Goal: Information Seeking & Learning: Learn about a topic

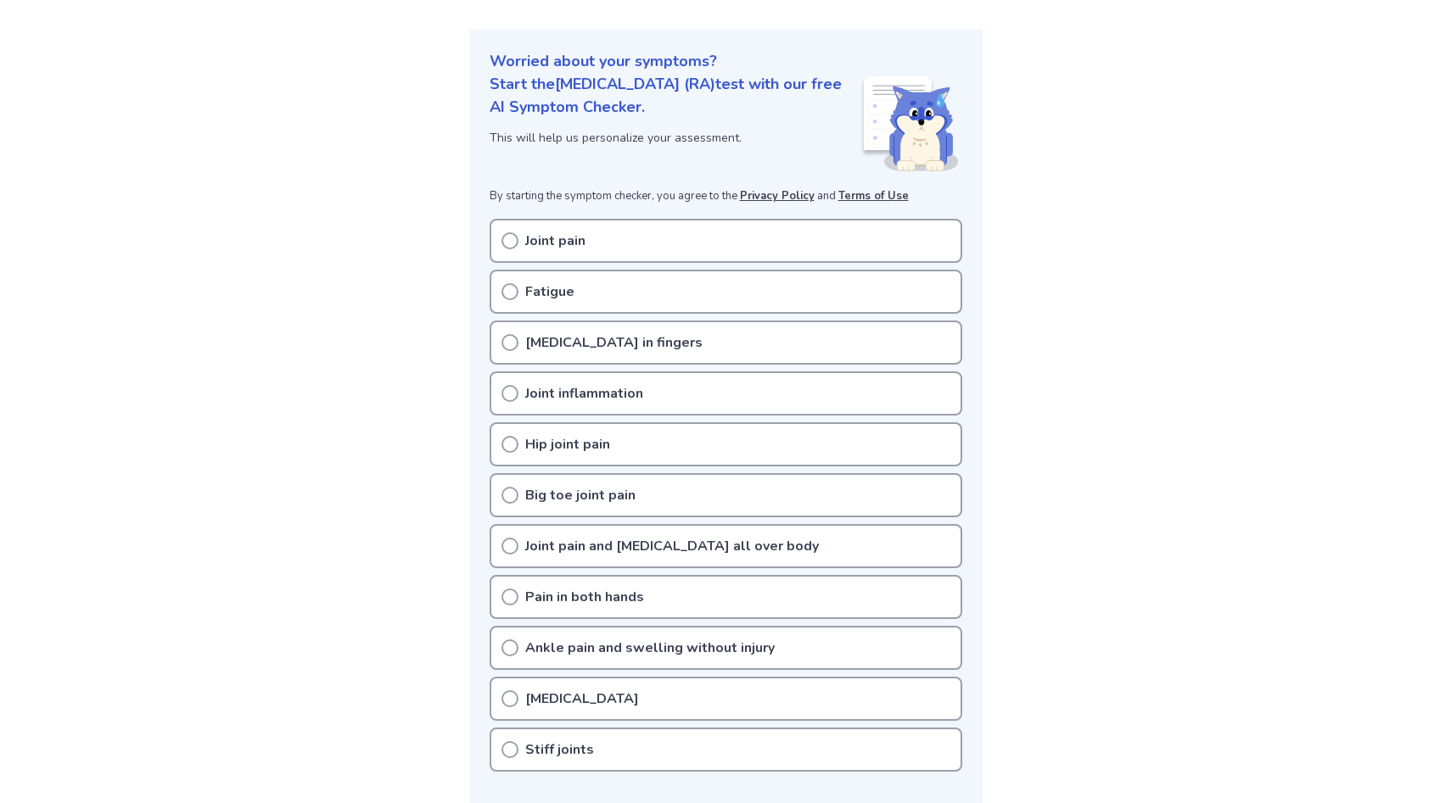
scroll to position [199, 0]
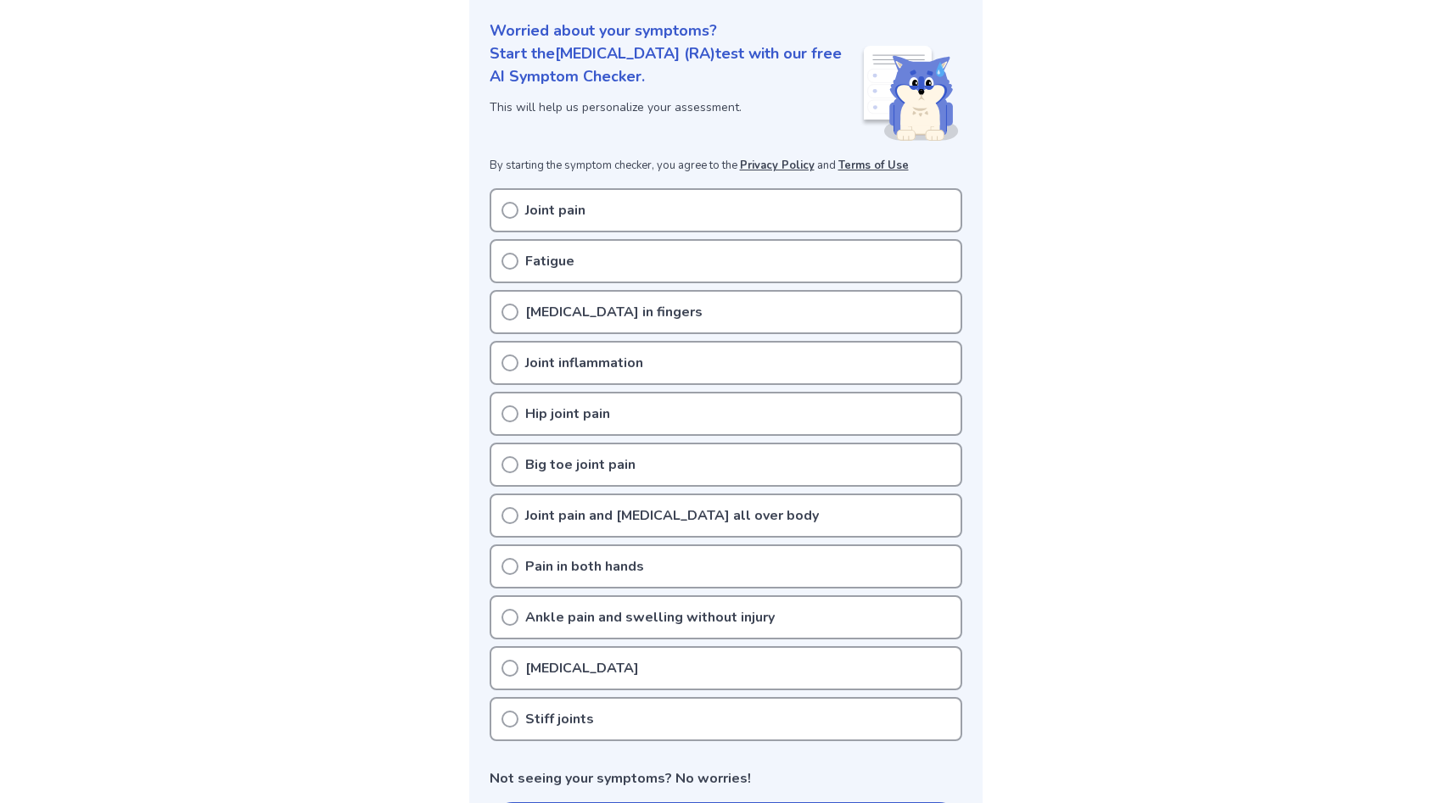
click at [547, 201] on p "Joint pain" at bounding box center [555, 210] width 60 height 20
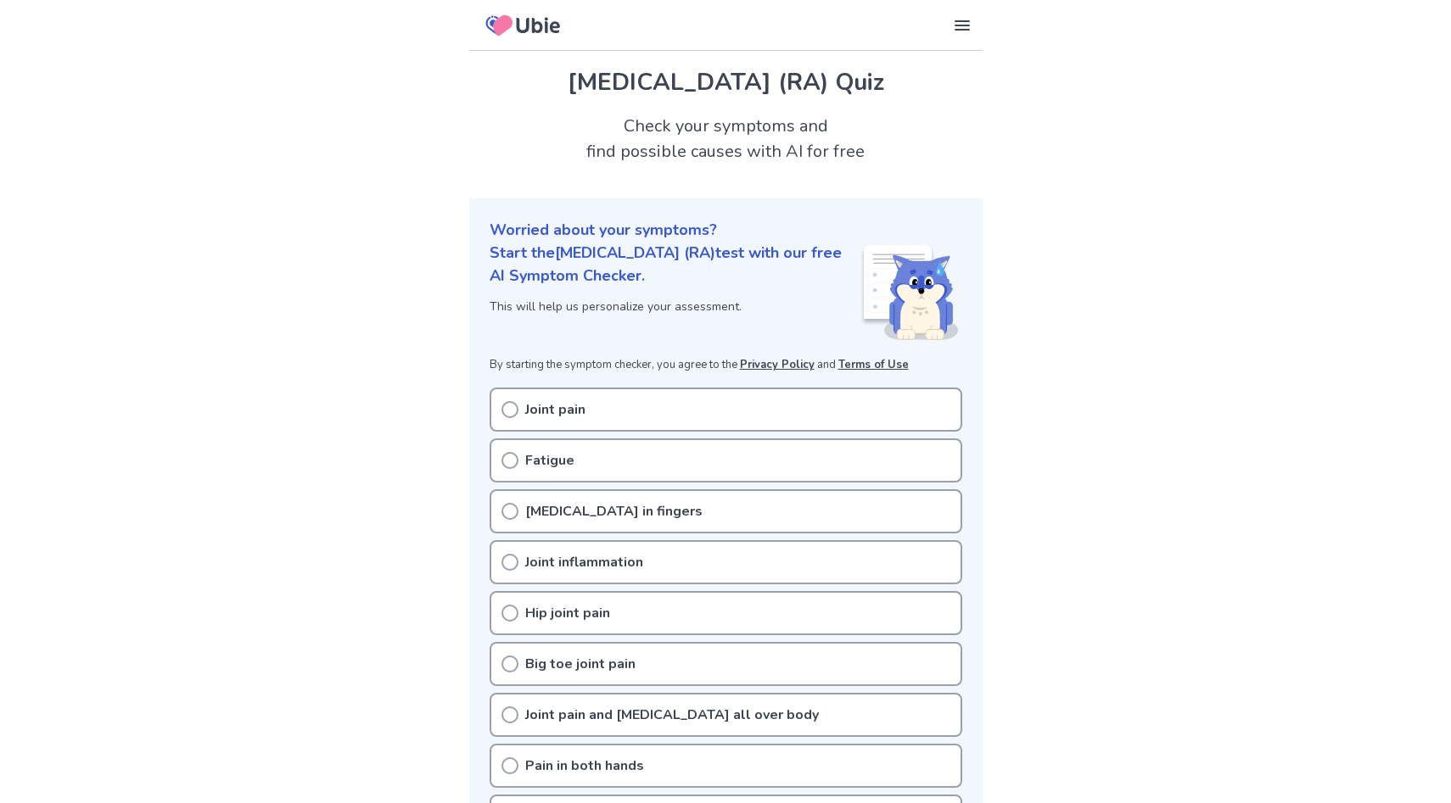
click at [511, 410] on icon at bounding box center [509, 409] width 17 height 17
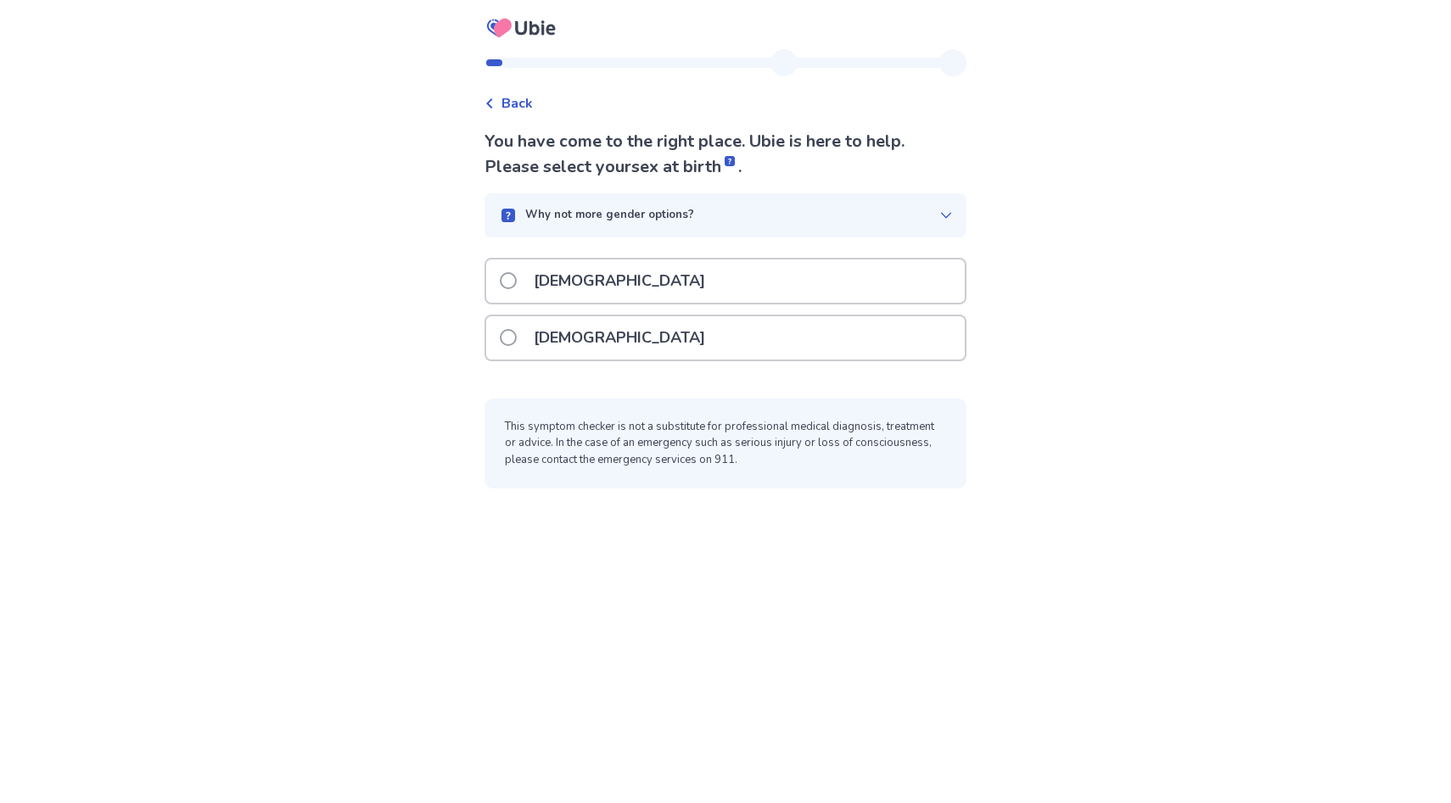
click at [522, 347] on label "[DEMOGRAPHIC_DATA]" at bounding box center [607, 337] width 215 height 43
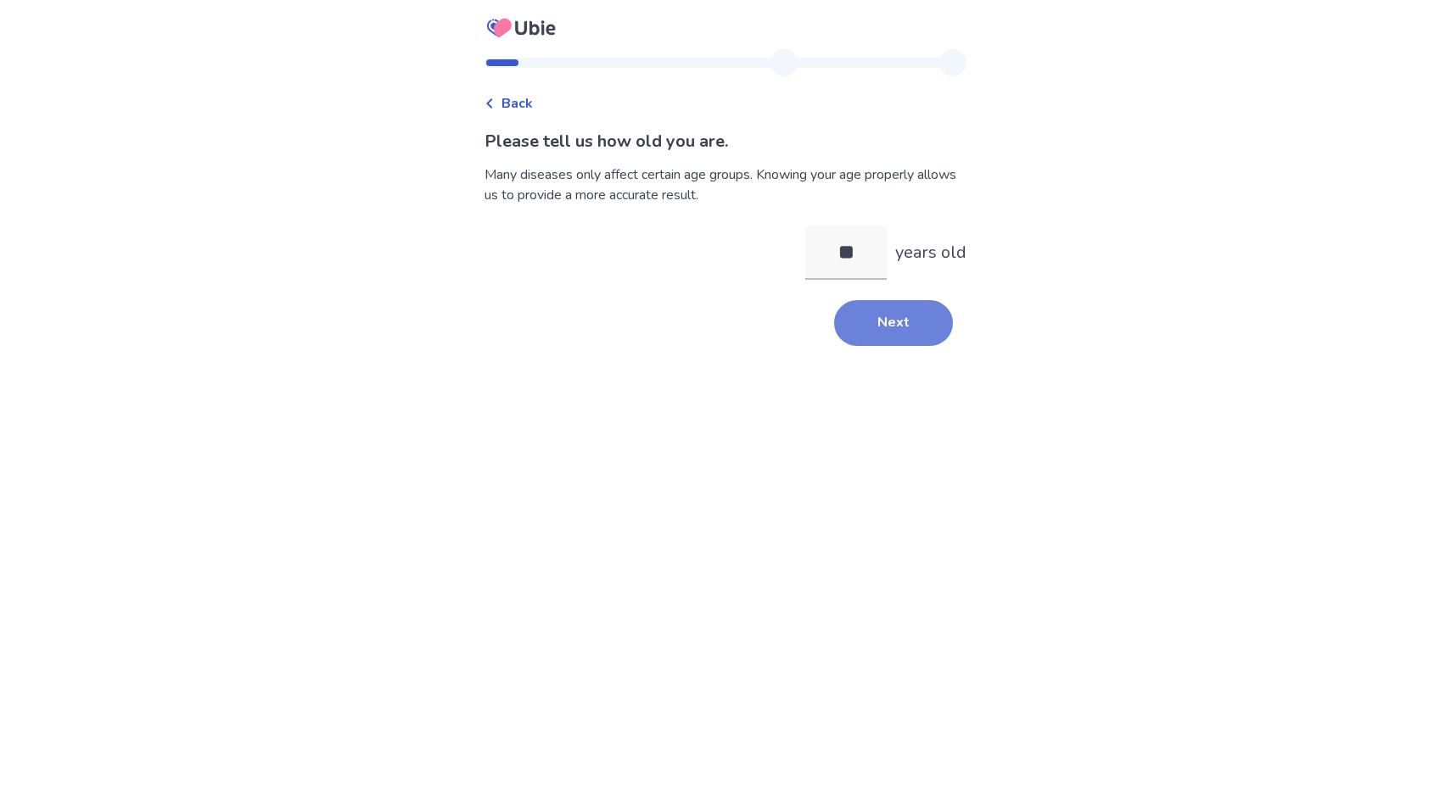
type input "**"
click at [879, 339] on button "Next" at bounding box center [893, 323] width 119 height 46
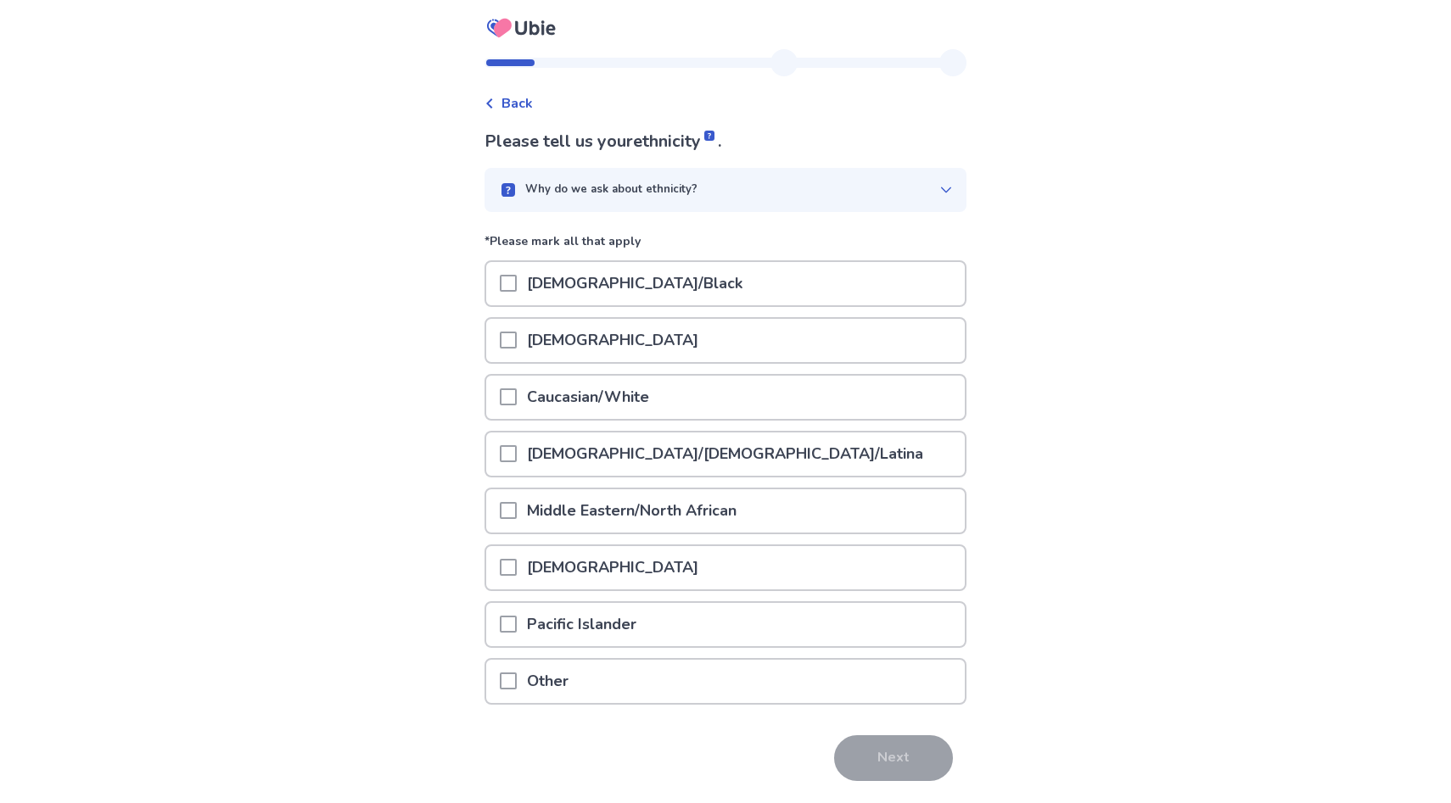
scroll to position [52, 0]
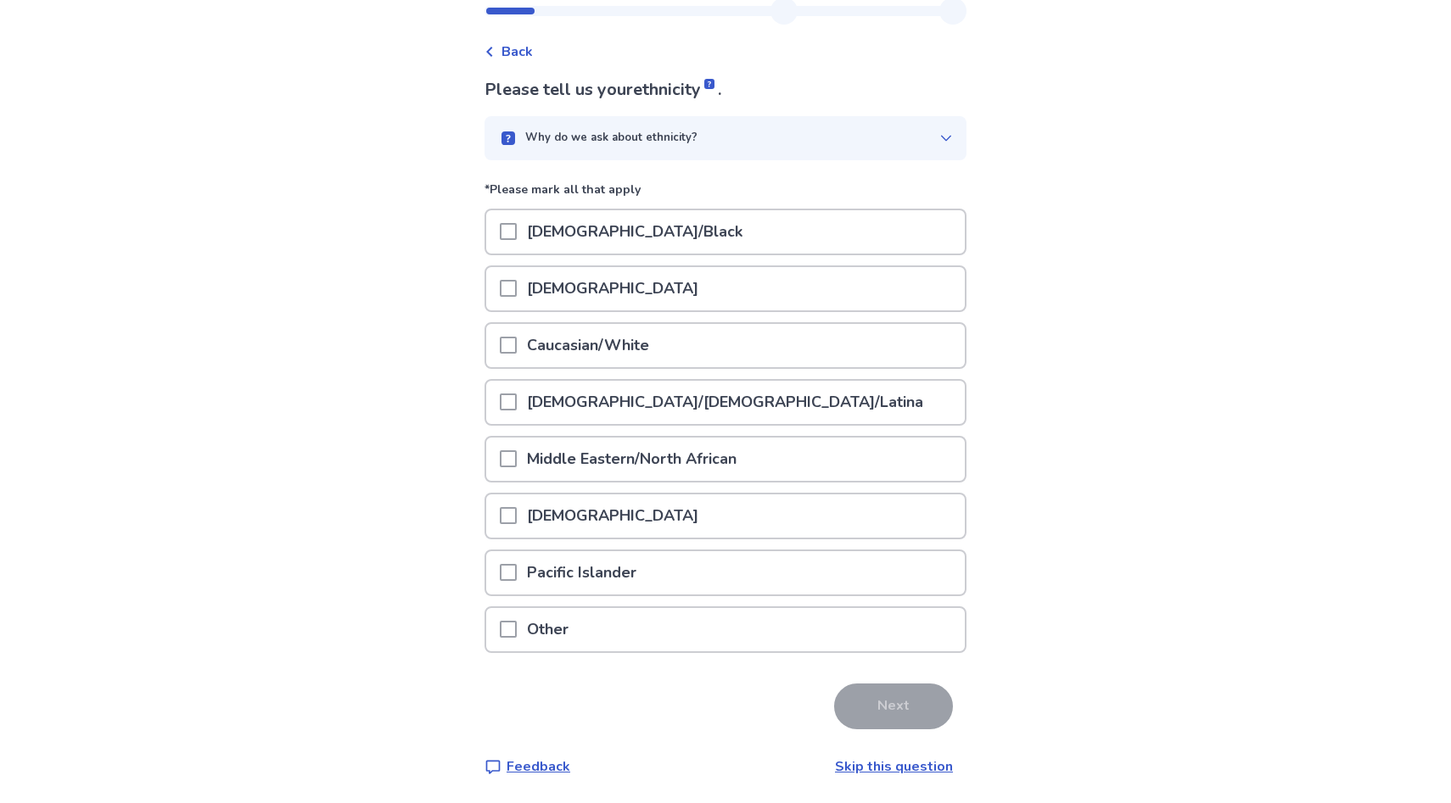
click at [516, 347] on span at bounding box center [508, 345] width 17 height 17
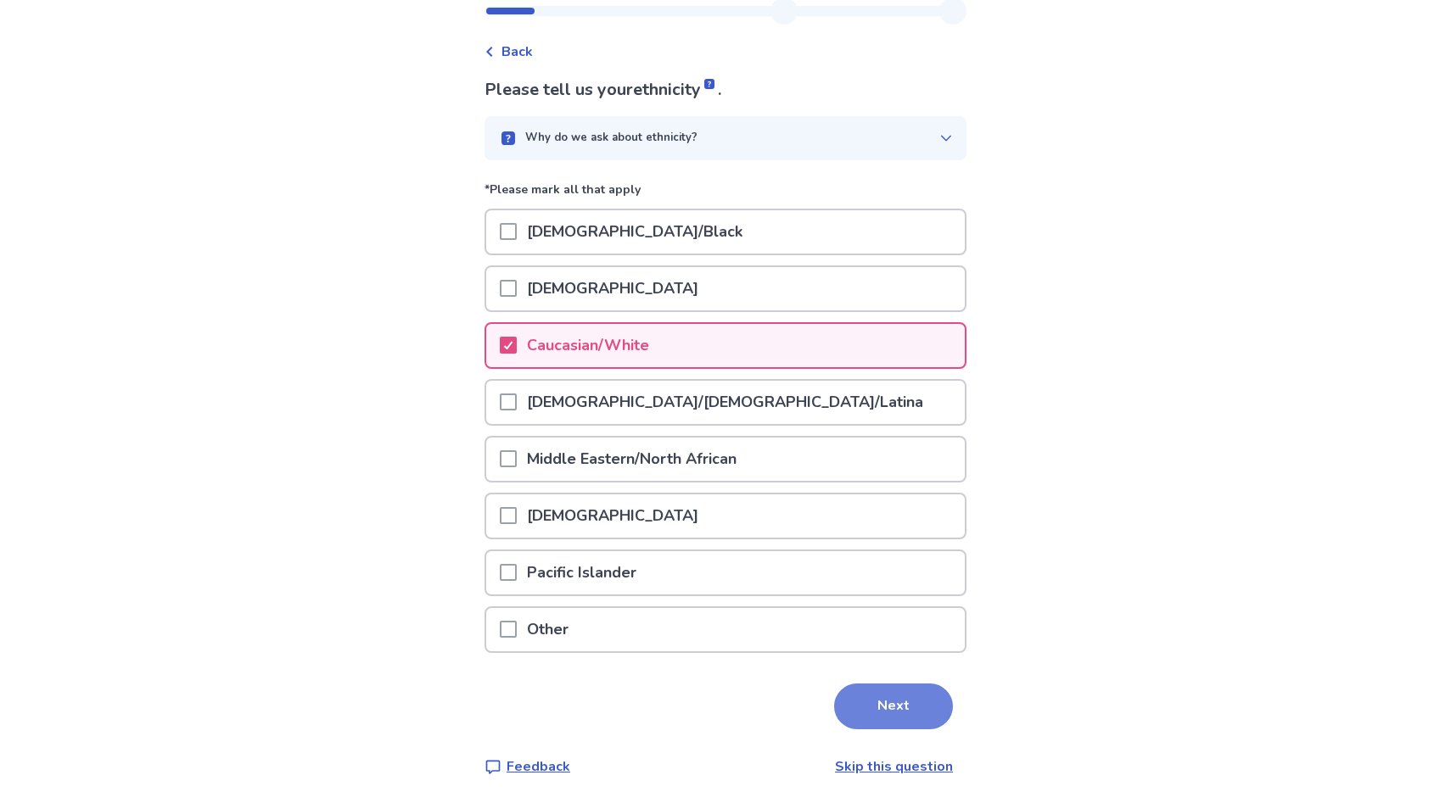
click at [886, 695] on button "Next" at bounding box center [893, 707] width 119 height 46
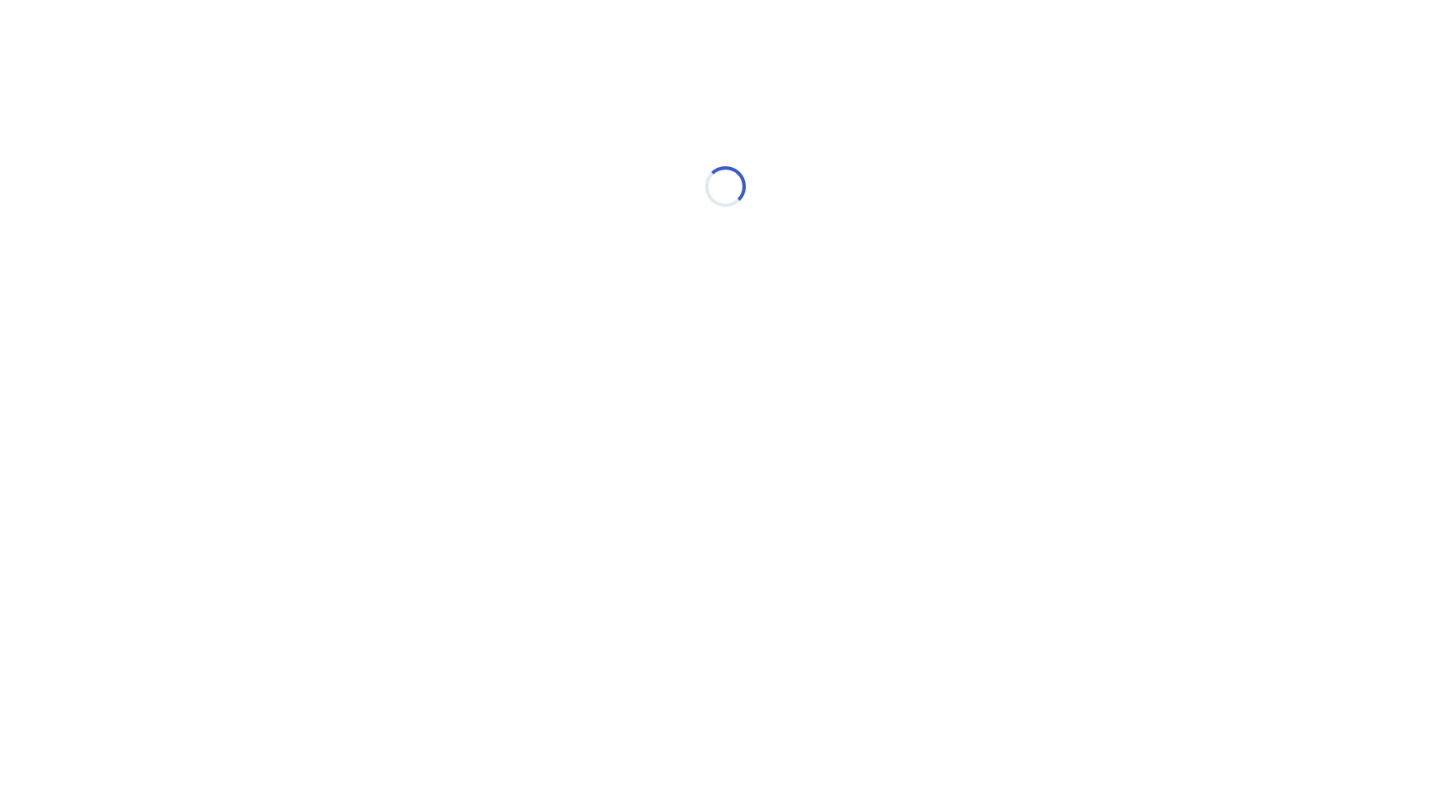
scroll to position [0, 0]
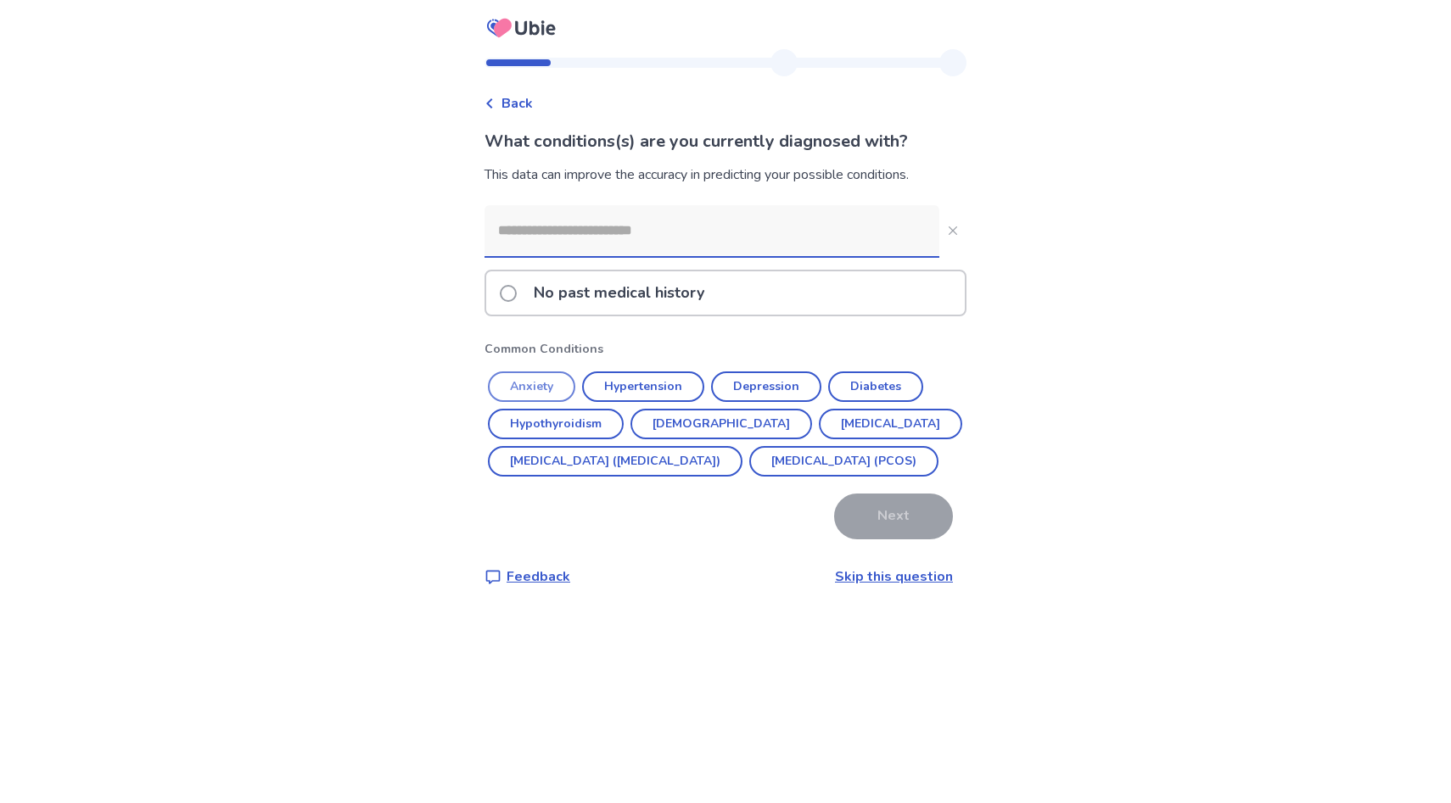
click at [551, 374] on button "Anxiety" at bounding box center [531, 387] width 87 height 31
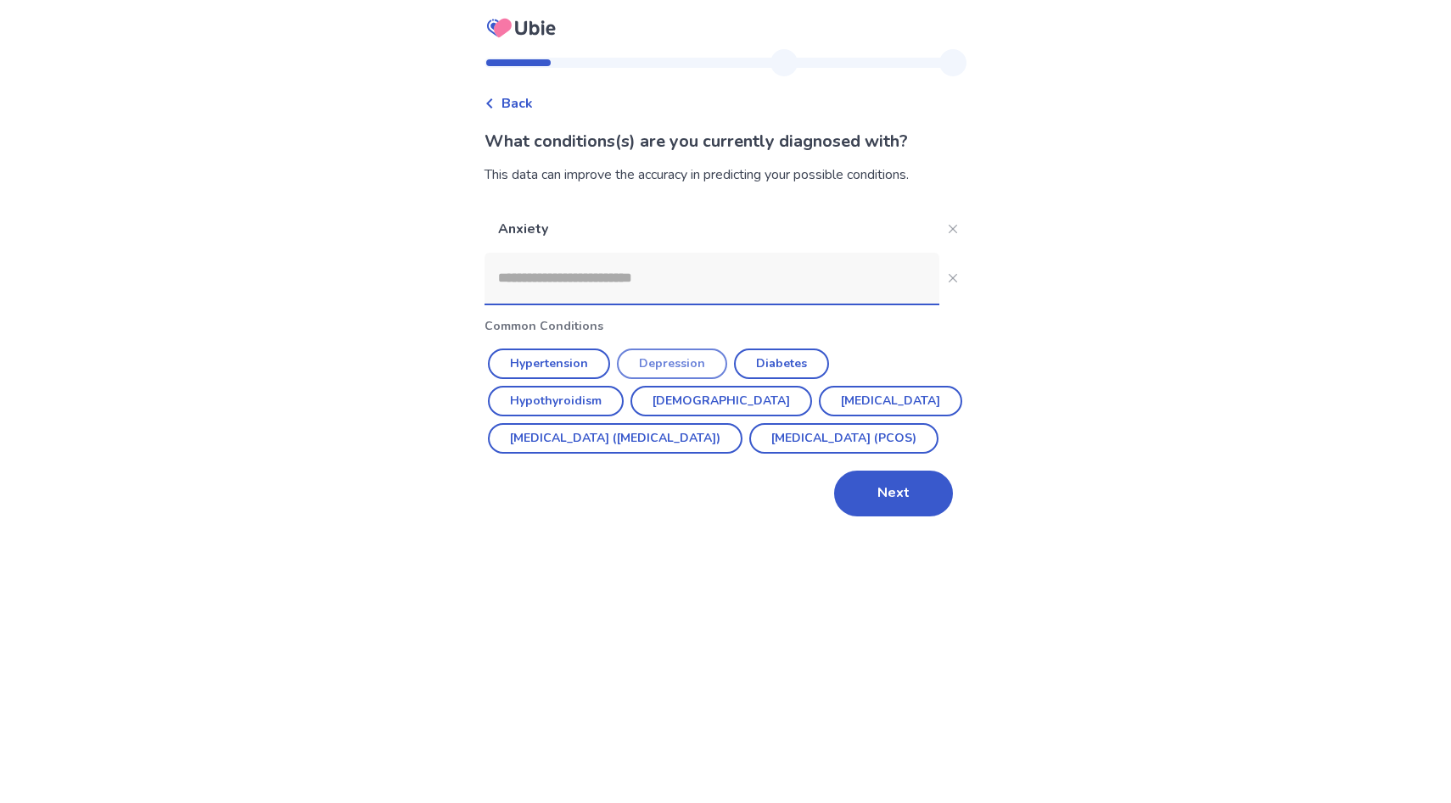
click at [687, 364] on button "Depression" at bounding box center [672, 364] width 110 height 31
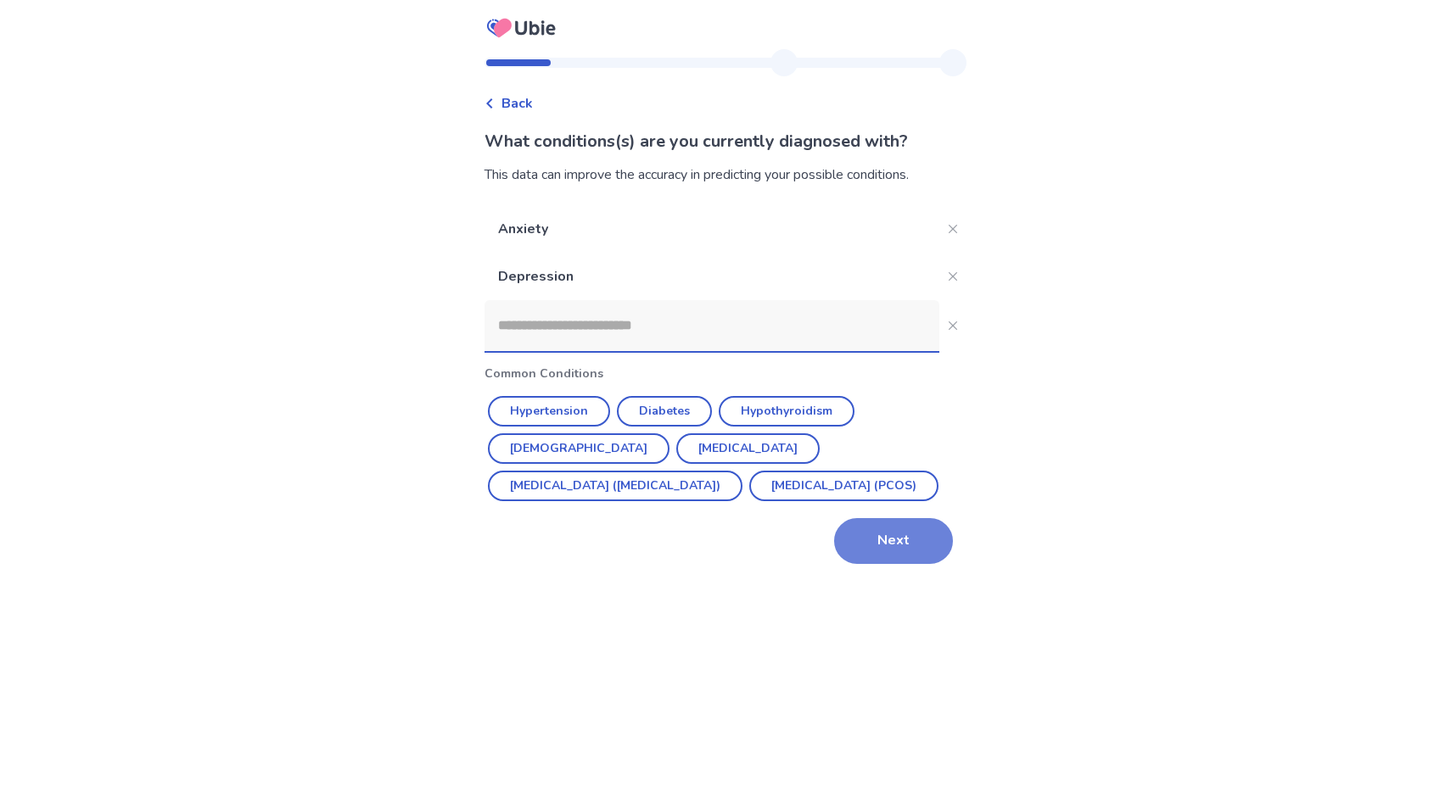
click at [876, 540] on button "Next" at bounding box center [893, 541] width 119 height 46
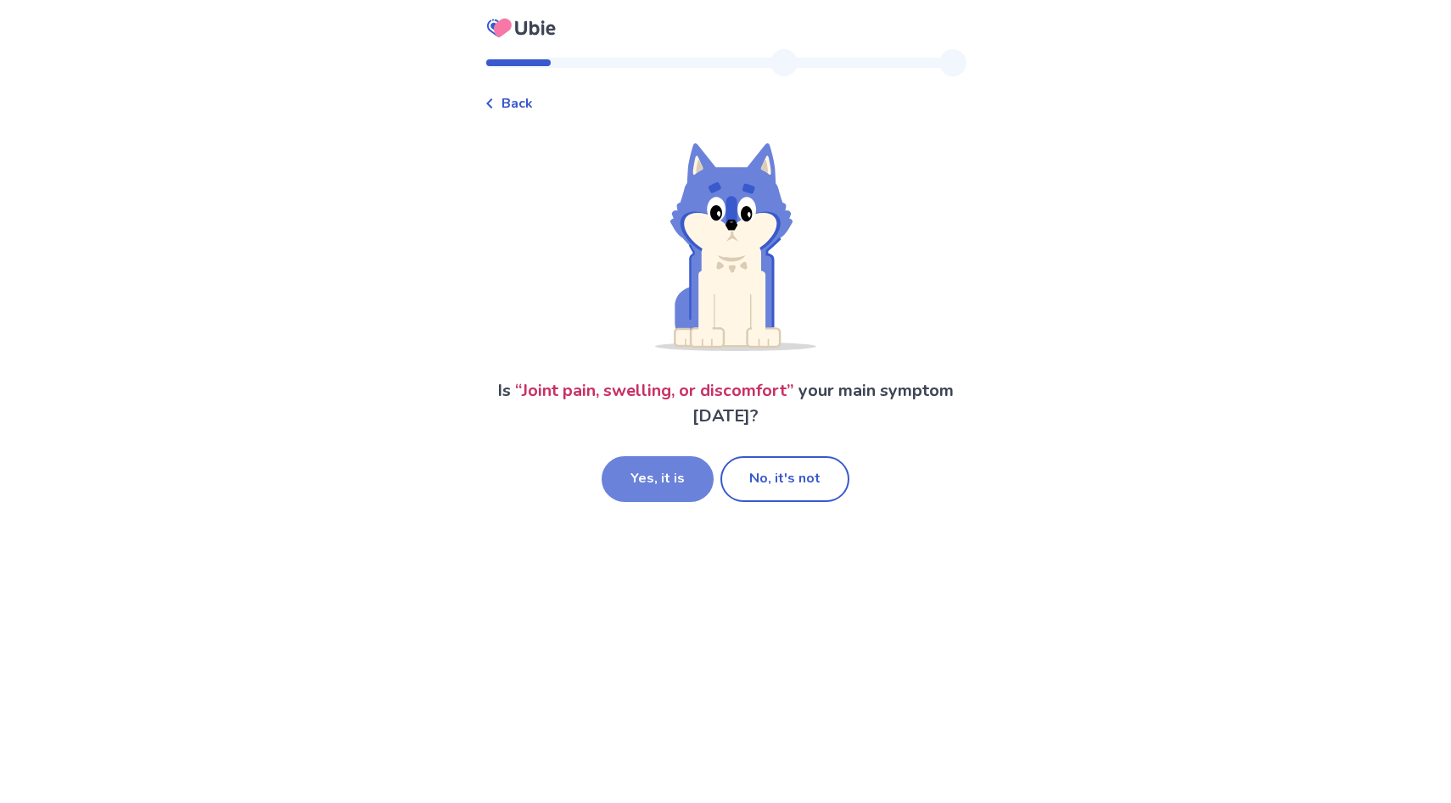
click at [657, 476] on button "Yes, it is" at bounding box center [657, 479] width 112 height 46
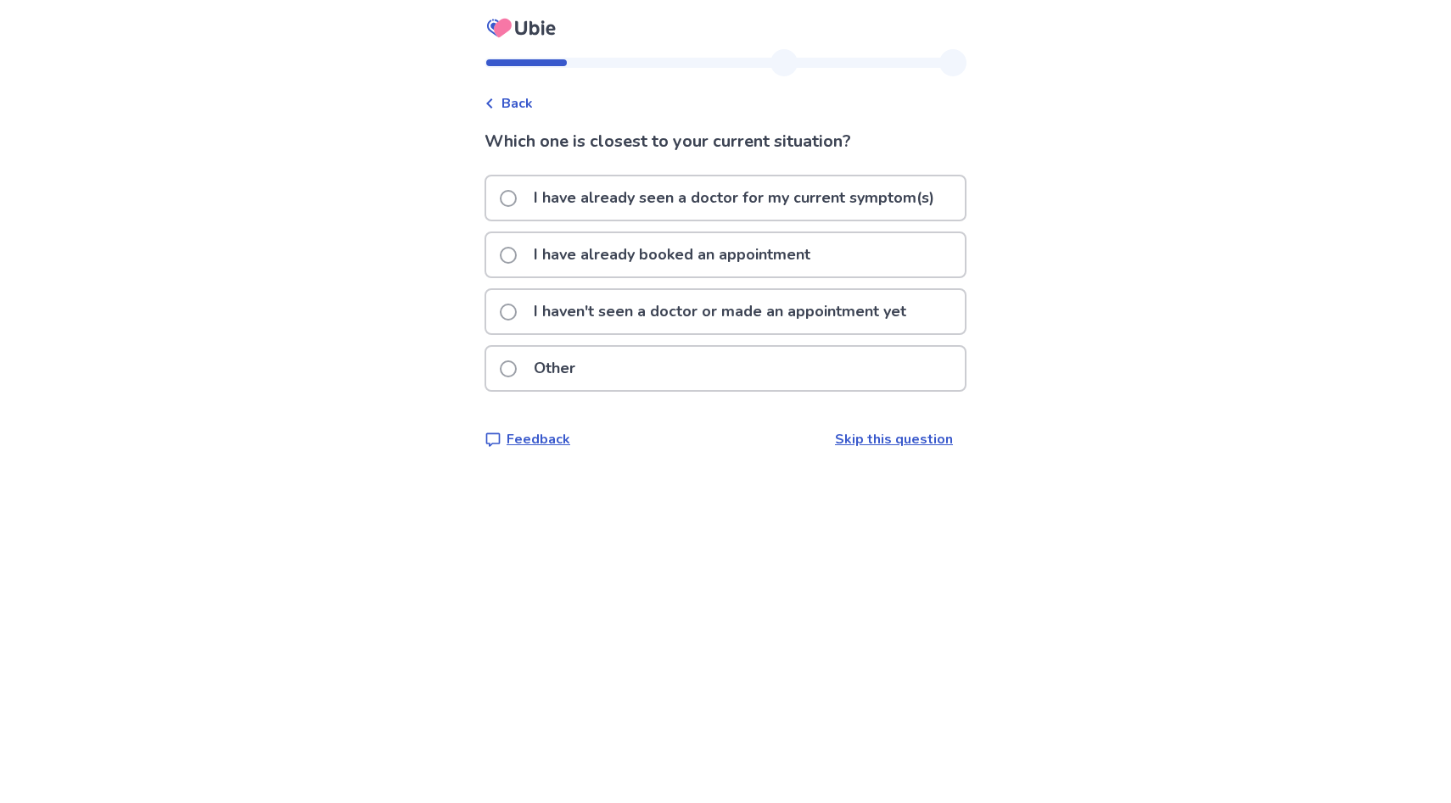
click at [583, 323] on p "I haven't seen a doctor or made an appointment yet" at bounding box center [719, 311] width 393 height 43
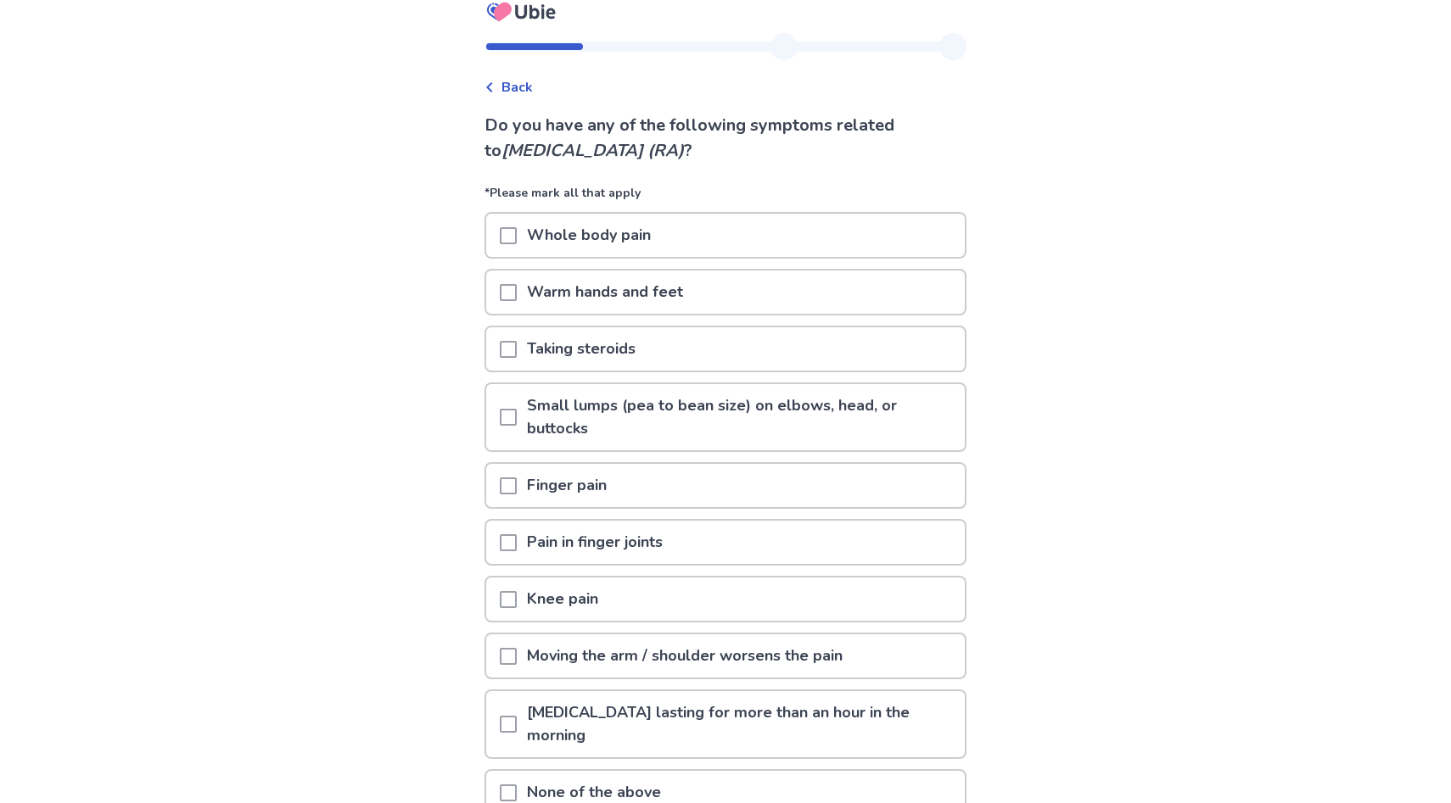
scroll to position [22, 0]
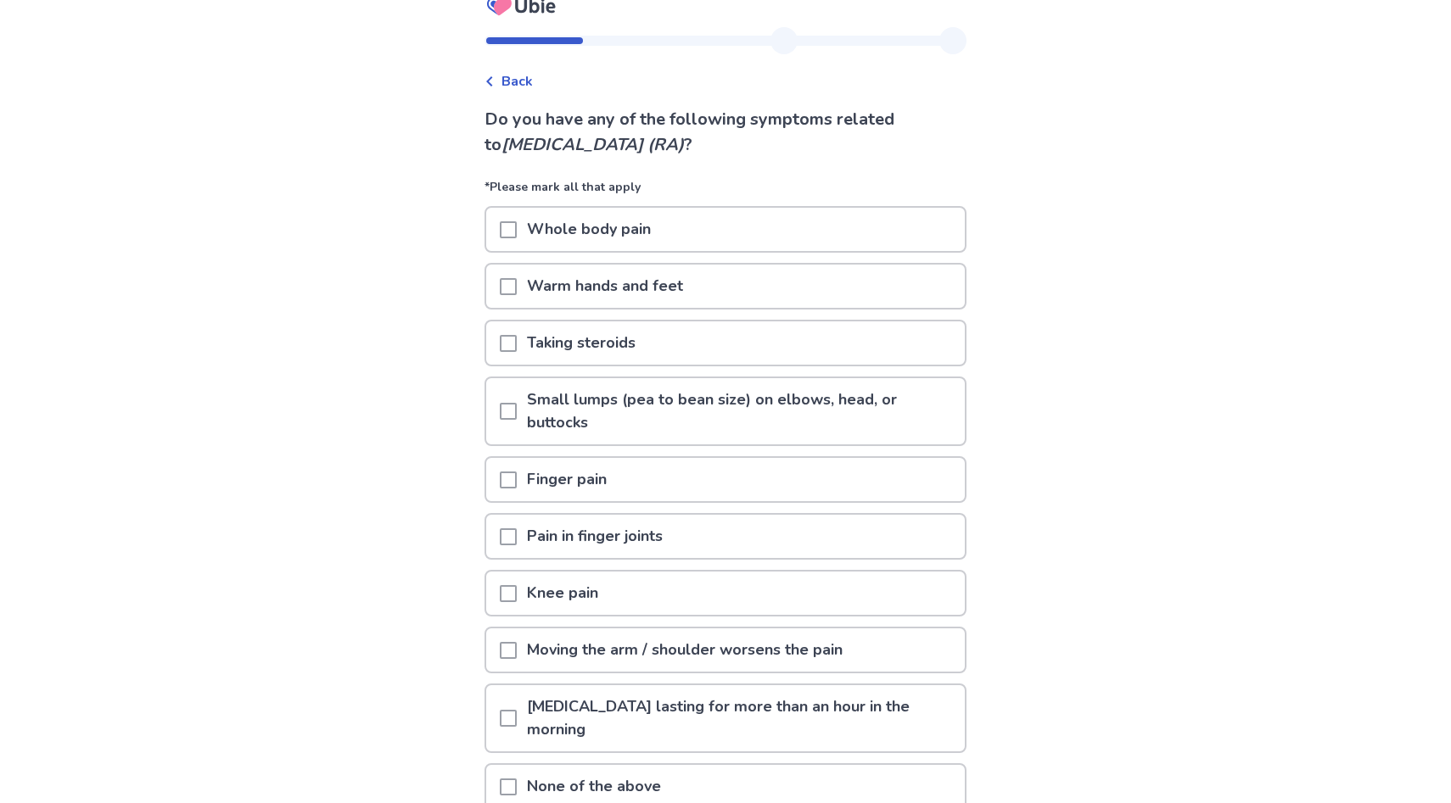
click at [607, 213] on p "Whole body pain" at bounding box center [589, 229] width 144 height 43
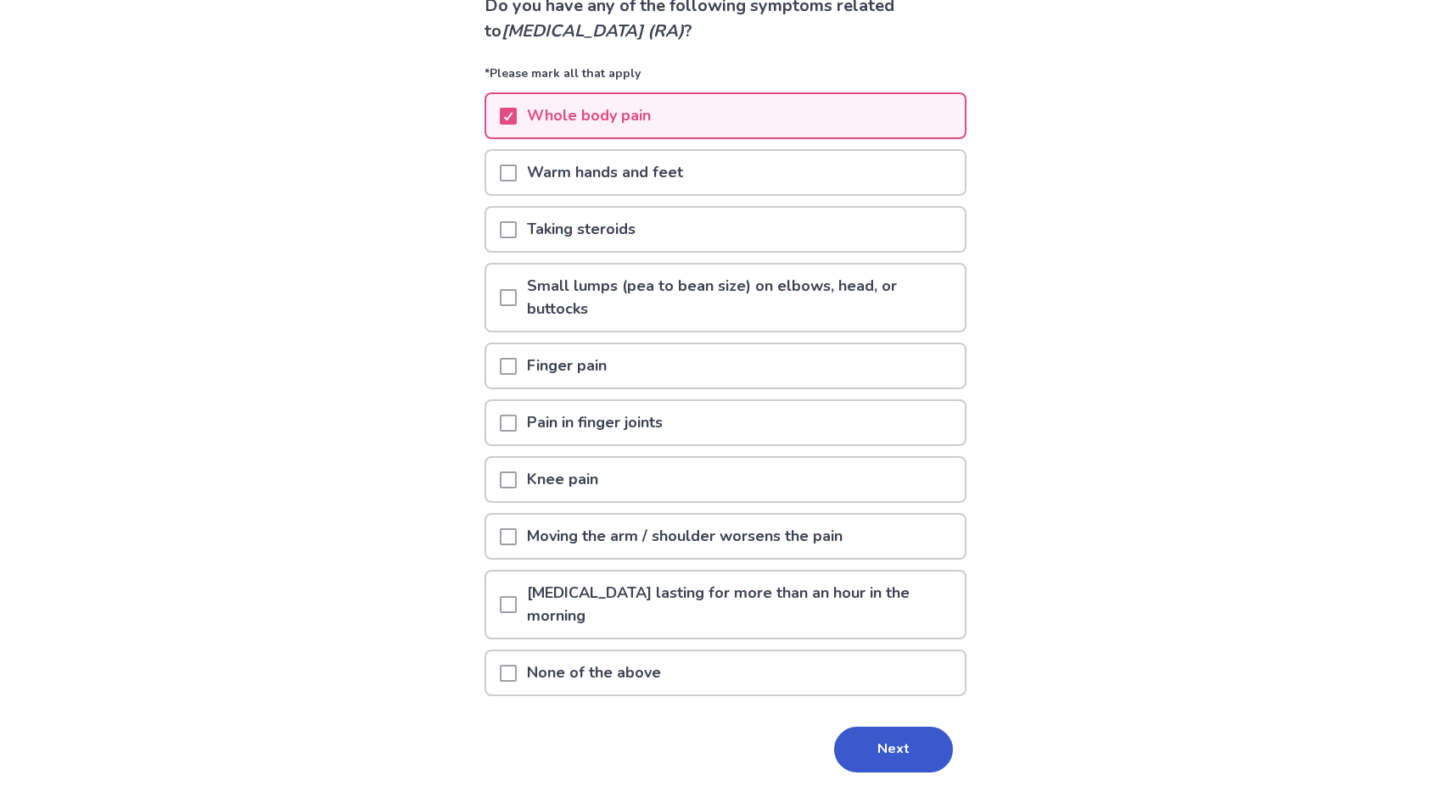
scroll to position [180, 0]
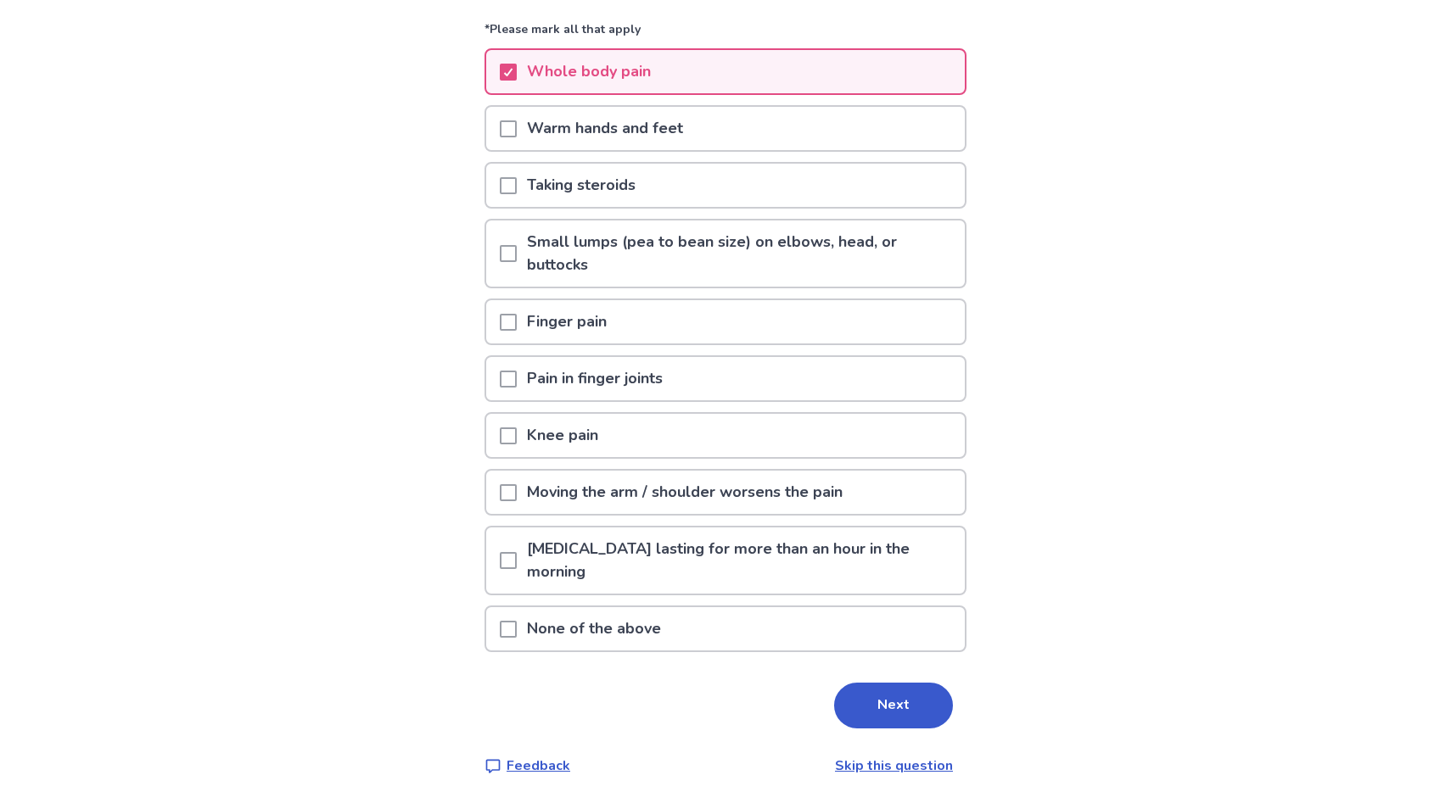
click at [568, 378] on p "Pain in finger joints" at bounding box center [595, 378] width 156 height 43
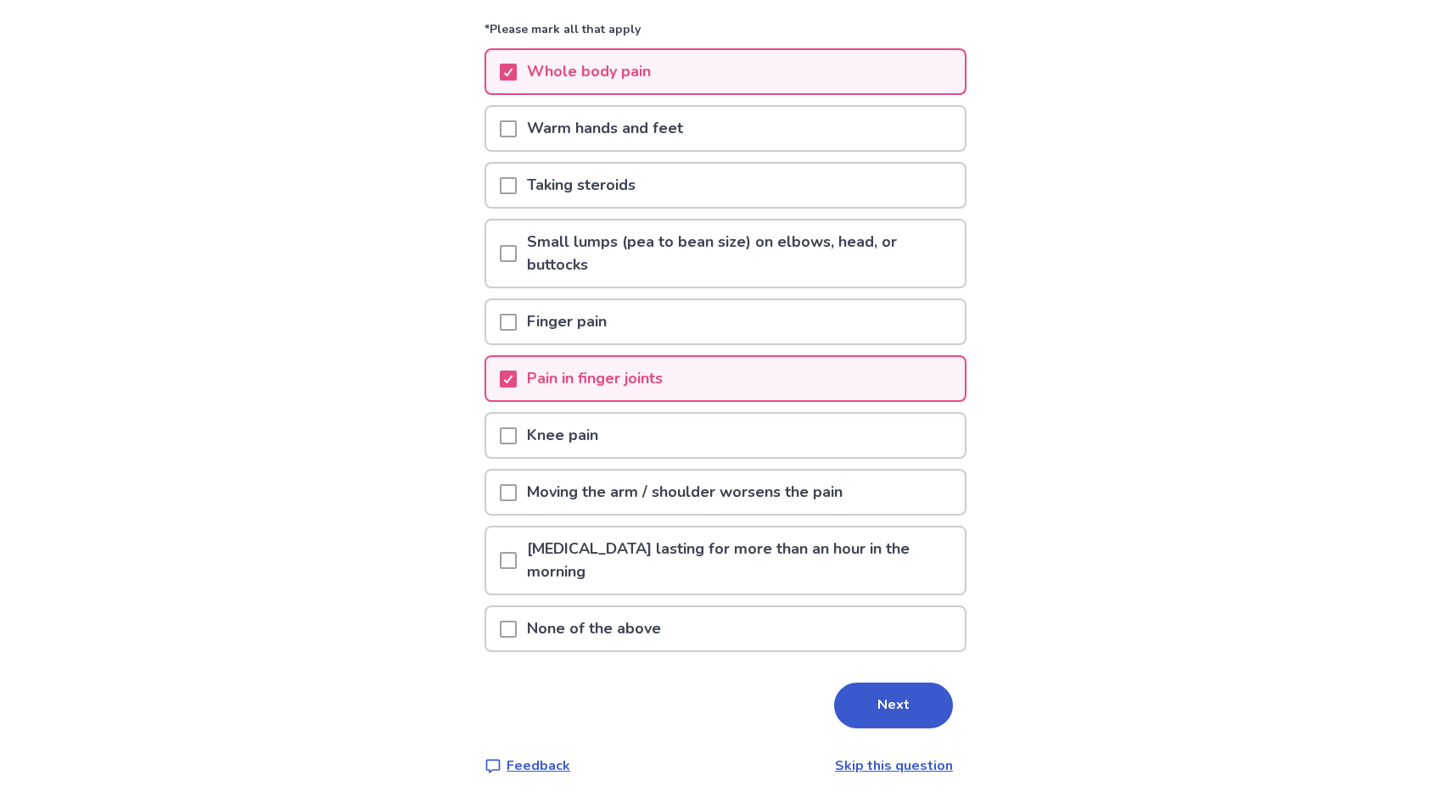
click at [568, 443] on p "Knee pain" at bounding box center [563, 435] width 92 height 43
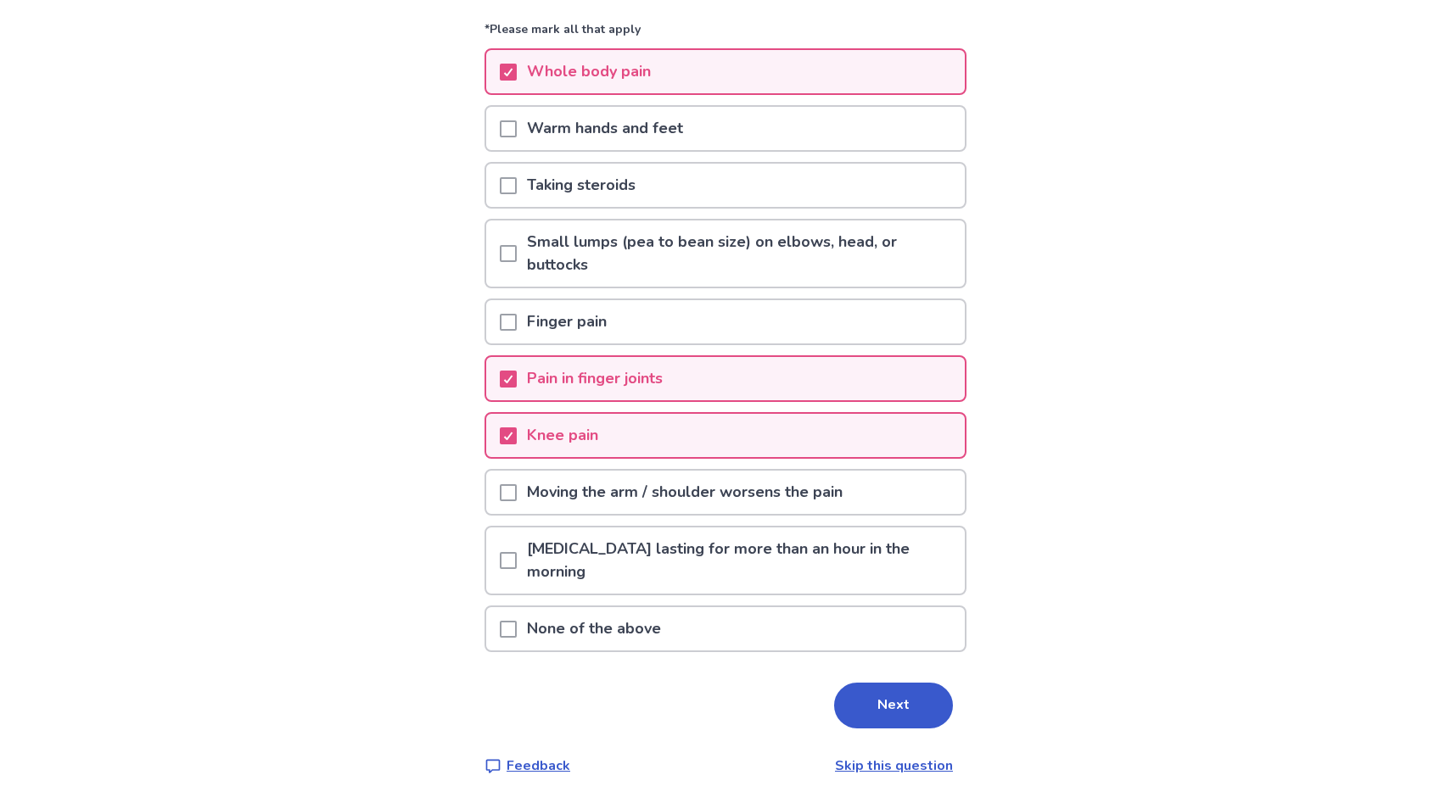
click at [572, 501] on p "Moving the arm / shoulder worsens the pain" at bounding box center [685, 492] width 336 height 43
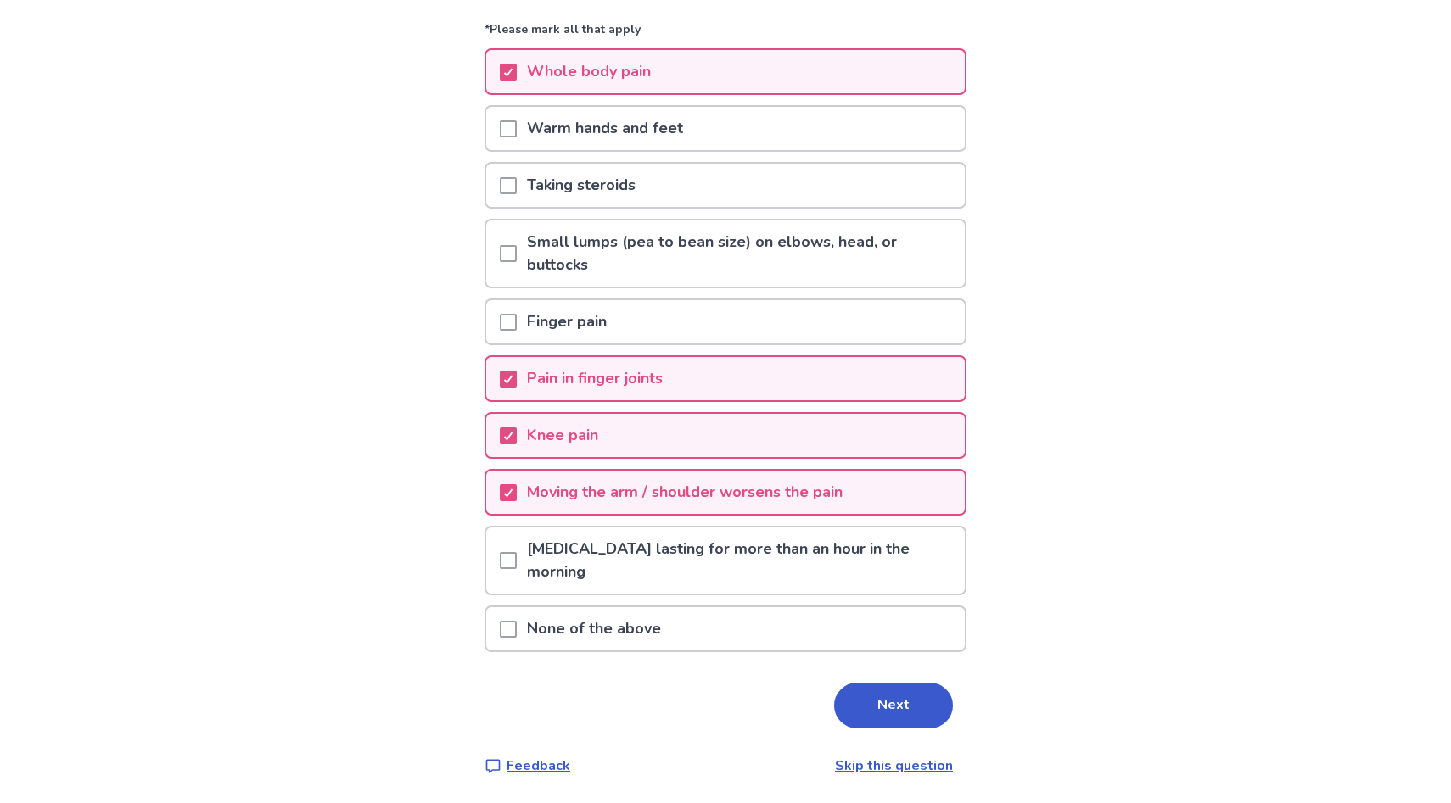
click at [575, 571] on p "Joint stiffness lasting for more than an hour in the morning" at bounding box center [741, 561] width 448 height 66
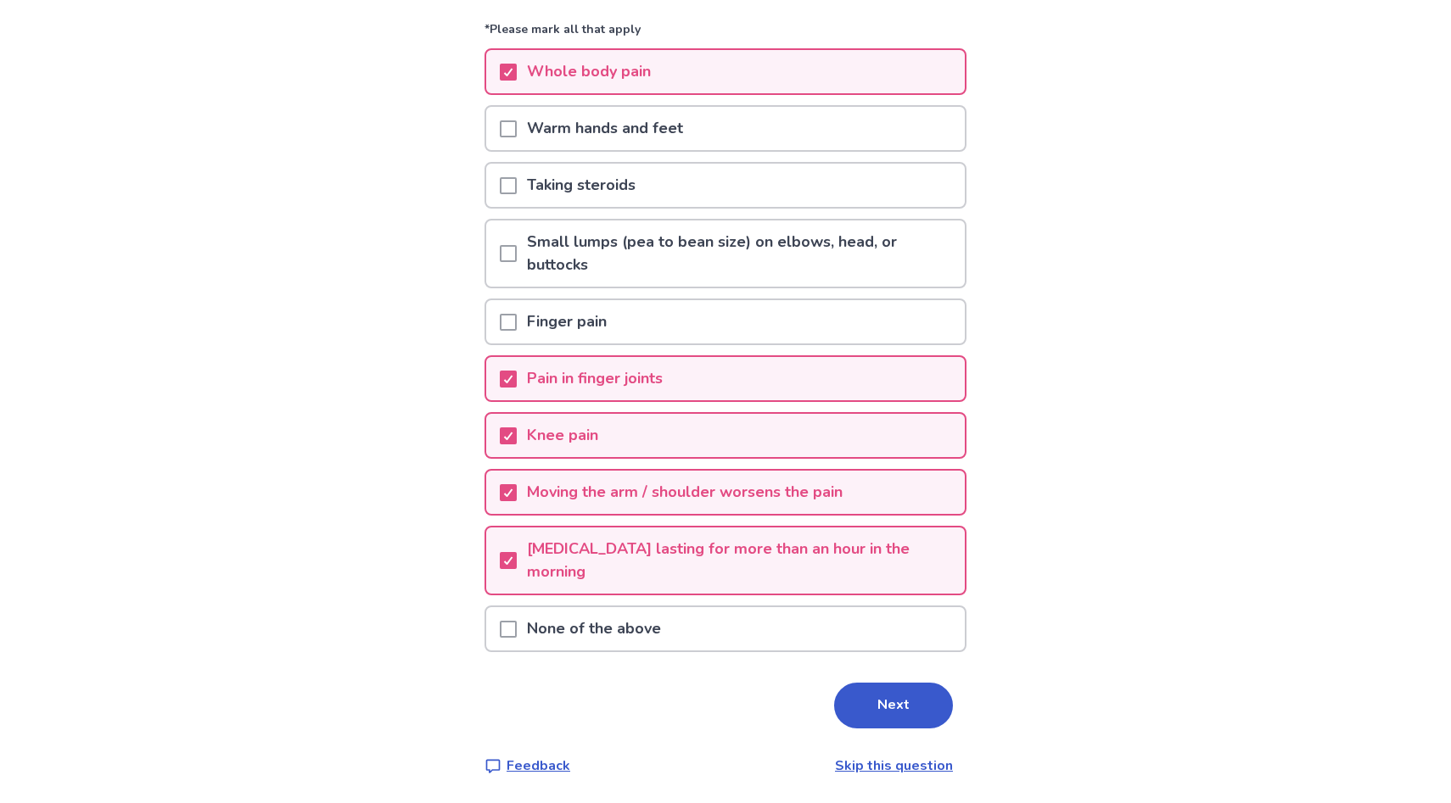
click at [876, 702] on button "Next" at bounding box center [893, 706] width 119 height 46
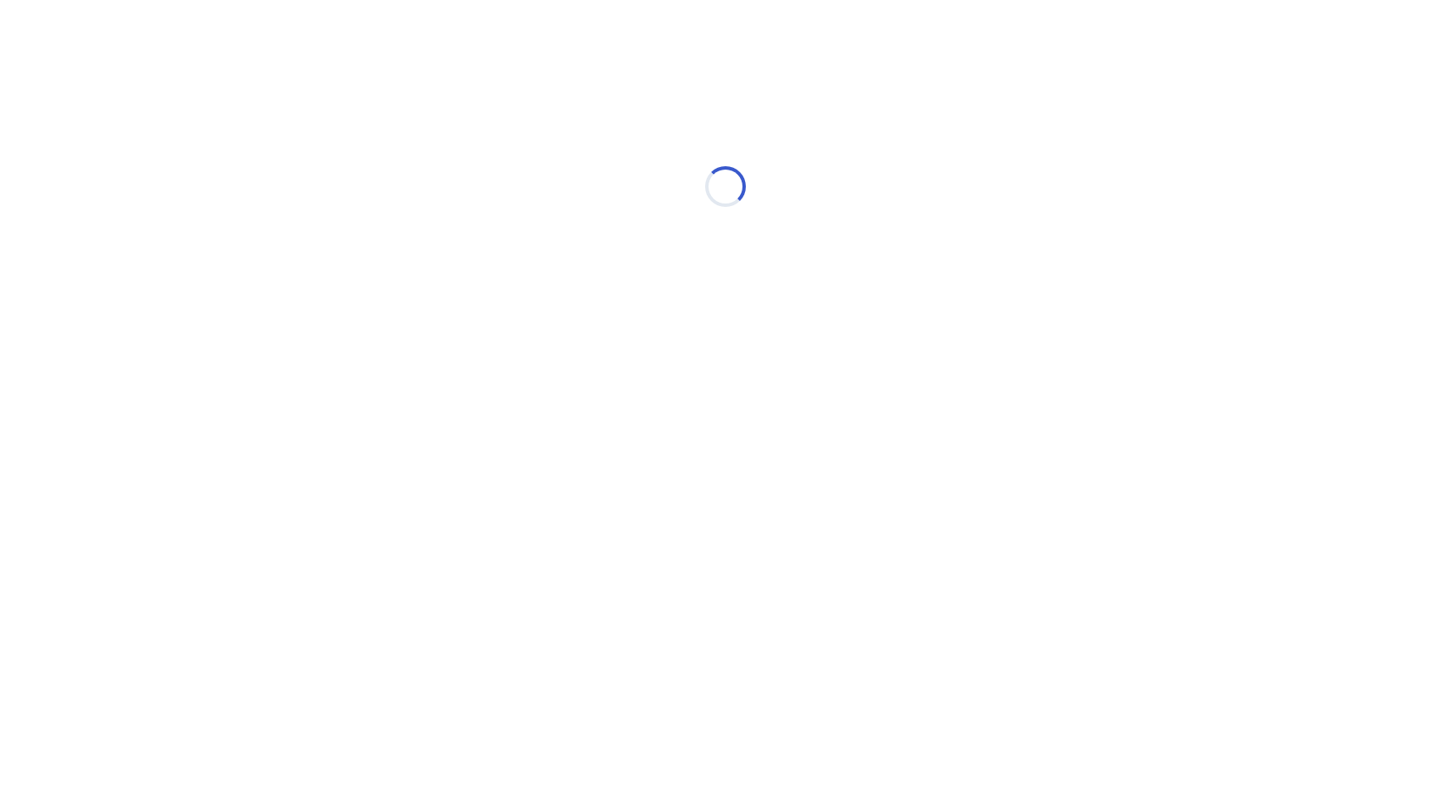
scroll to position [0, 0]
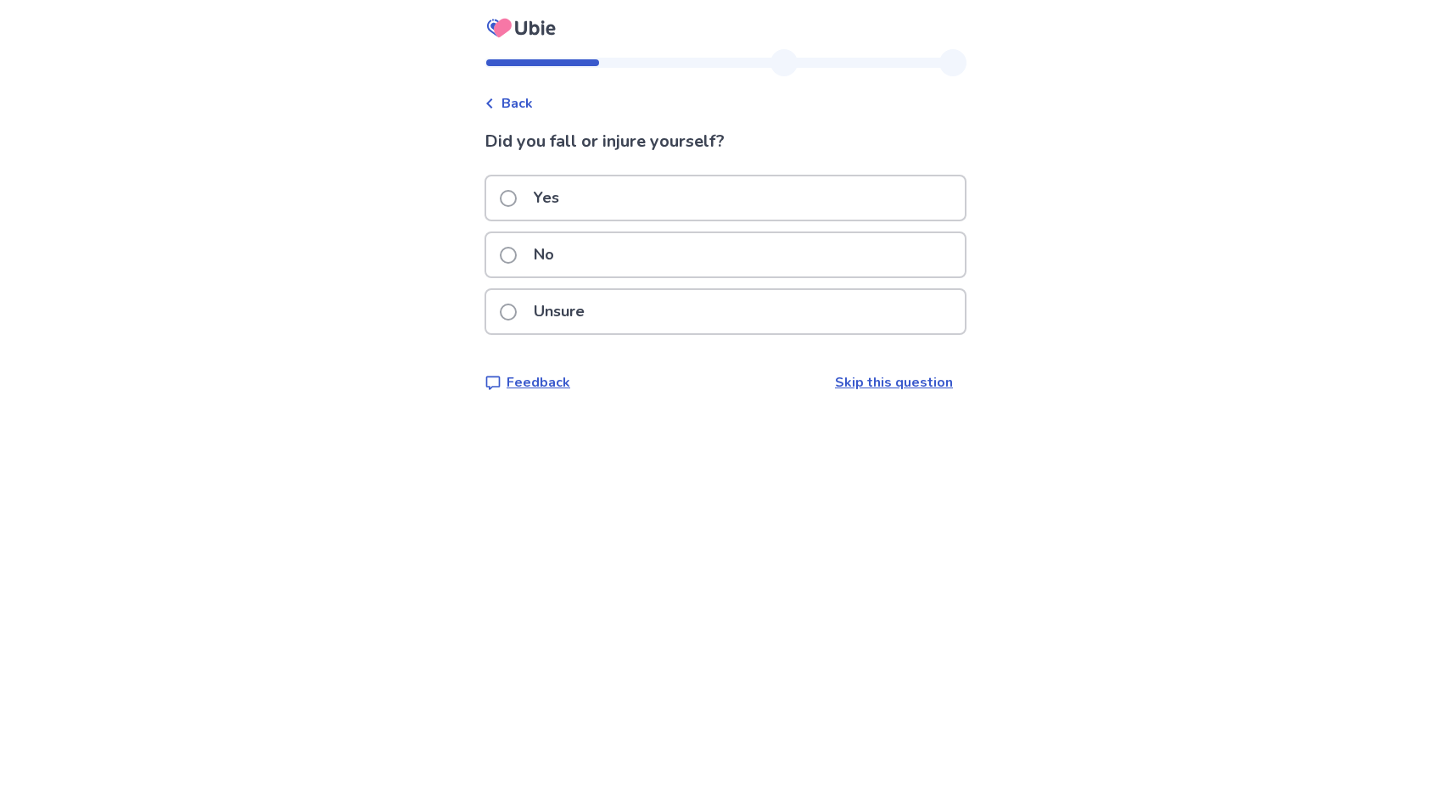
click at [590, 251] on div "No" at bounding box center [725, 254] width 478 height 43
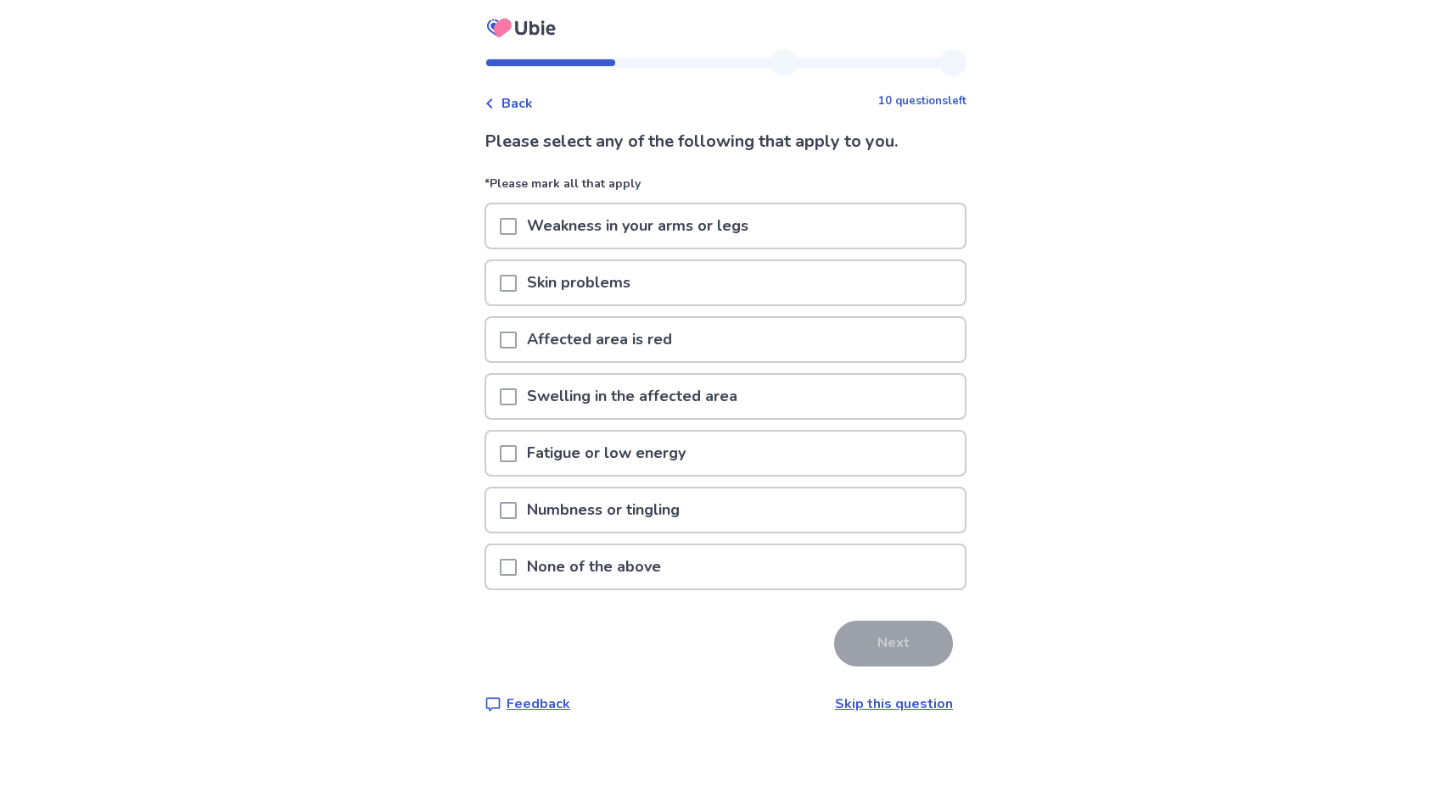
click at [713, 230] on p "Weakness in your arms or legs" at bounding box center [638, 225] width 242 height 43
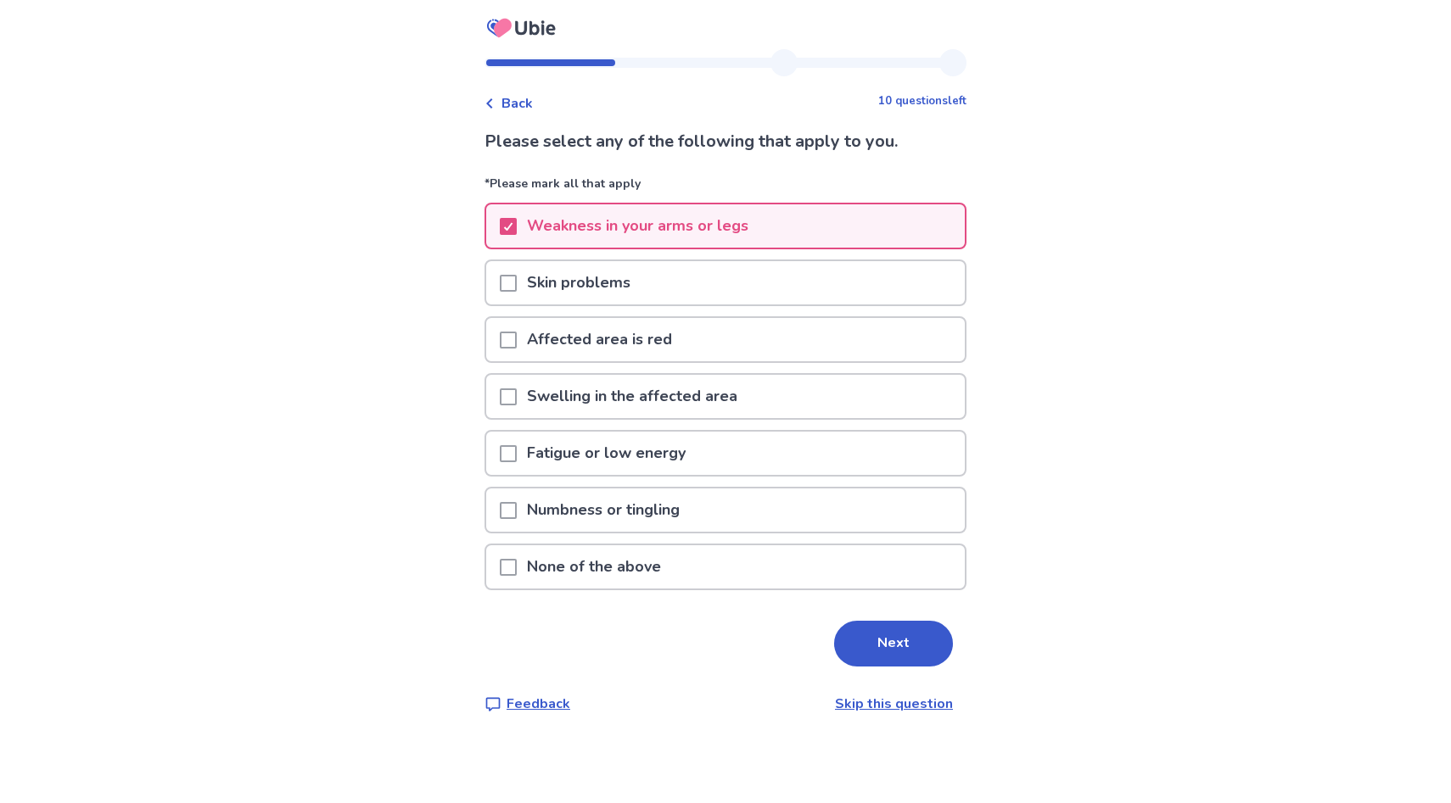
click at [667, 448] on p "Fatigue or low energy" at bounding box center [606, 453] width 179 height 43
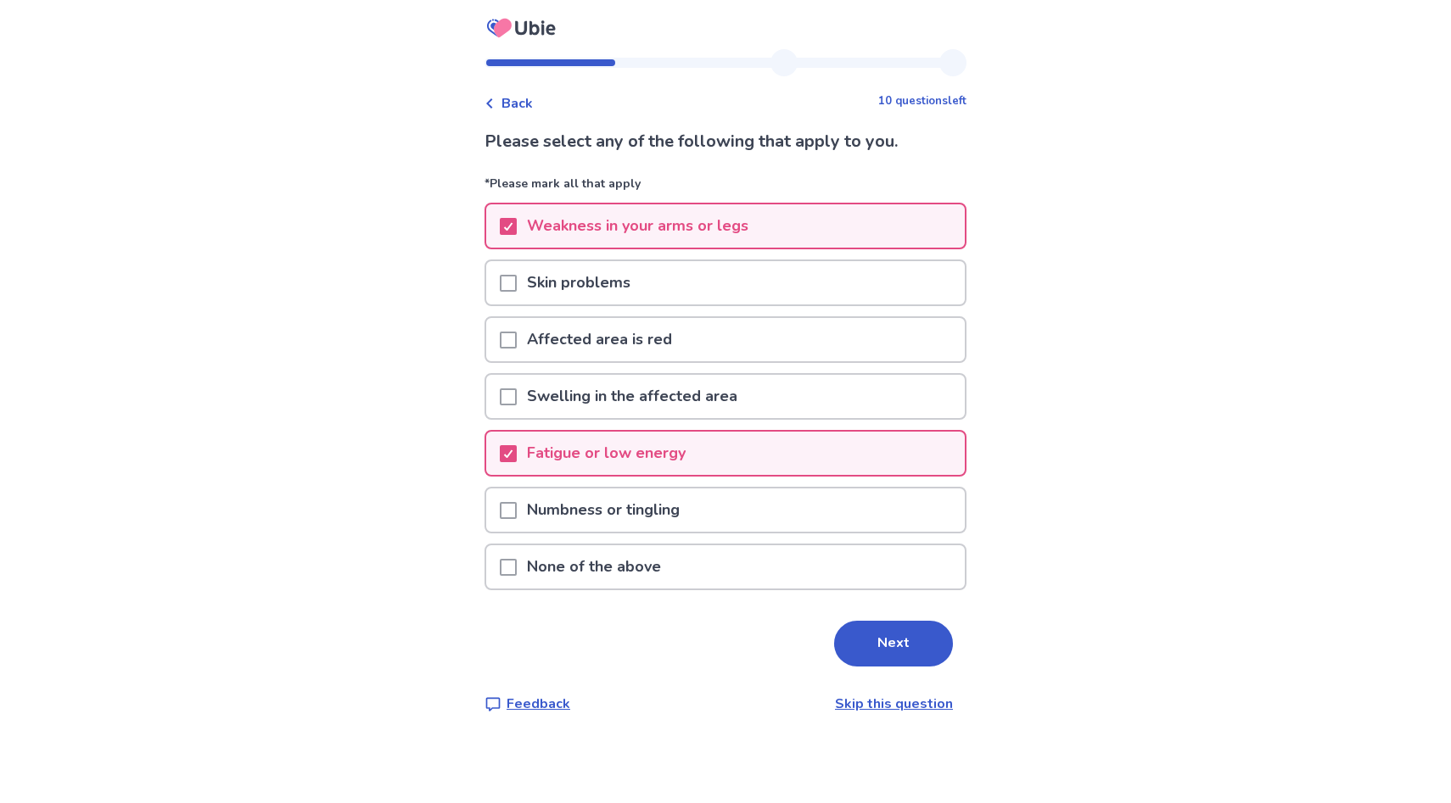
click at [665, 511] on p "Numbness or tingling" at bounding box center [603, 510] width 173 height 43
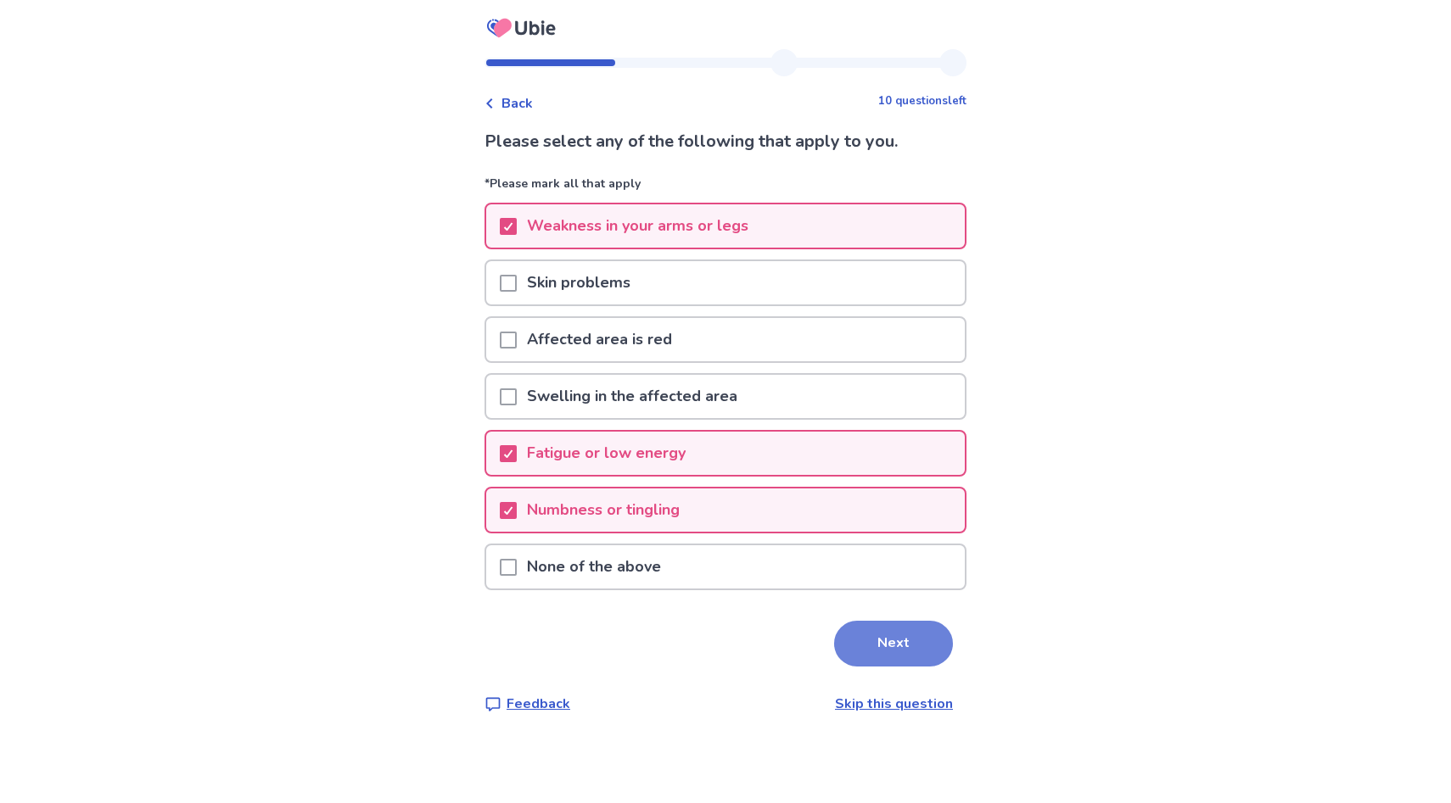
click at [859, 632] on button "Next" at bounding box center [893, 644] width 119 height 46
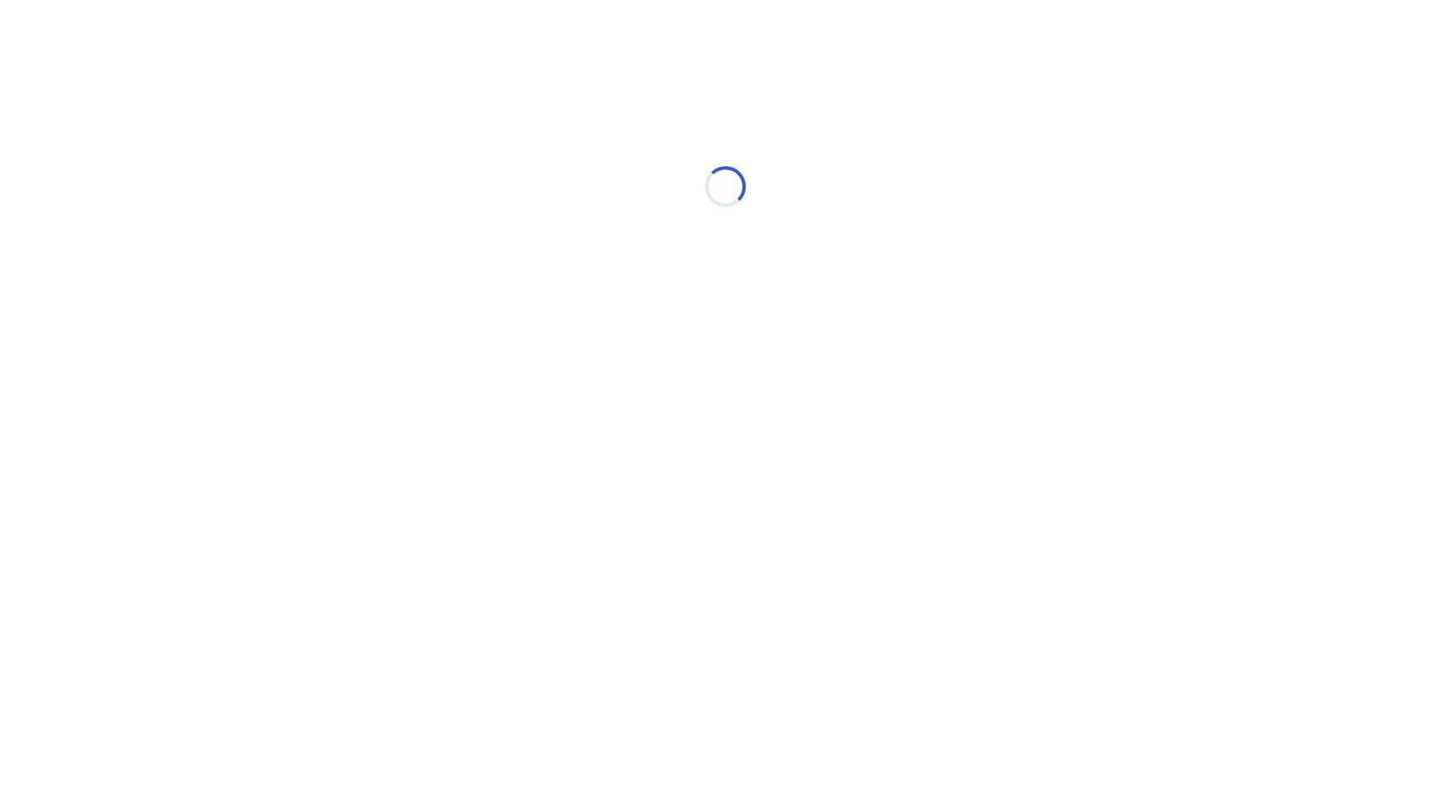
select select "*"
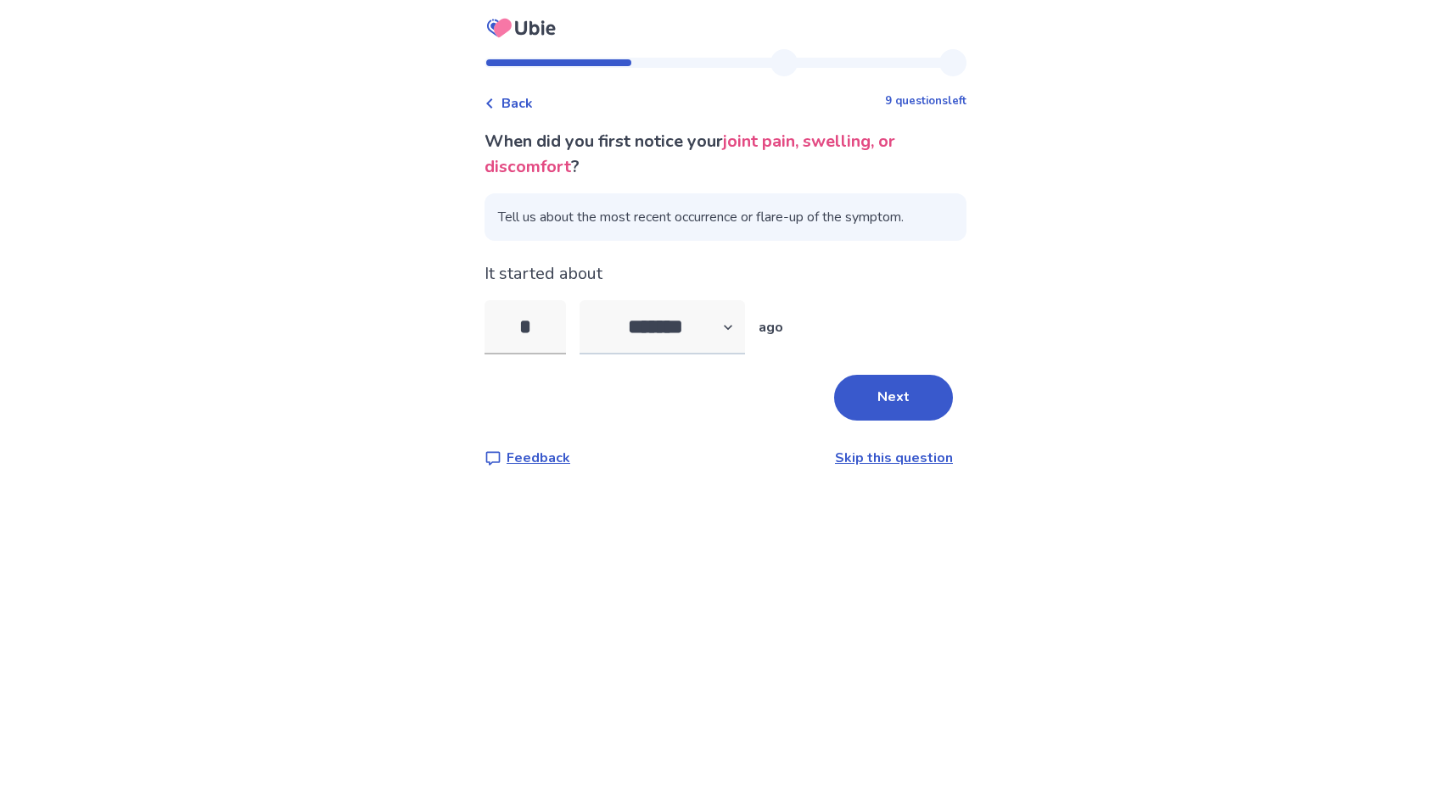
type input "*"
click at [719, 327] on select "******* ****** ******* ******** *******" at bounding box center [661, 327] width 165 height 54
select select "*"
click at [590, 300] on select "******* ****** ******* ******** *******" at bounding box center [661, 327] width 165 height 54
click at [882, 392] on button "Next" at bounding box center [893, 398] width 119 height 46
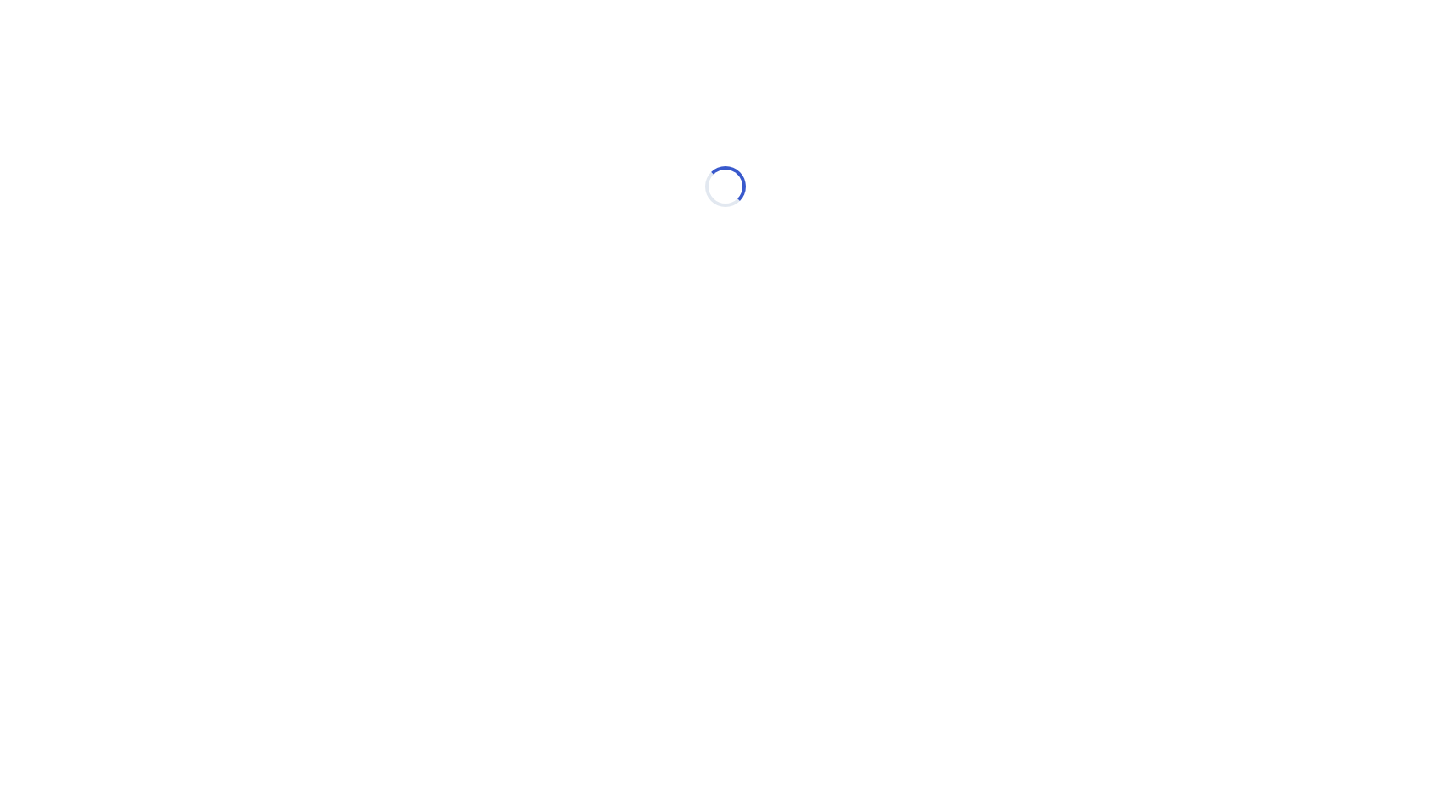
select select "*"
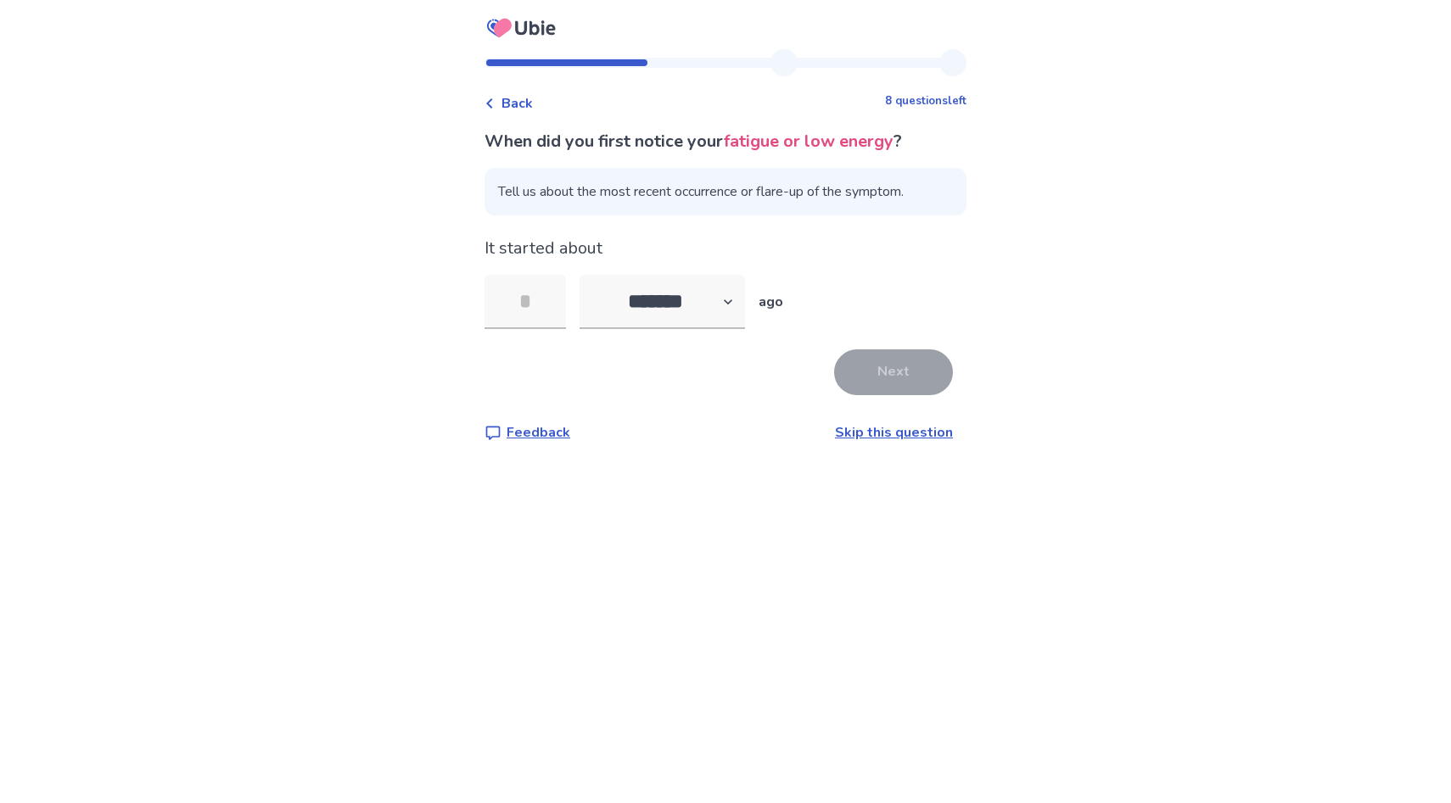
click at [511, 103] on span "Back" at bounding box center [516, 103] width 31 height 20
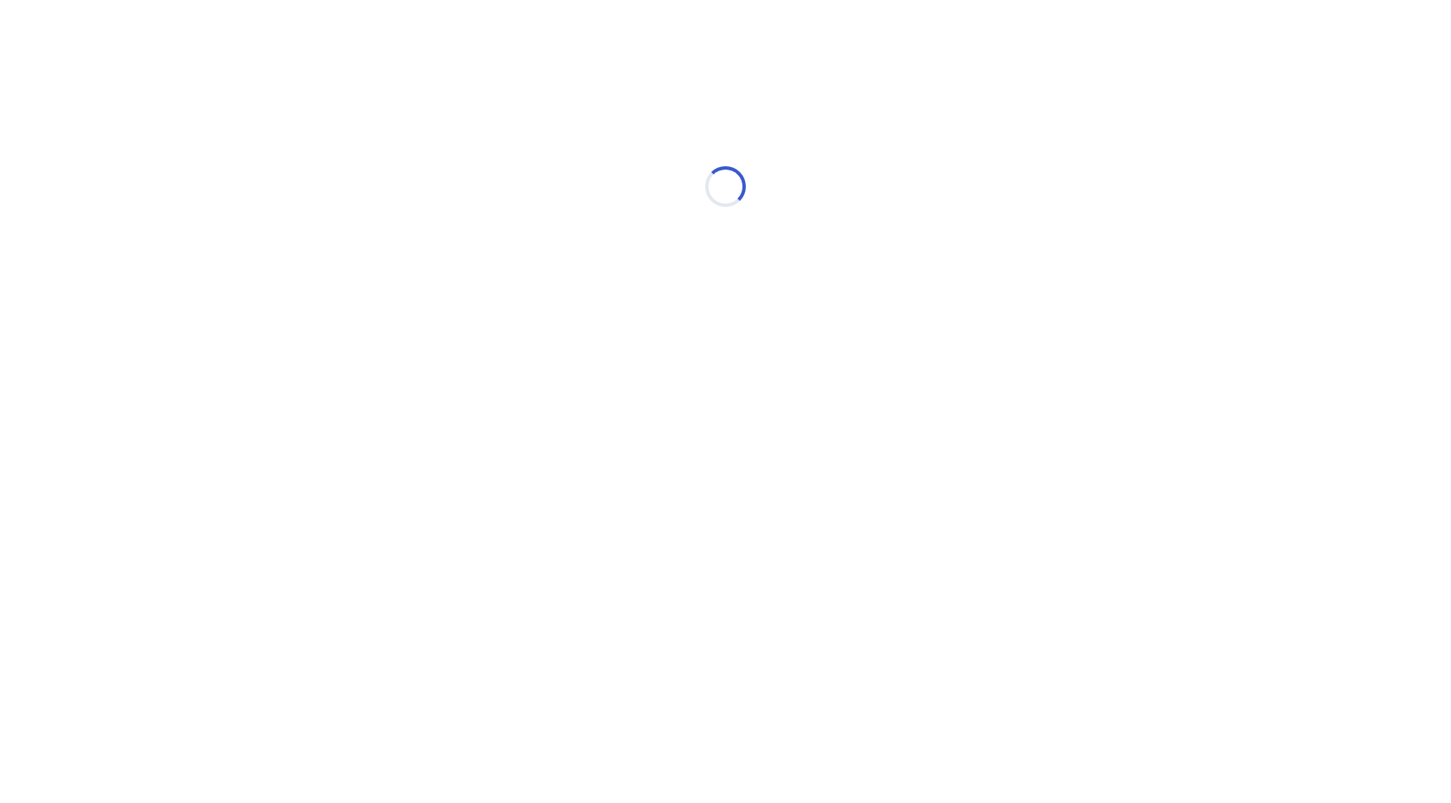
select select "*"
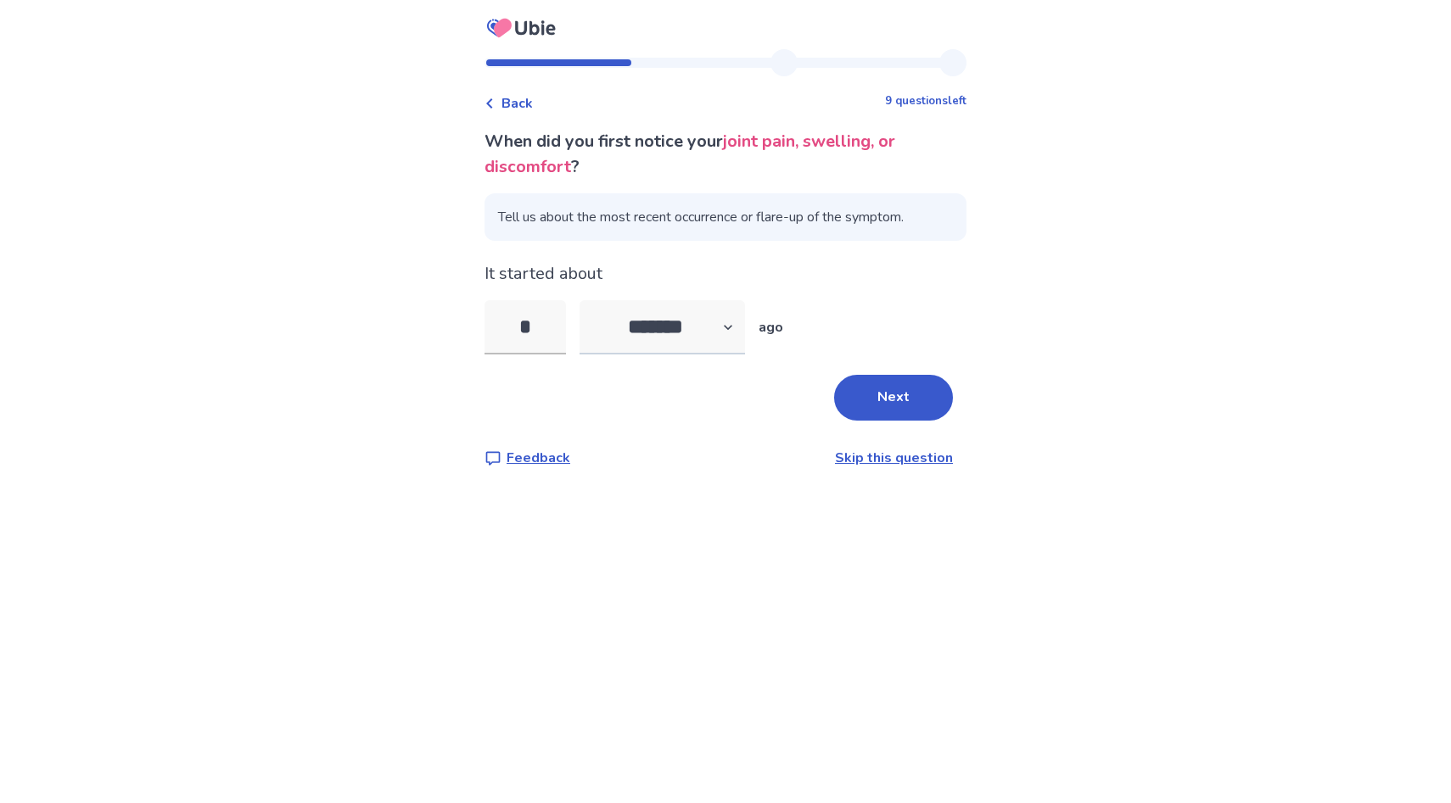
type input "*"
click at [708, 331] on select "******* ****** ******* ******** *******" at bounding box center [661, 327] width 165 height 54
select select "*"
click at [590, 300] on select "******* ****** ******* ******** *******" at bounding box center [661, 327] width 165 height 54
click at [884, 395] on button "Next" at bounding box center [893, 398] width 119 height 46
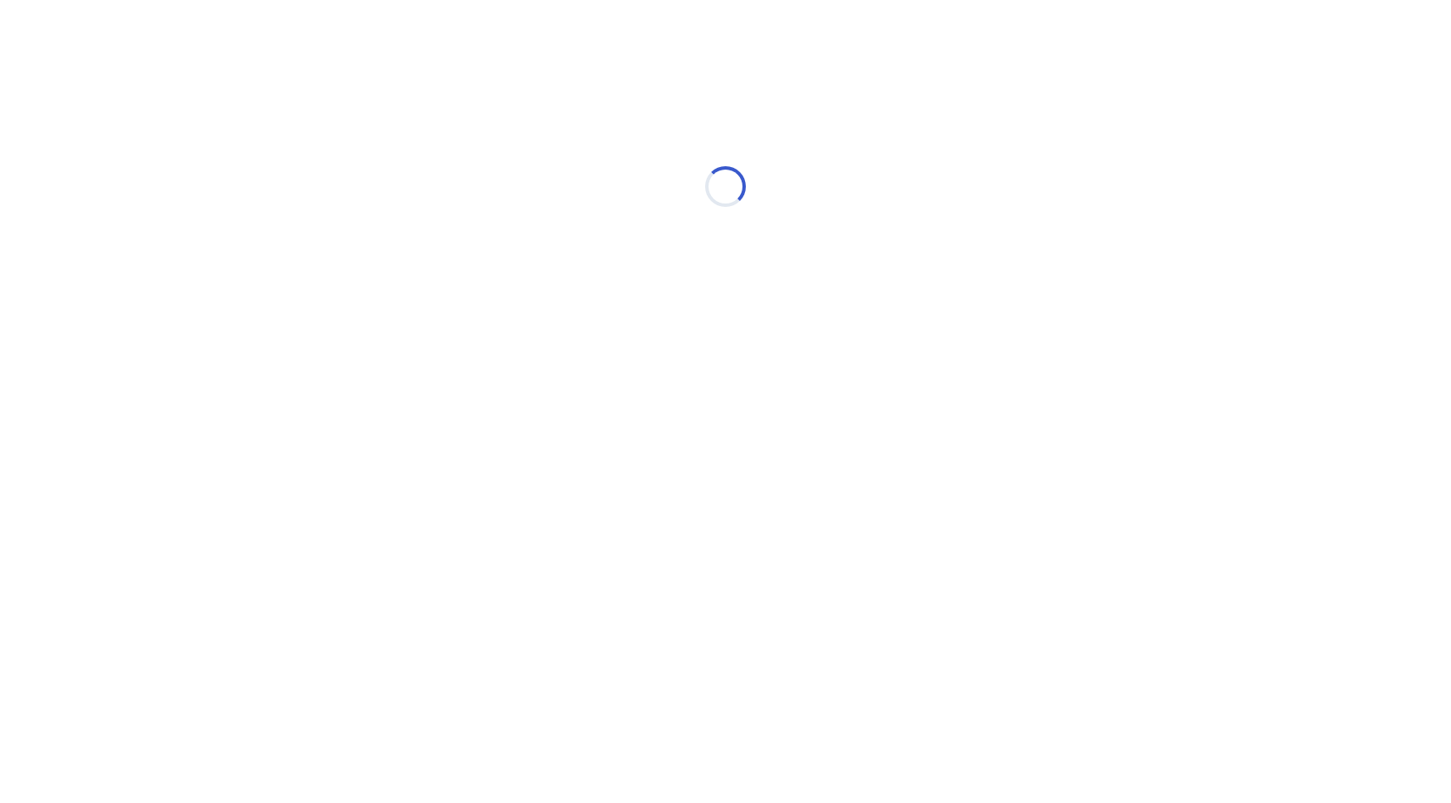
select select "*"
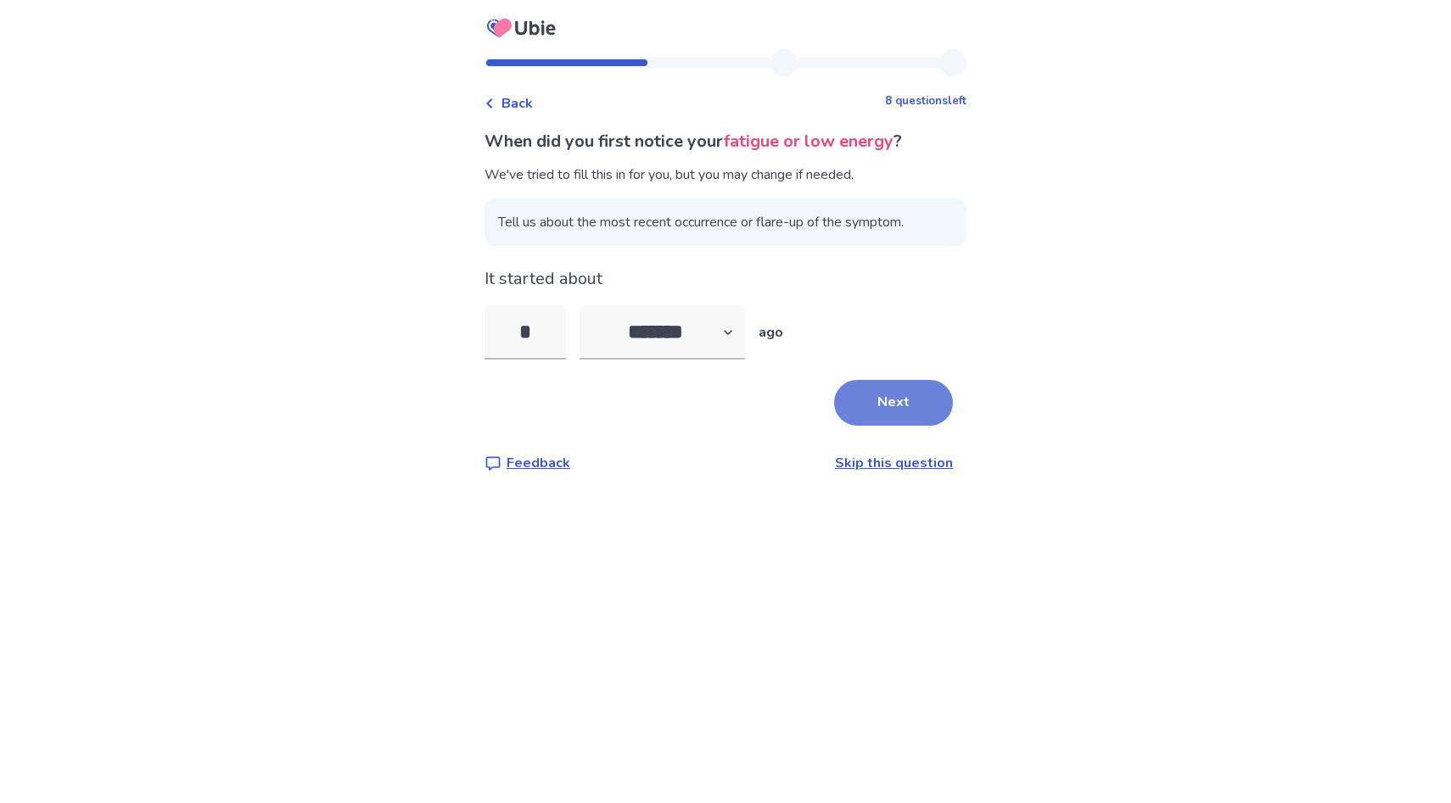
type input "*"
click at [872, 402] on button "Next" at bounding box center [893, 403] width 119 height 46
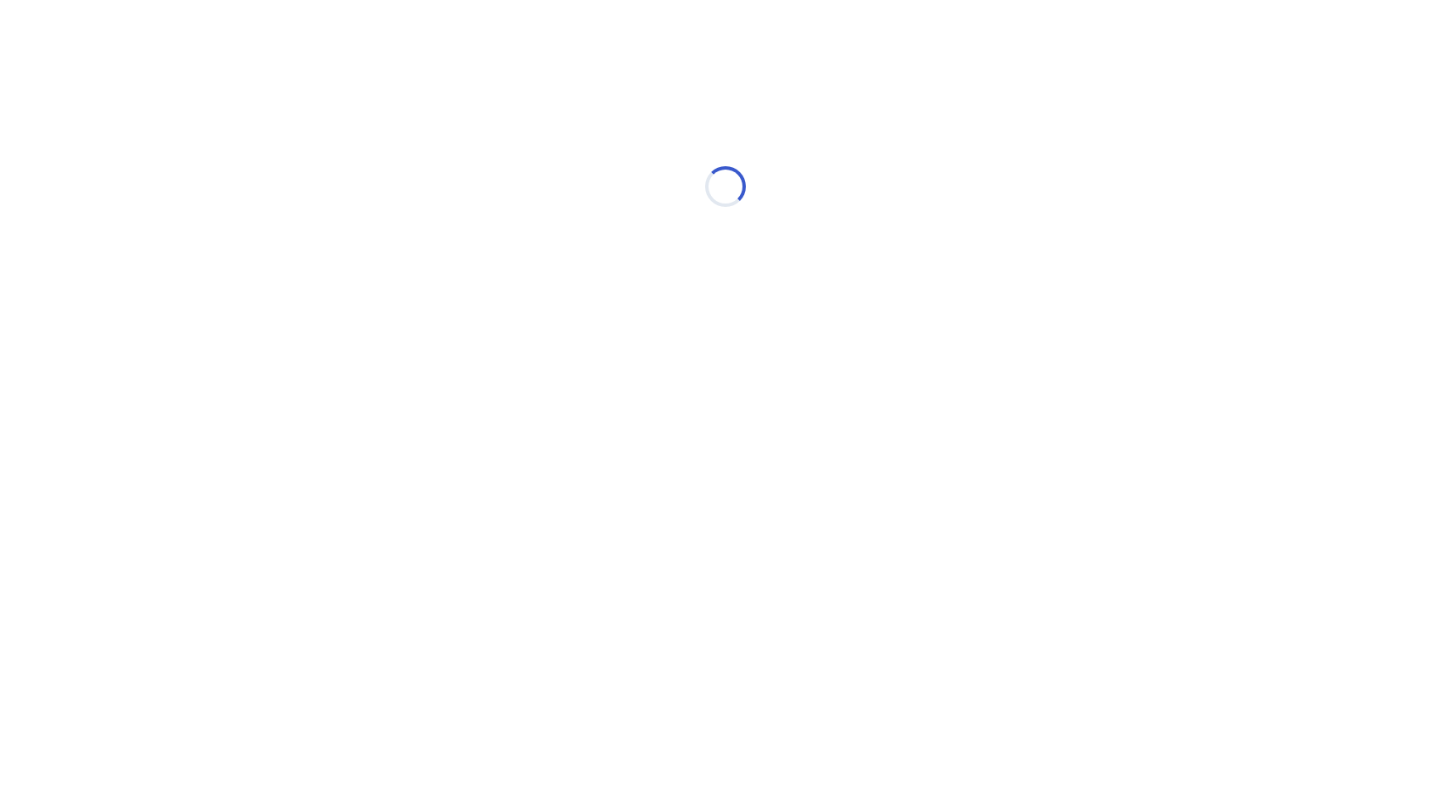
select select "*"
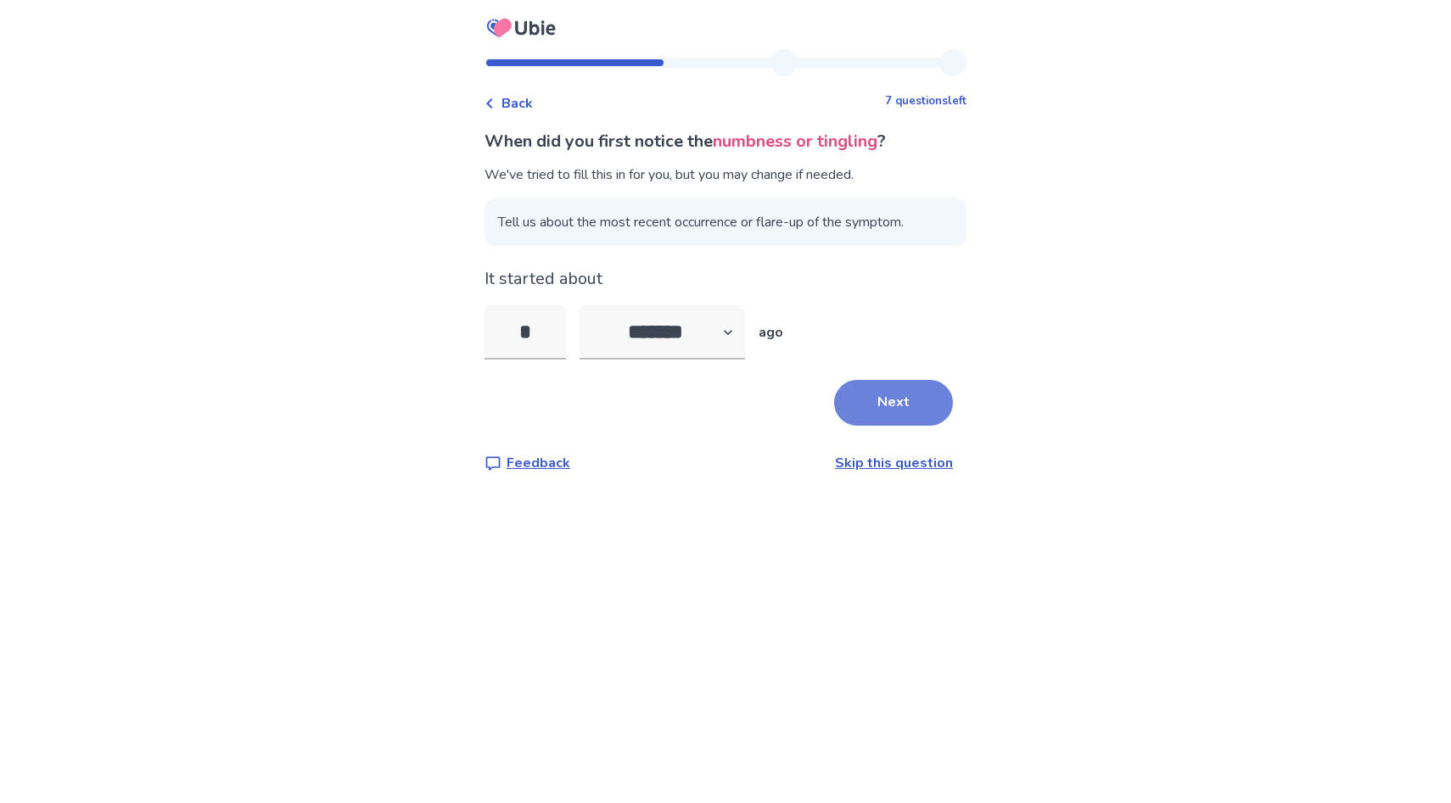
type input "*"
click at [878, 401] on button "Next" at bounding box center [893, 403] width 119 height 46
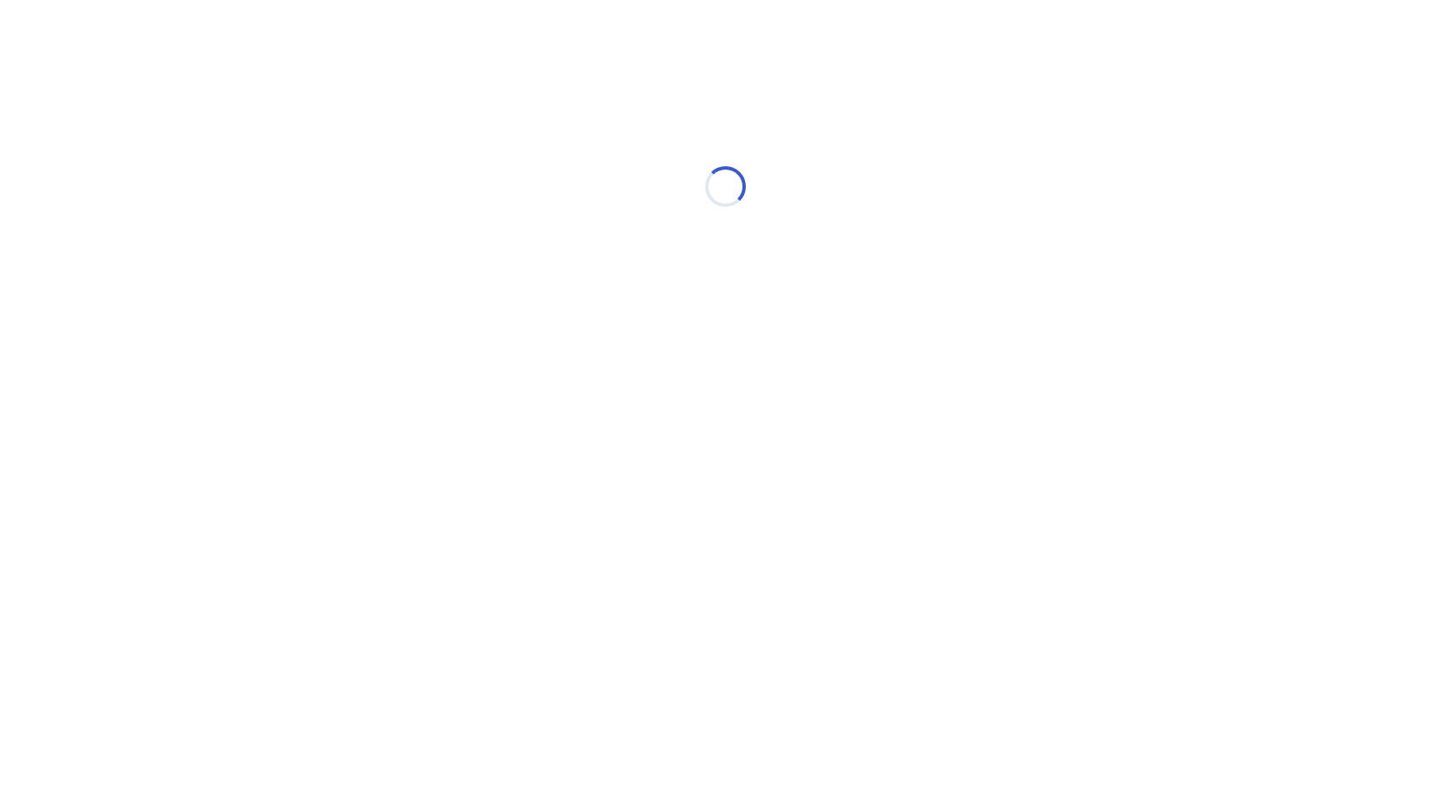
select select "*"
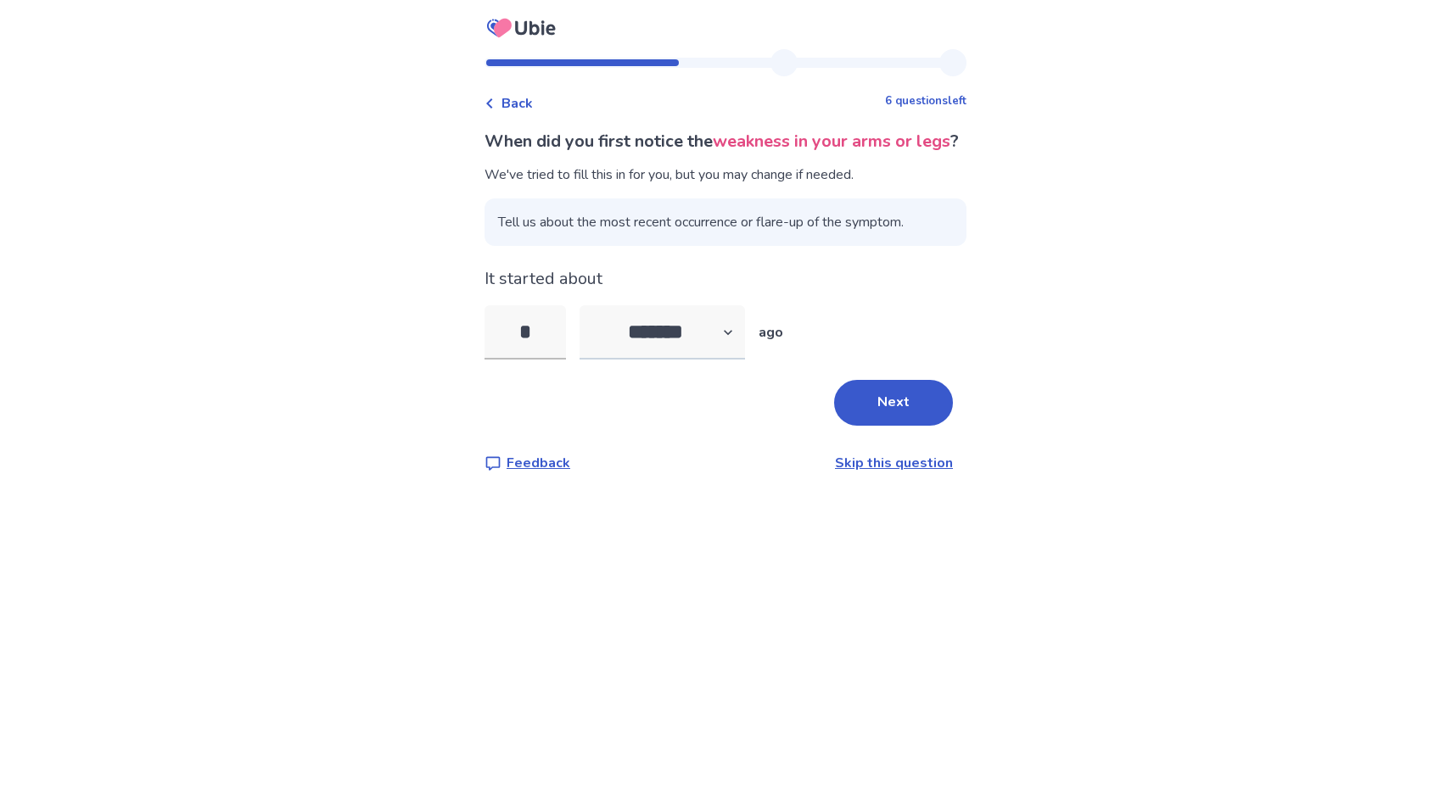
type input "*"
click at [703, 360] on select "******* ****** ******* ******** *******" at bounding box center [661, 332] width 165 height 54
select select "*"
click at [590, 331] on select "******* ****** ******* ******** *******" at bounding box center [661, 332] width 165 height 54
click at [860, 426] on button "Next" at bounding box center [893, 403] width 119 height 46
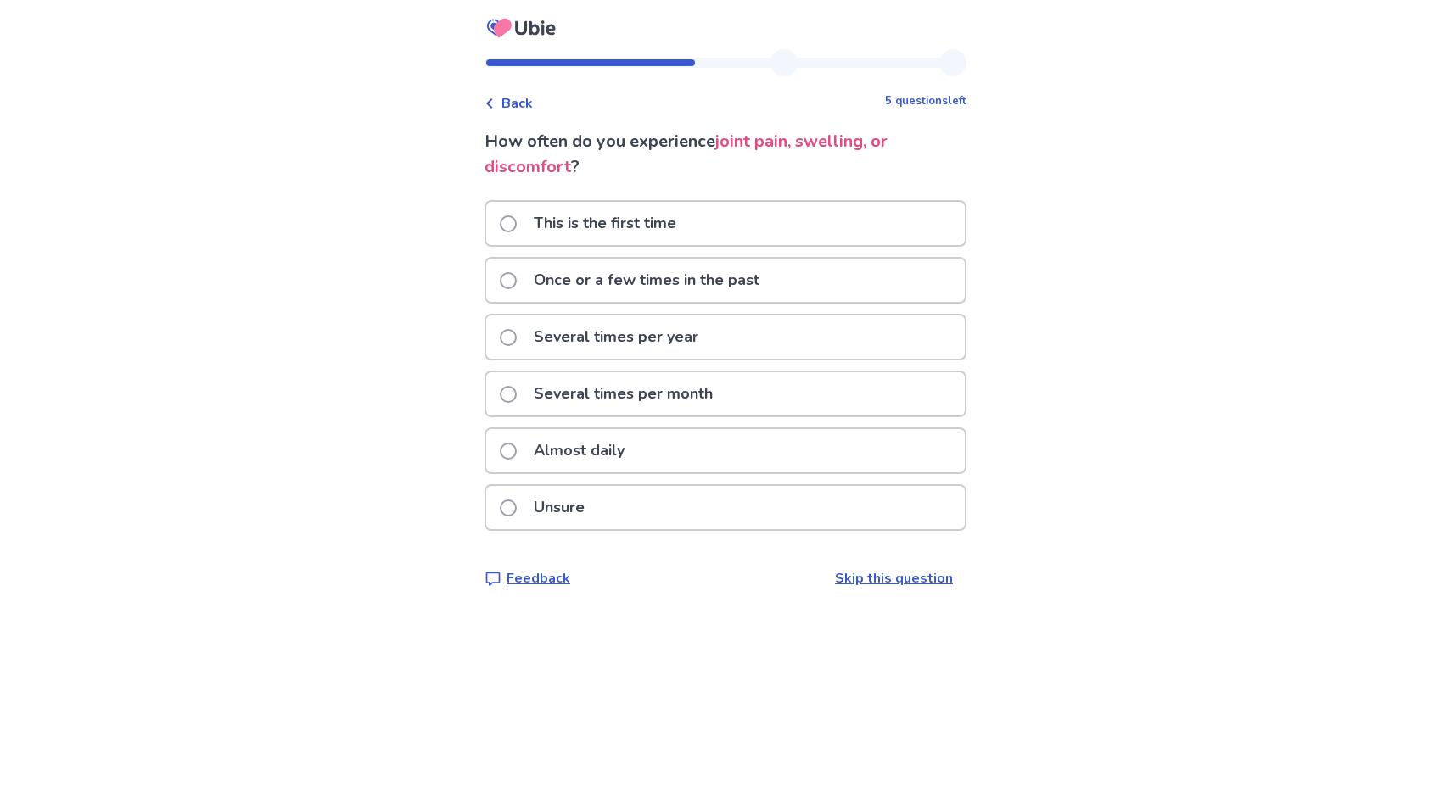
click at [609, 460] on p "Almost daily" at bounding box center [578, 450] width 111 height 43
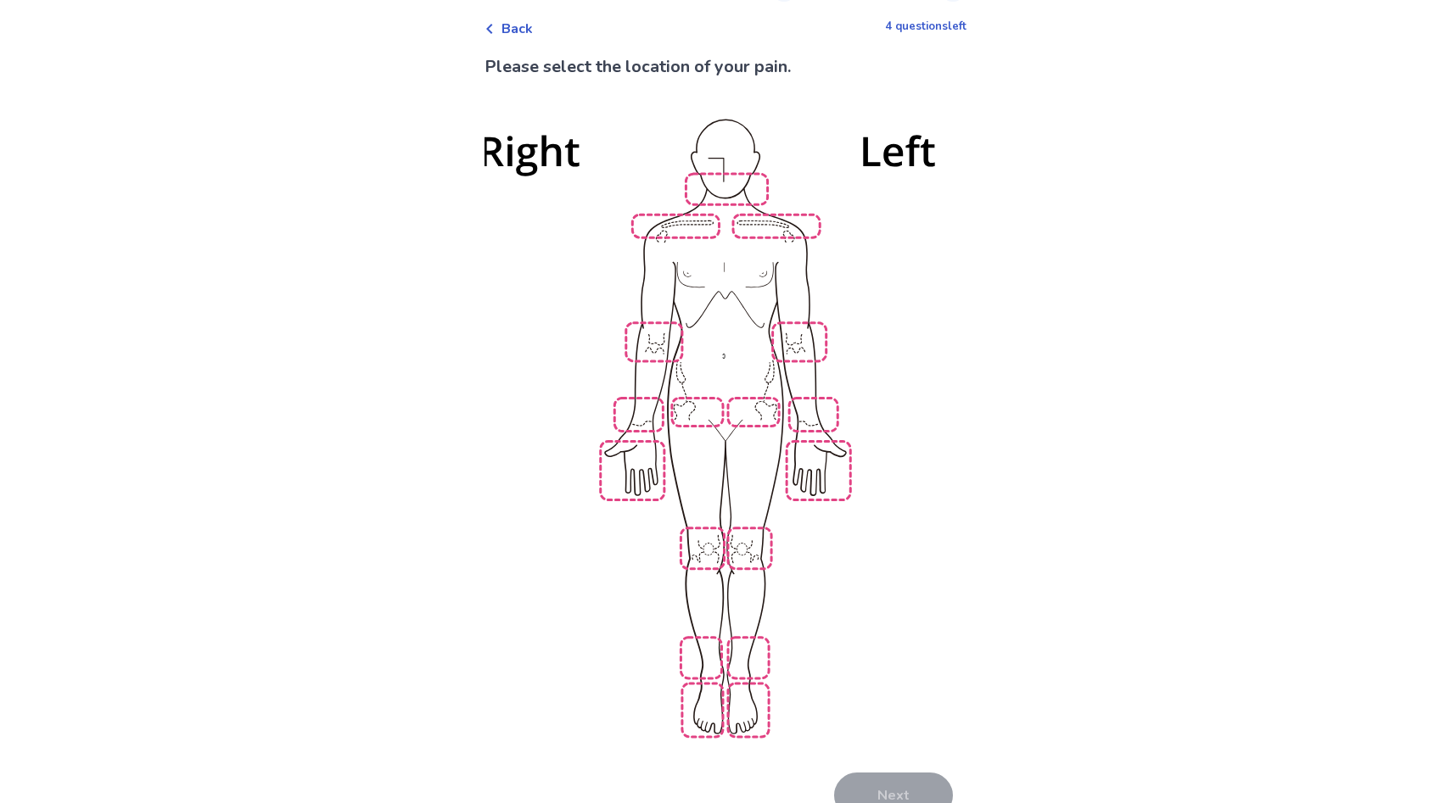
scroll to position [79, 0]
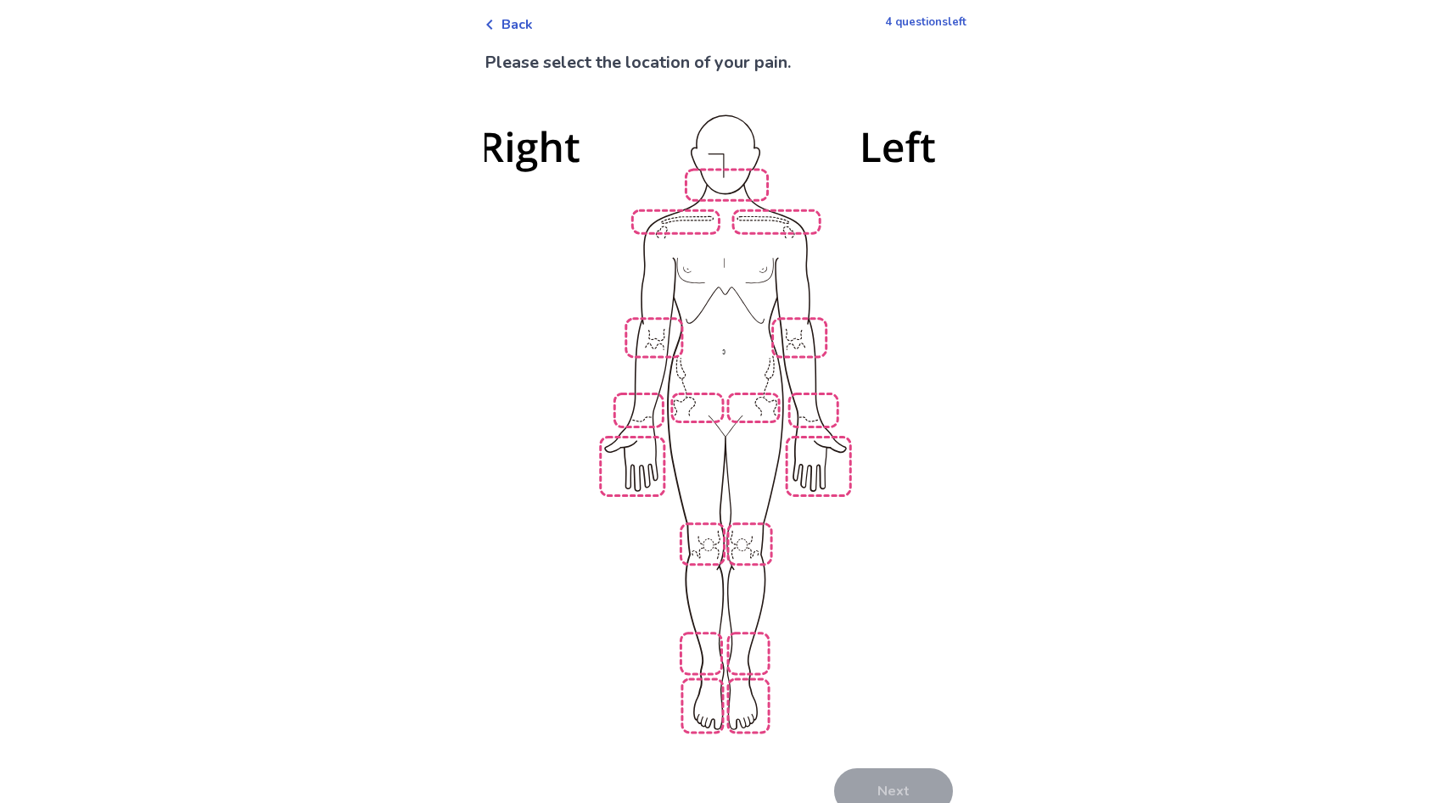
click at [703, 626] on img at bounding box center [725, 422] width 964 height 652
click at [746, 626] on img at bounding box center [725, 422] width 964 height 652
click at [741, 526] on img at bounding box center [725, 422] width 964 height 652
click at [685, 523] on img at bounding box center [725, 422] width 964 height 652
click at [680, 394] on img at bounding box center [725, 422] width 964 height 652
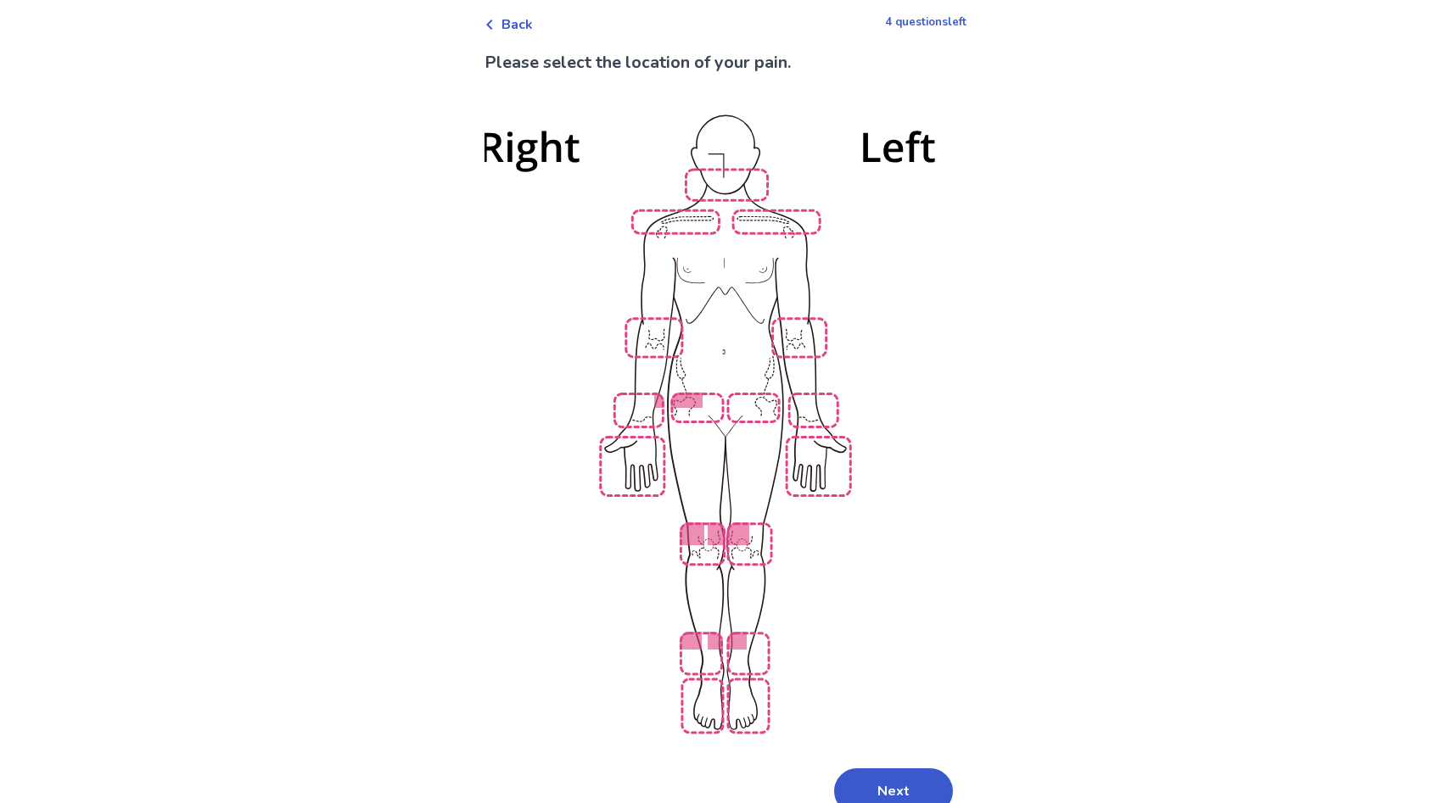
click at [736, 387] on img at bounding box center [725, 422] width 964 height 652
click at [783, 329] on img at bounding box center [725, 422] width 964 height 652
click at [661, 327] on img at bounding box center [725, 422] width 964 height 652
click at [643, 444] on img at bounding box center [725, 422] width 964 height 652
click at [810, 439] on img at bounding box center [725, 422] width 964 height 652
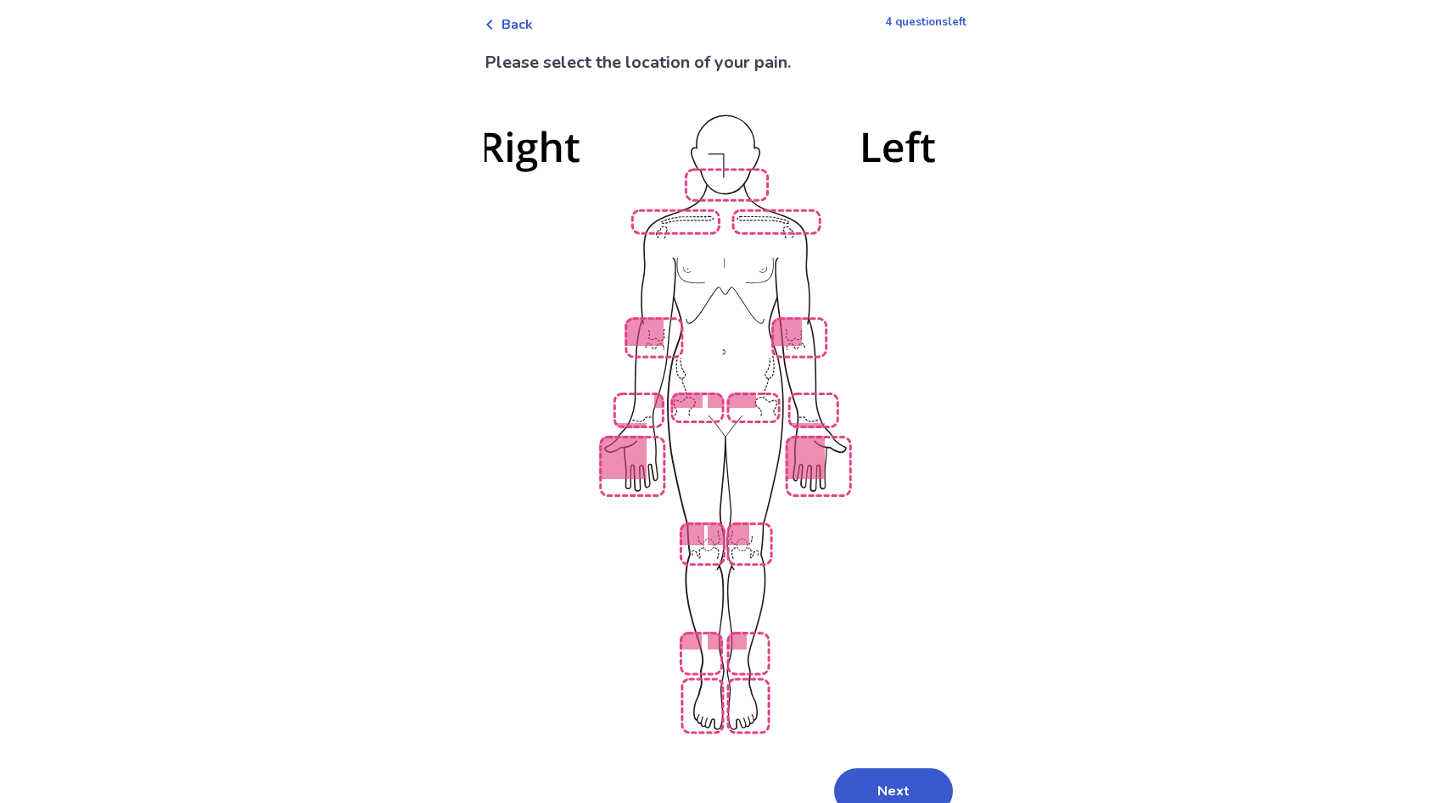
click at [811, 399] on img at bounding box center [725, 422] width 964 height 652
click at [639, 399] on img at bounding box center [725, 422] width 964 height 652
click at [674, 221] on img at bounding box center [725, 422] width 964 height 652
click at [787, 215] on img at bounding box center [725, 422] width 964 height 652
click at [862, 769] on button "Next" at bounding box center [893, 792] width 119 height 46
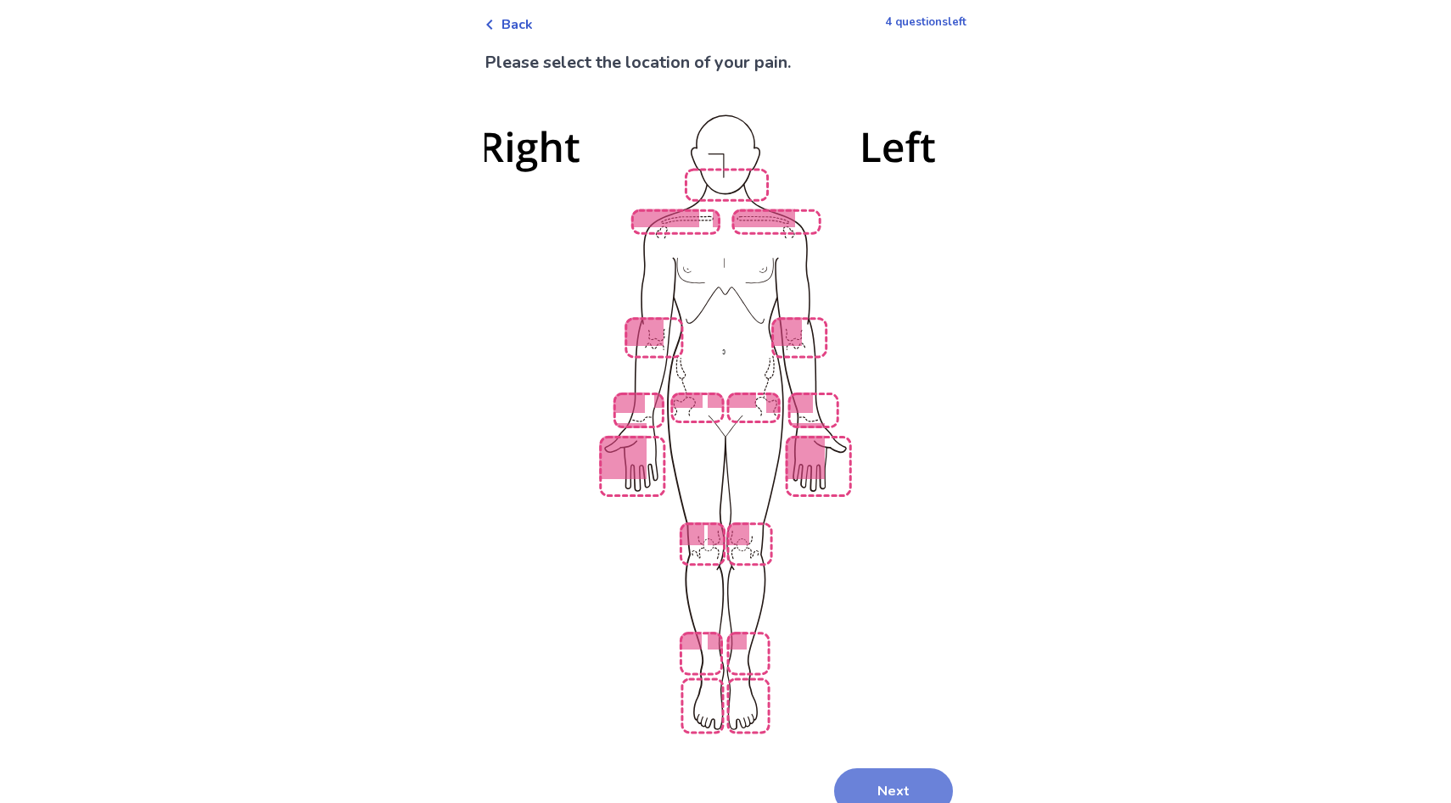
scroll to position [0, 0]
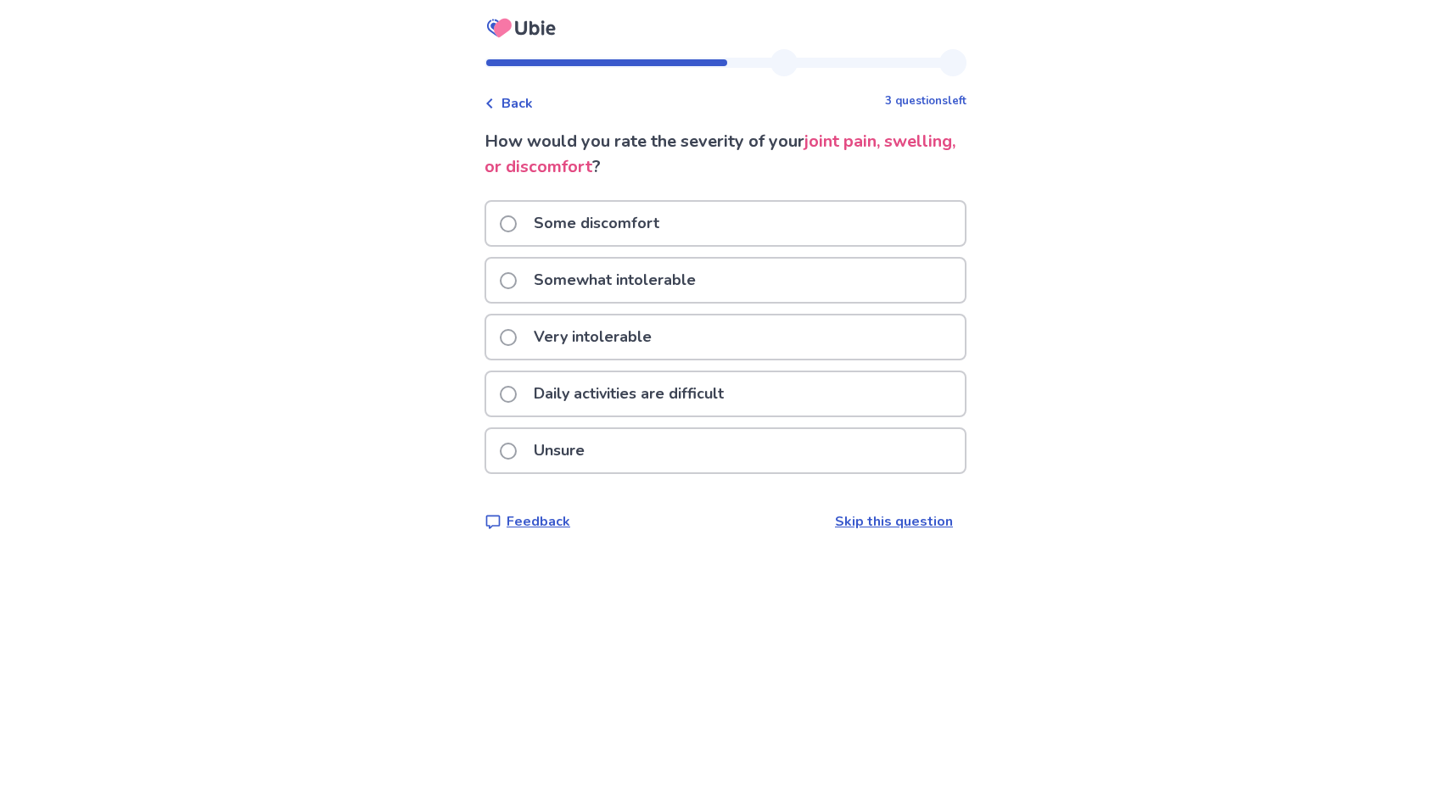
click at [640, 336] on p "Very intolerable" at bounding box center [592, 337] width 138 height 43
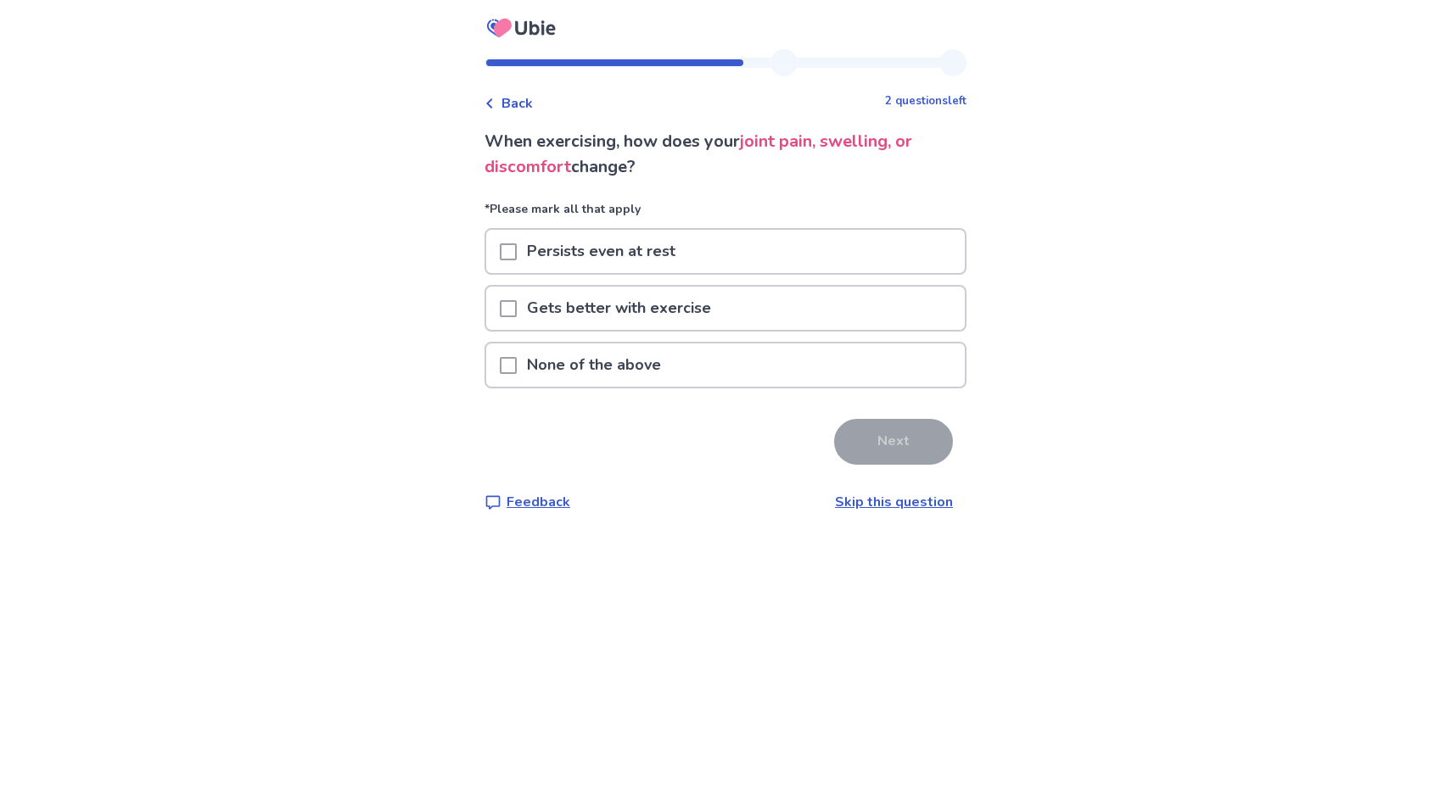
click at [685, 249] on p "Persists even at rest" at bounding box center [601, 251] width 169 height 43
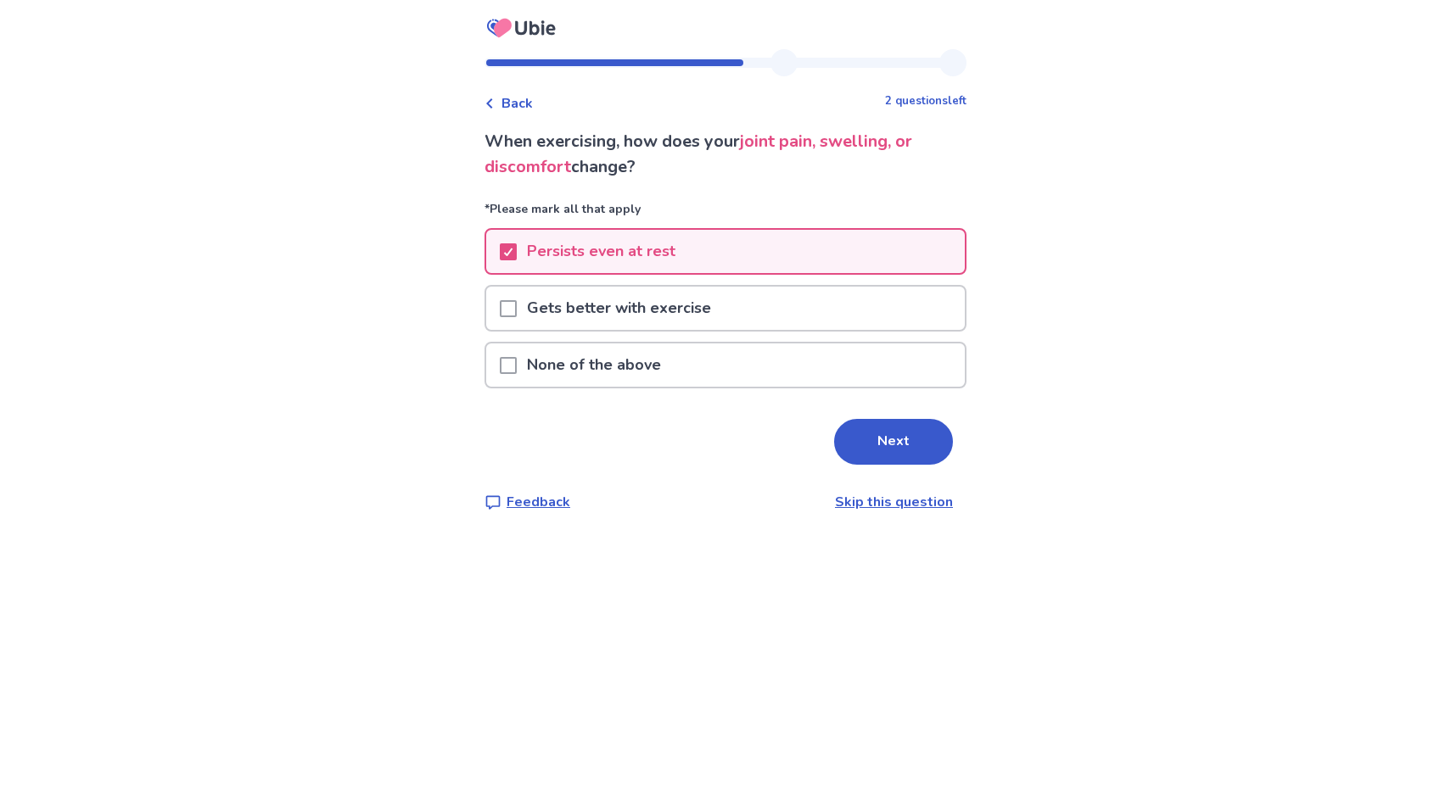
click at [689, 298] on p "Gets better with exercise" at bounding box center [619, 308] width 204 height 43
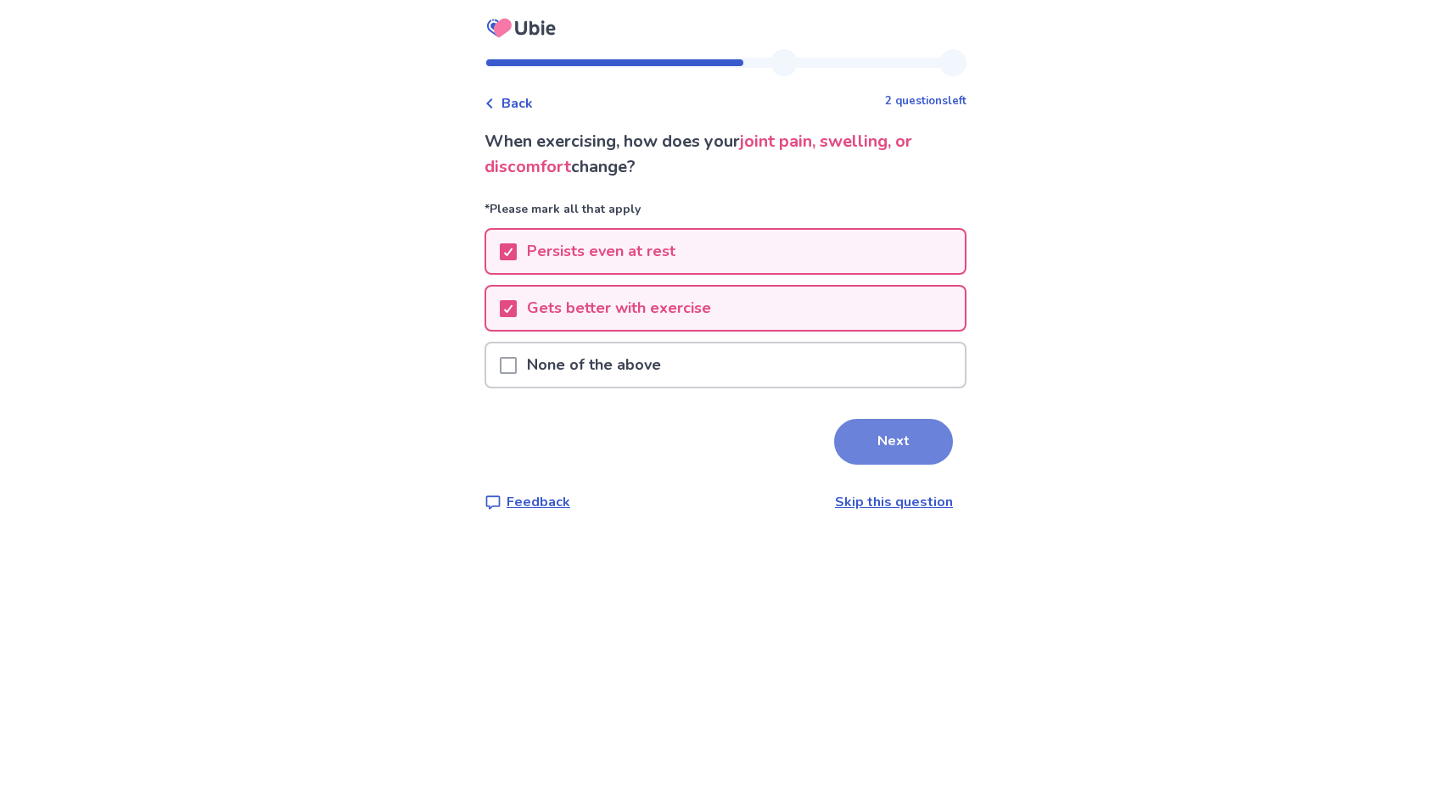
click at [880, 450] on button "Next" at bounding box center [893, 442] width 119 height 46
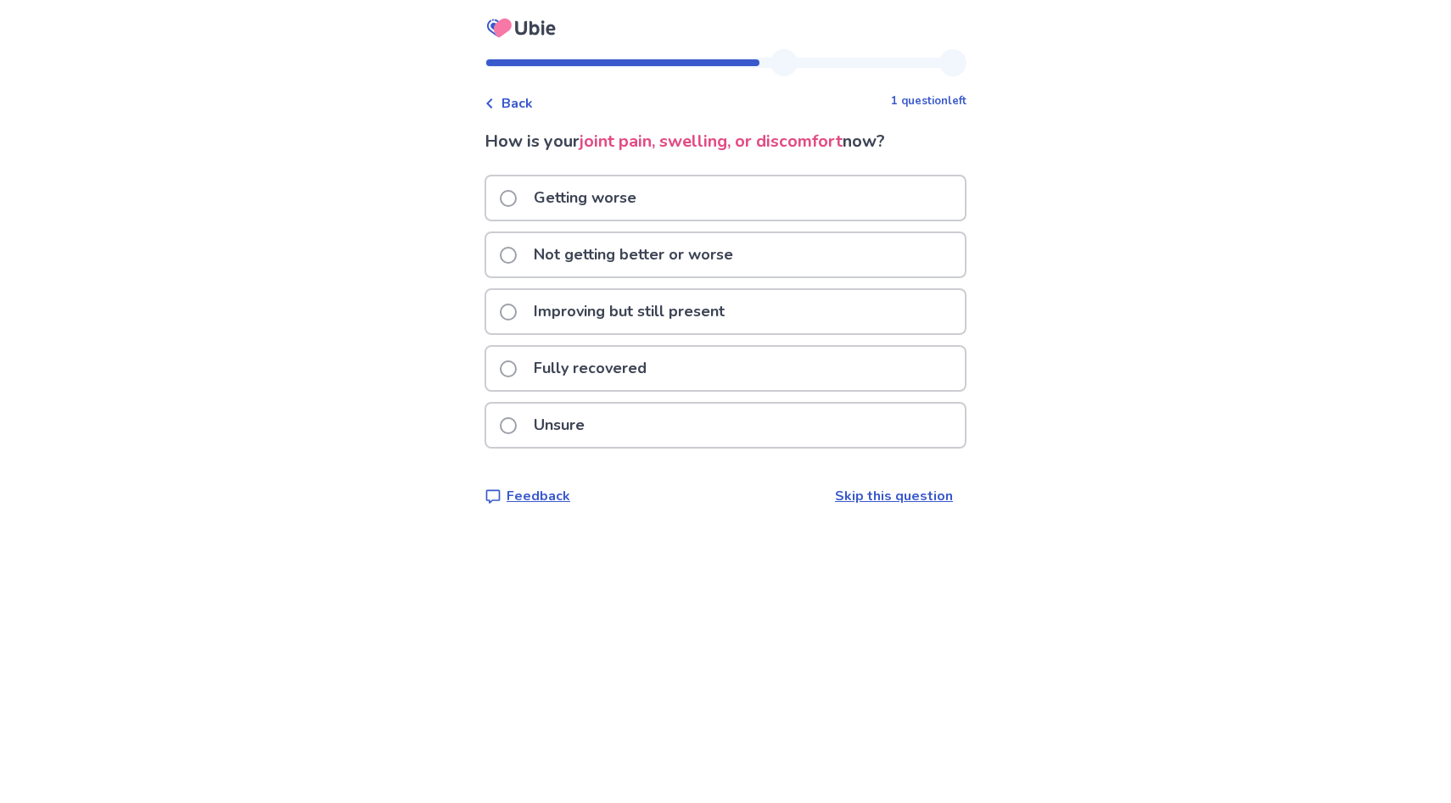
click at [646, 202] on p "Getting worse" at bounding box center [584, 197] width 123 height 43
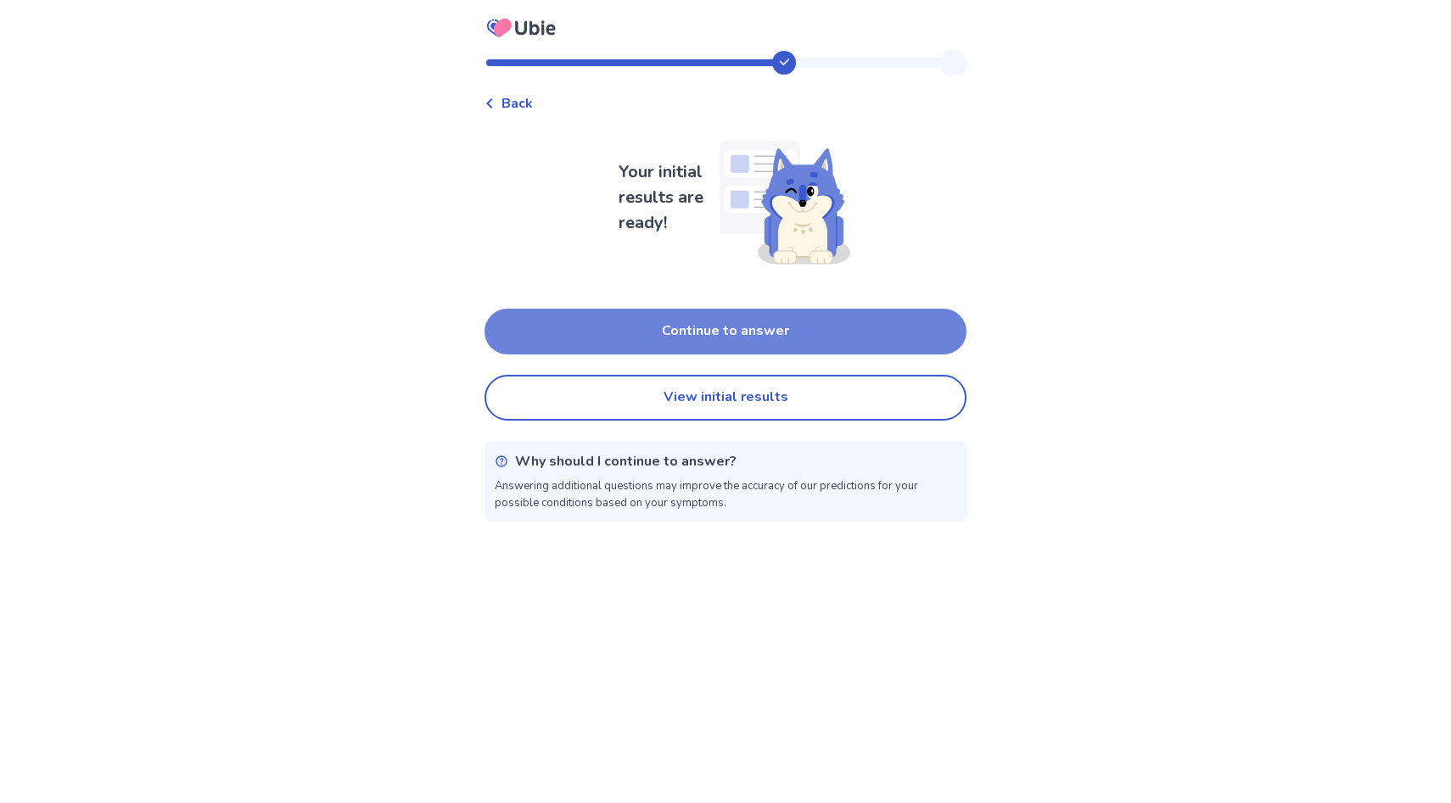
click at [719, 338] on button "Continue to answer" at bounding box center [725, 332] width 482 height 46
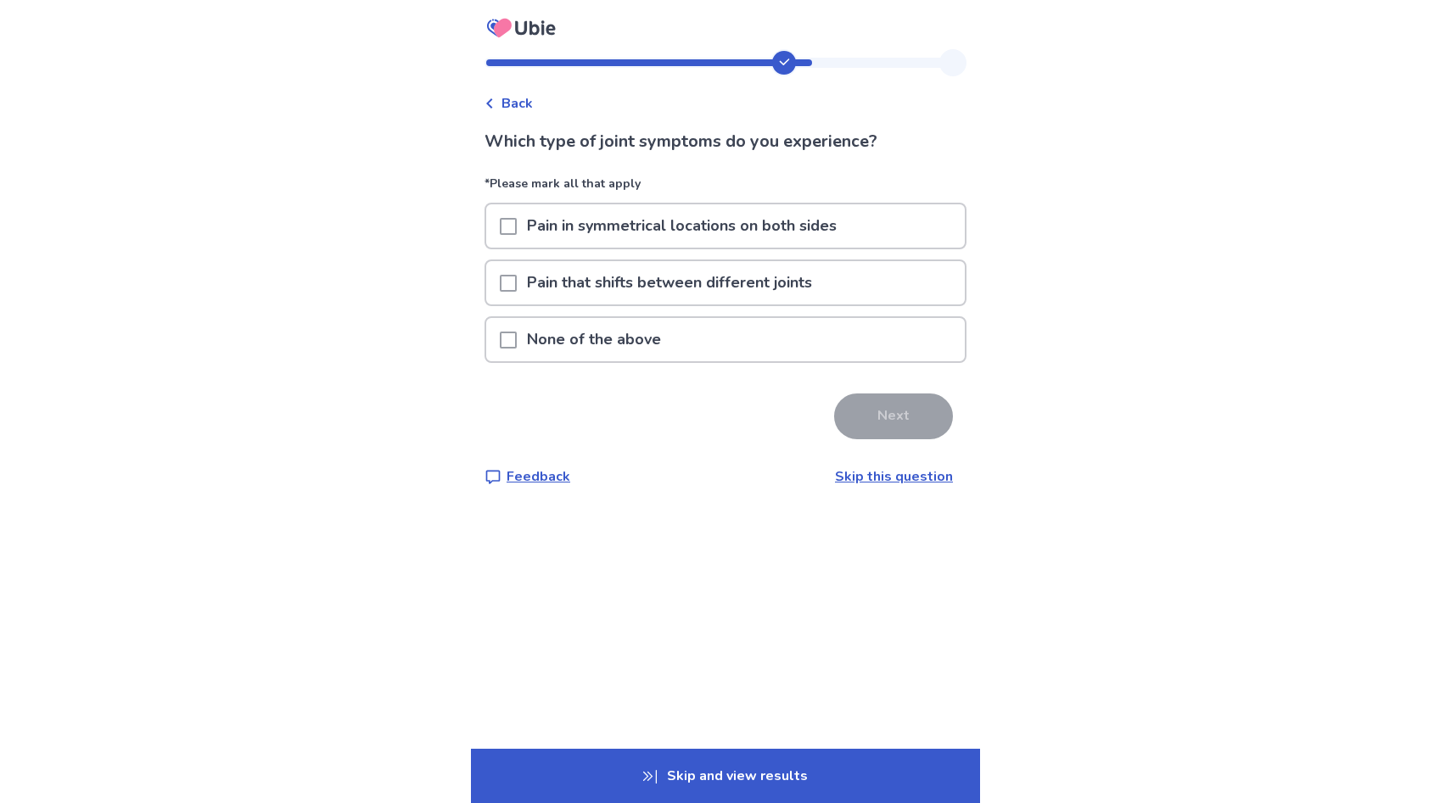
click at [642, 305] on div "Pain that shifts between different joints" at bounding box center [725, 283] width 482 height 47
click at [654, 229] on p "Pain in symmetrical locations on both sides" at bounding box center [682, 225] width 330 height 43
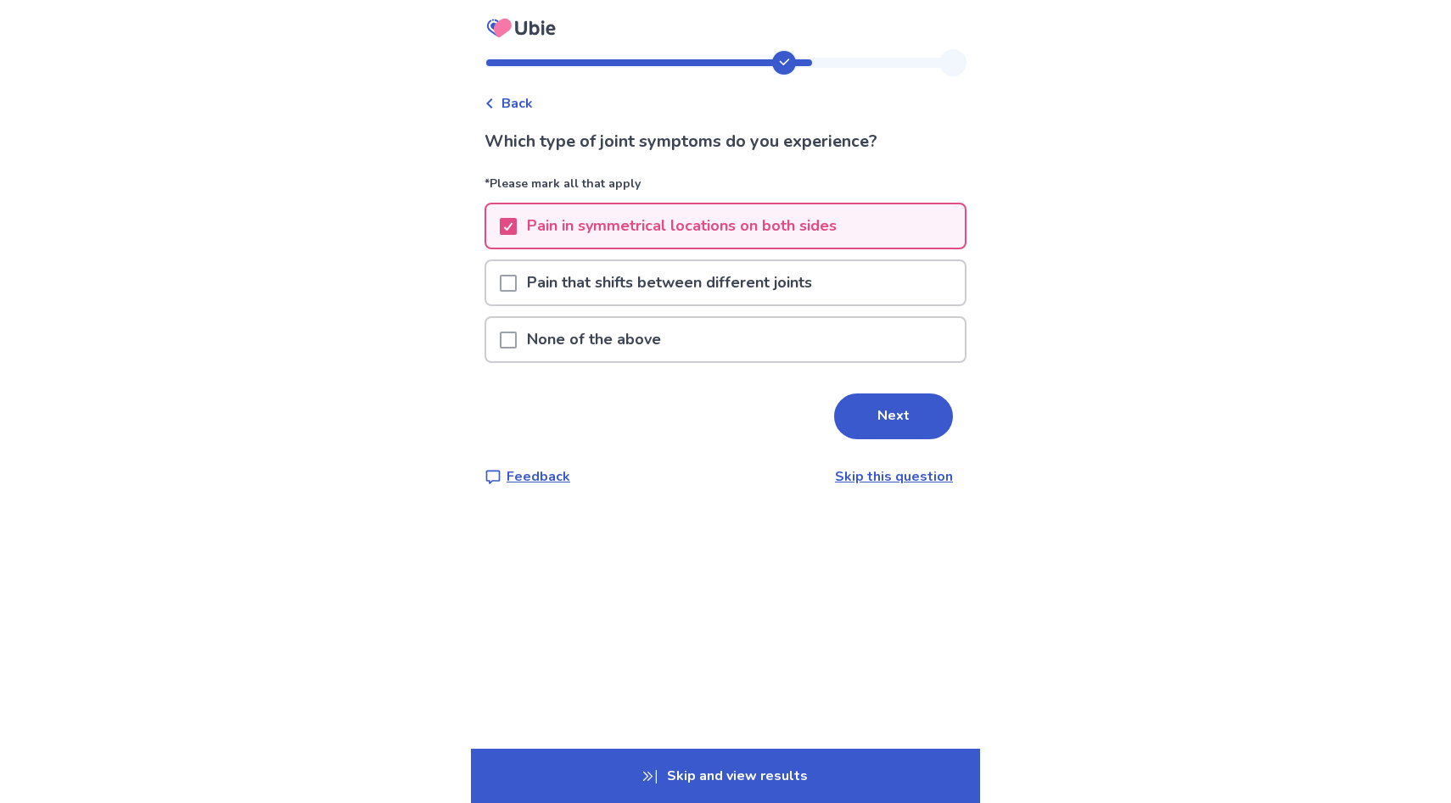
click at [654, 266] on p "Pain that shifts between different joints" at bounding box center [669, 282] width 305 height 43
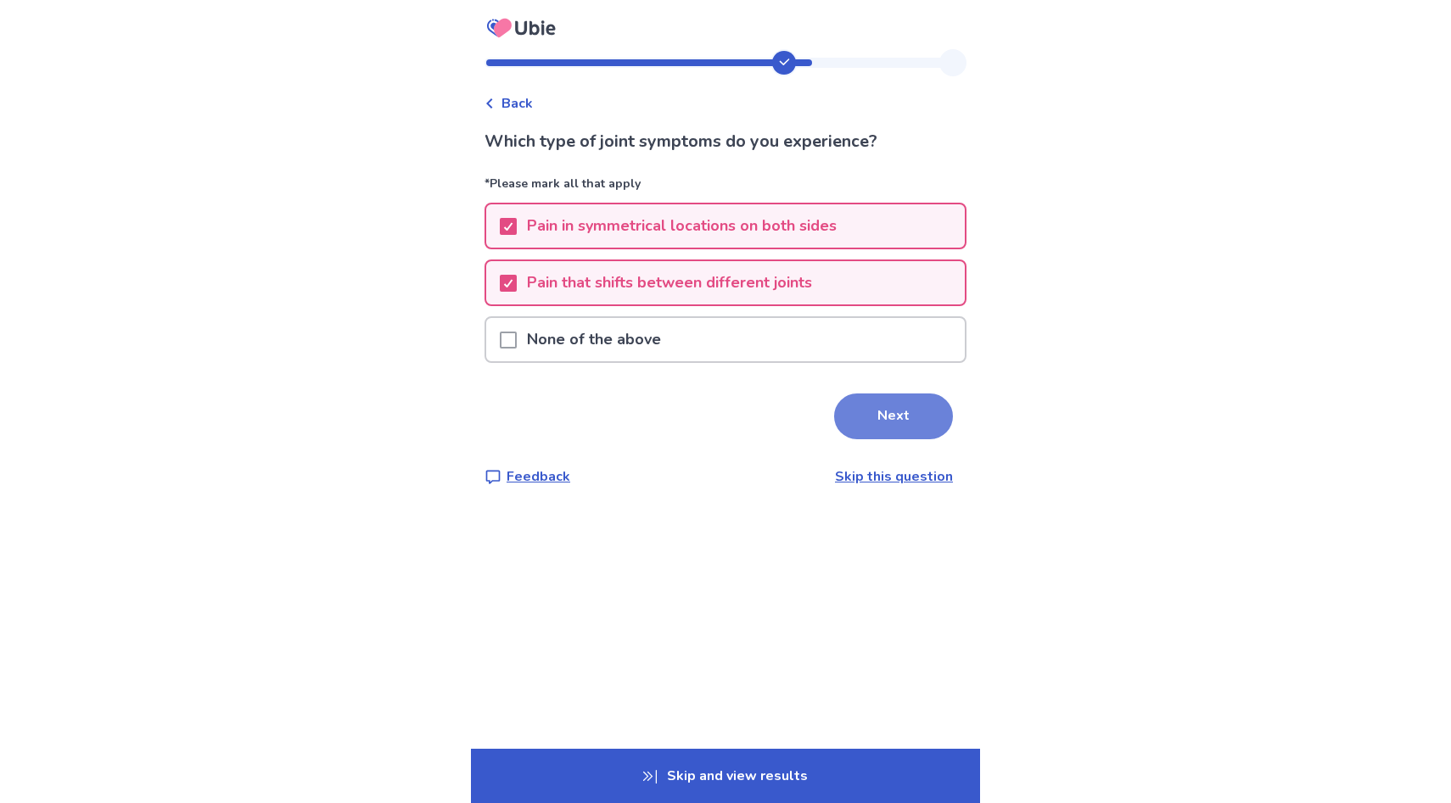
click at [870, 422] on button "Next" at bounding box center [893, 417] width 119 height 46
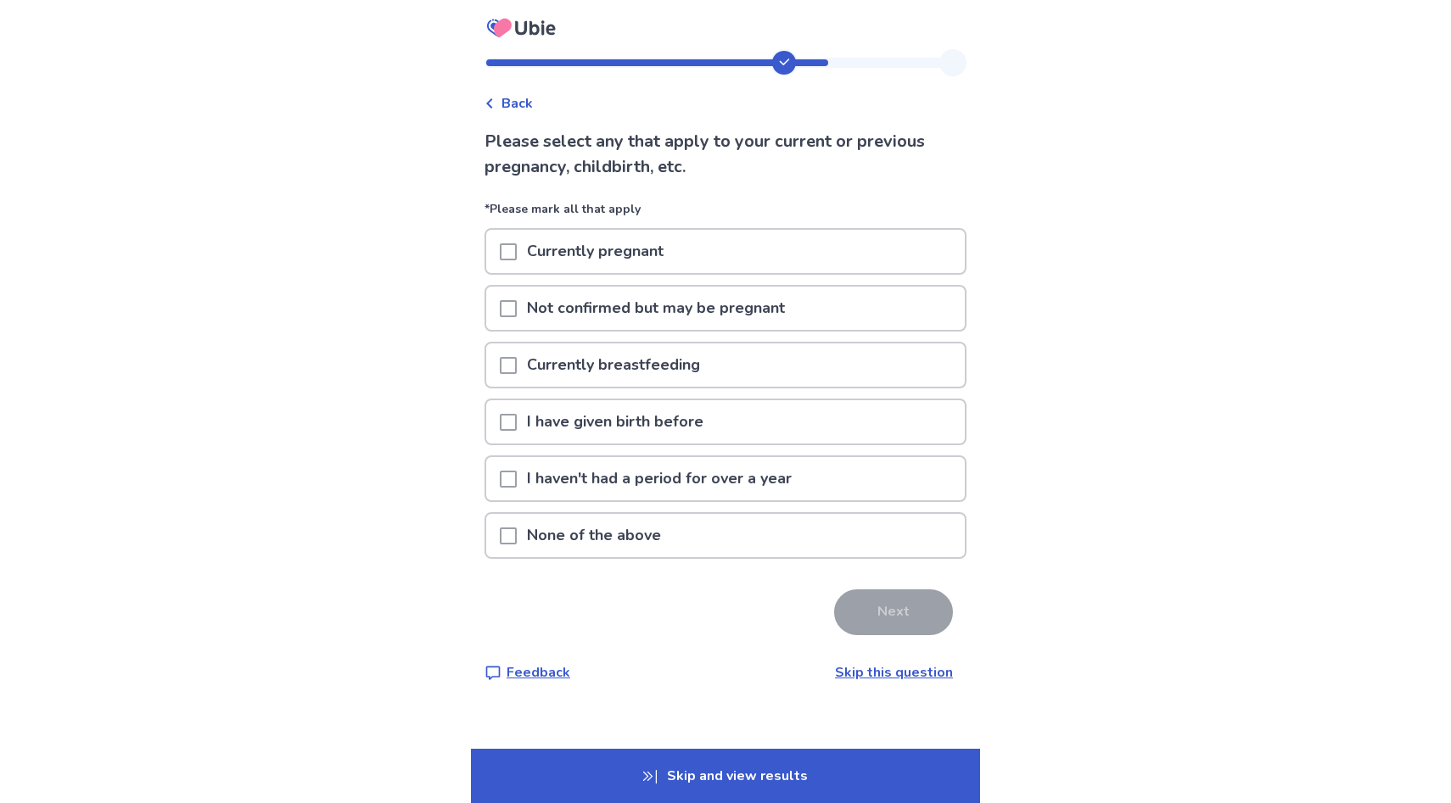
click at [607, 541] on p "None of the above" at bounding box center [594, 535] width 154 height 43
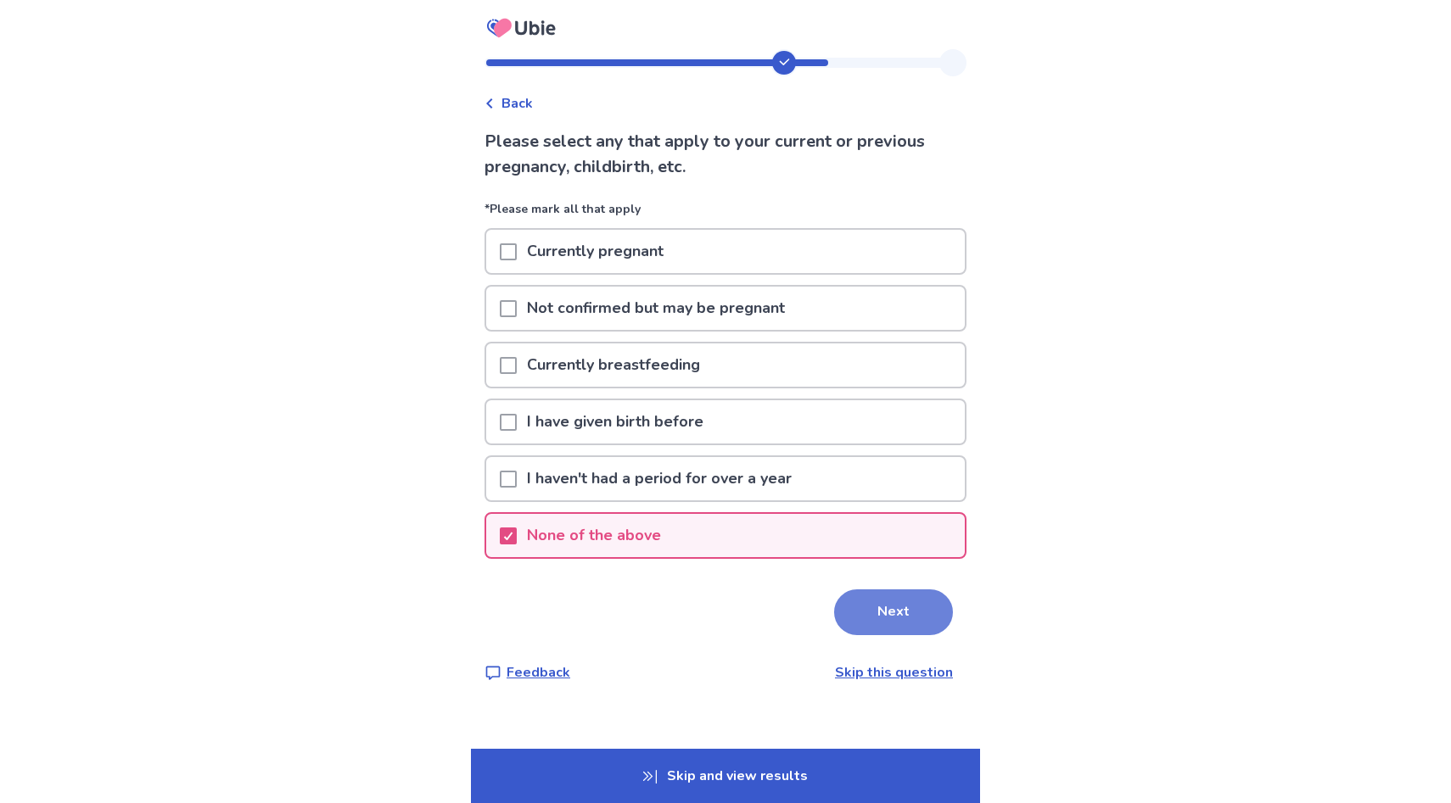
click at [887, 619] on button "Next" at bounding box center [893, 613] width 119 height 46
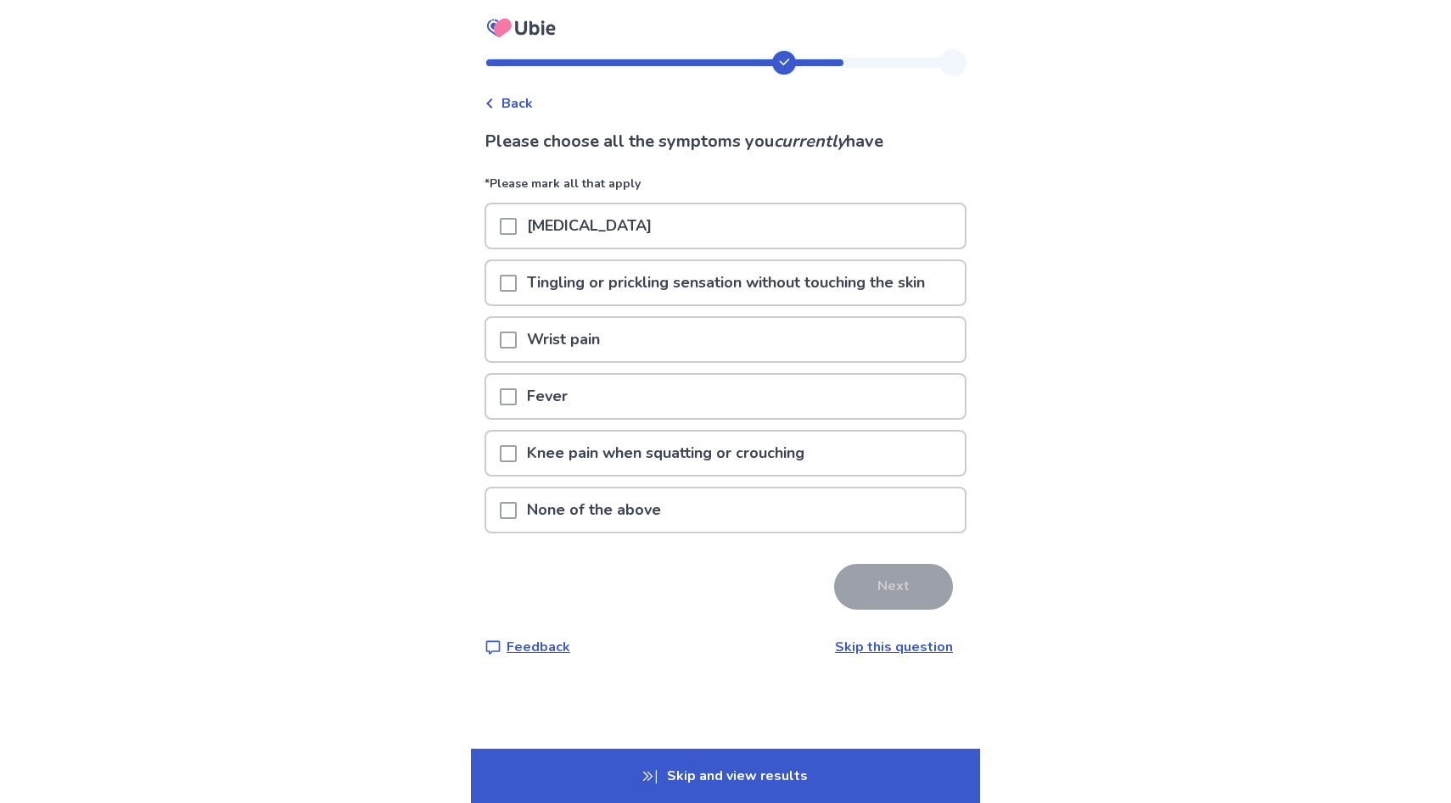
click at [698, 217] on div "Joint stiffness" at bounding box center [725, 225] width 478 height 43
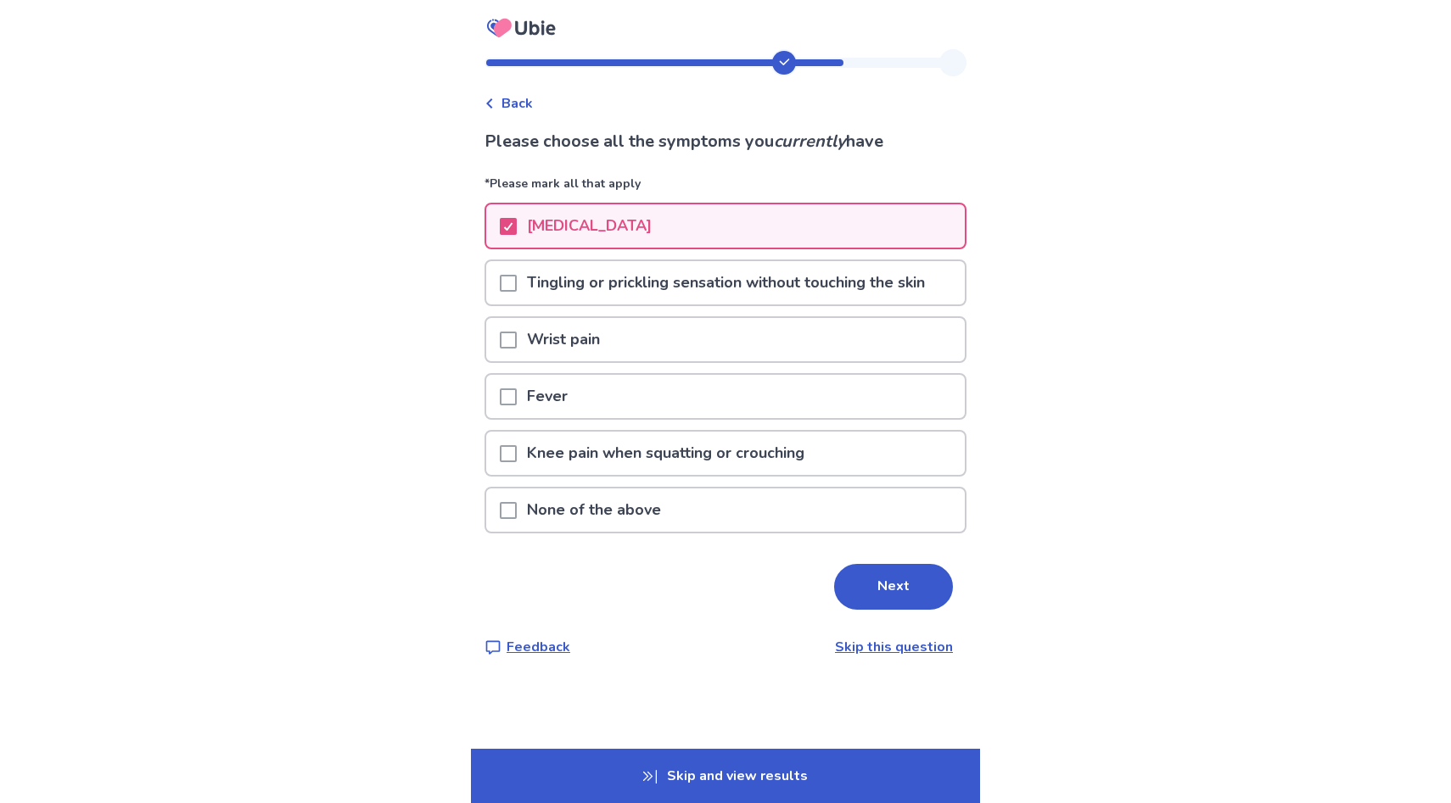
click at [695, 282] on p "Tingling or prickling sensation without touching the skin" at bounding box center [726, 282] width 418 height 43
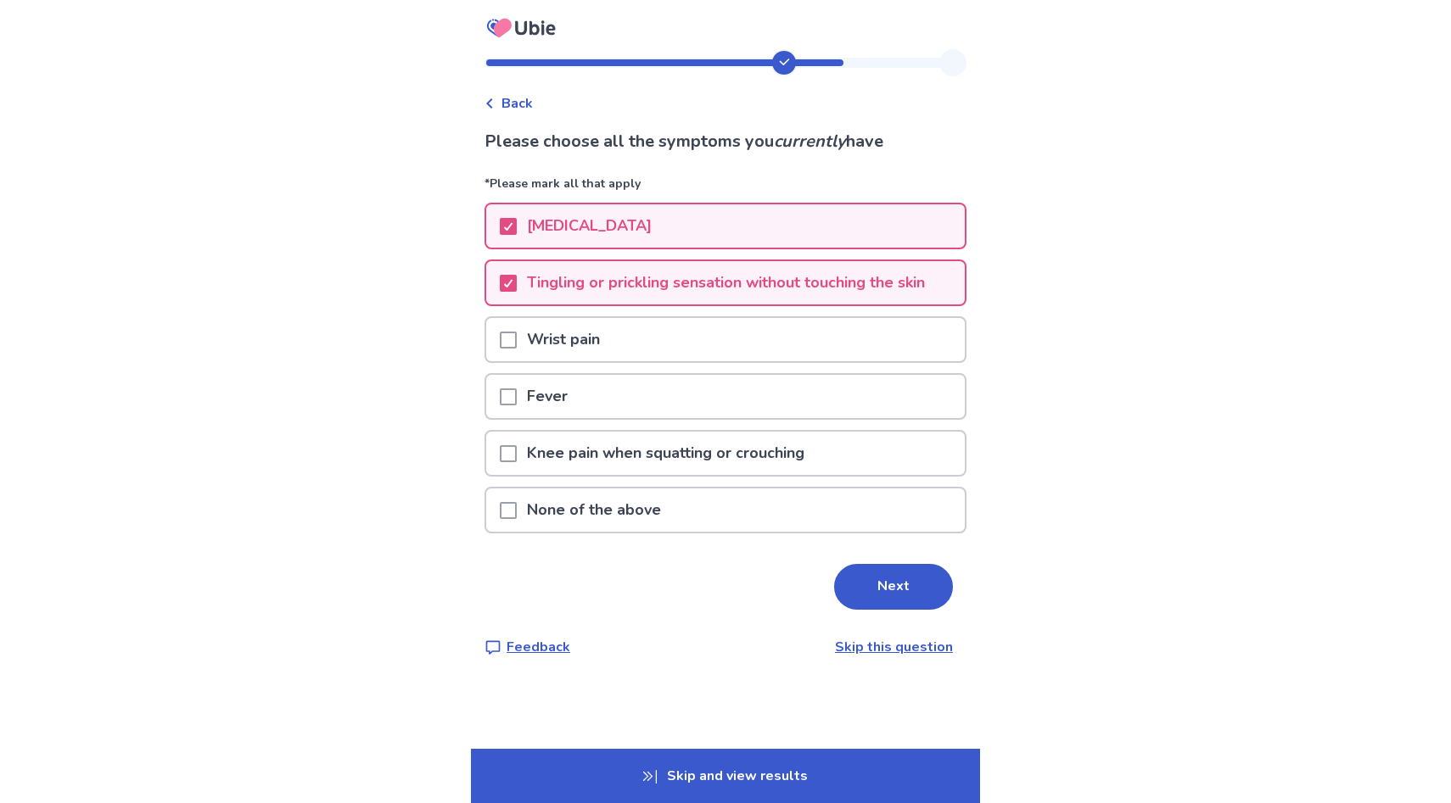
click at [610, 340] on p "Wrist pain" at bounding box center [563, 339] width 93 height 43
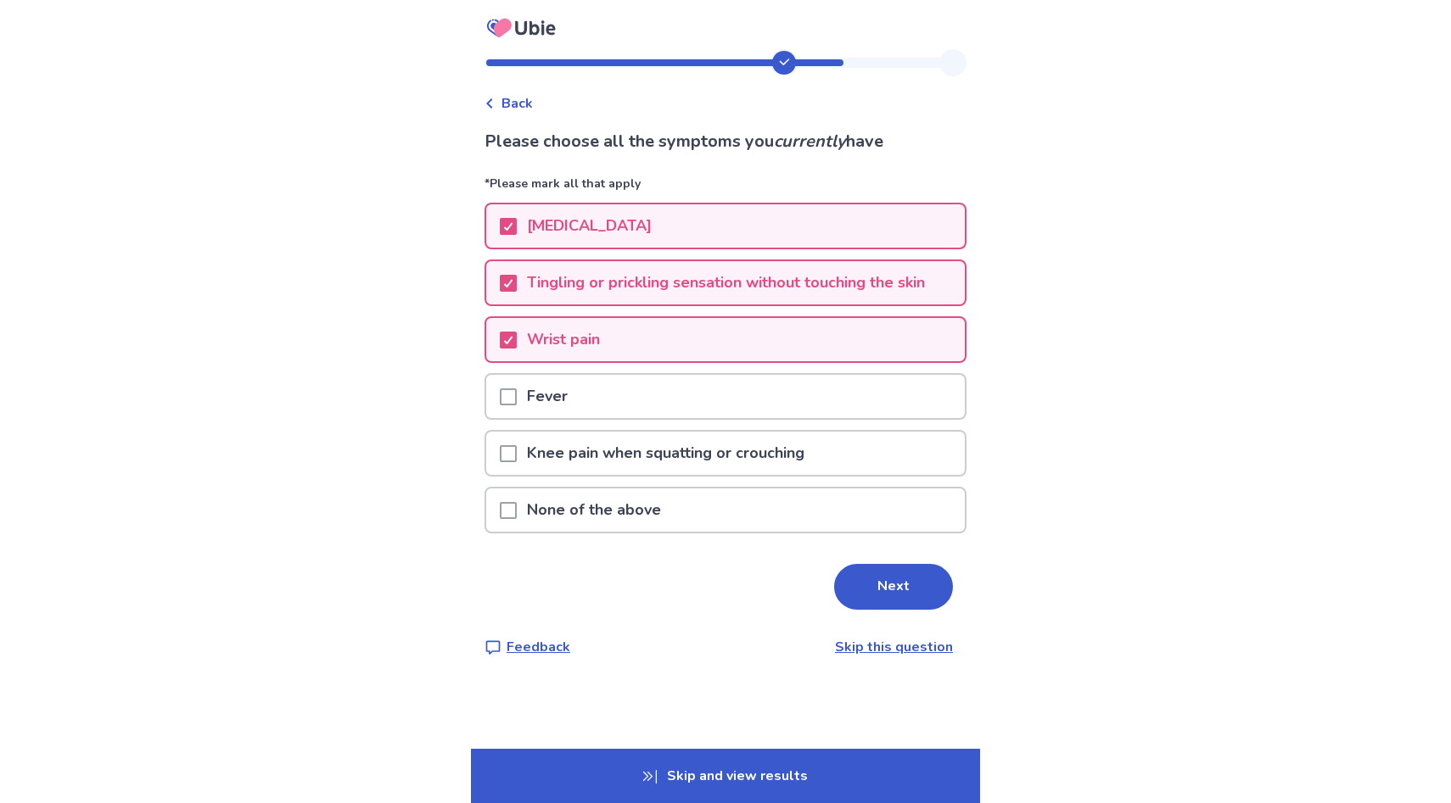
click at [629, 456] on p "Knee pain when squatting or crouching" at bounding box center [666, 453] width 298 height 43
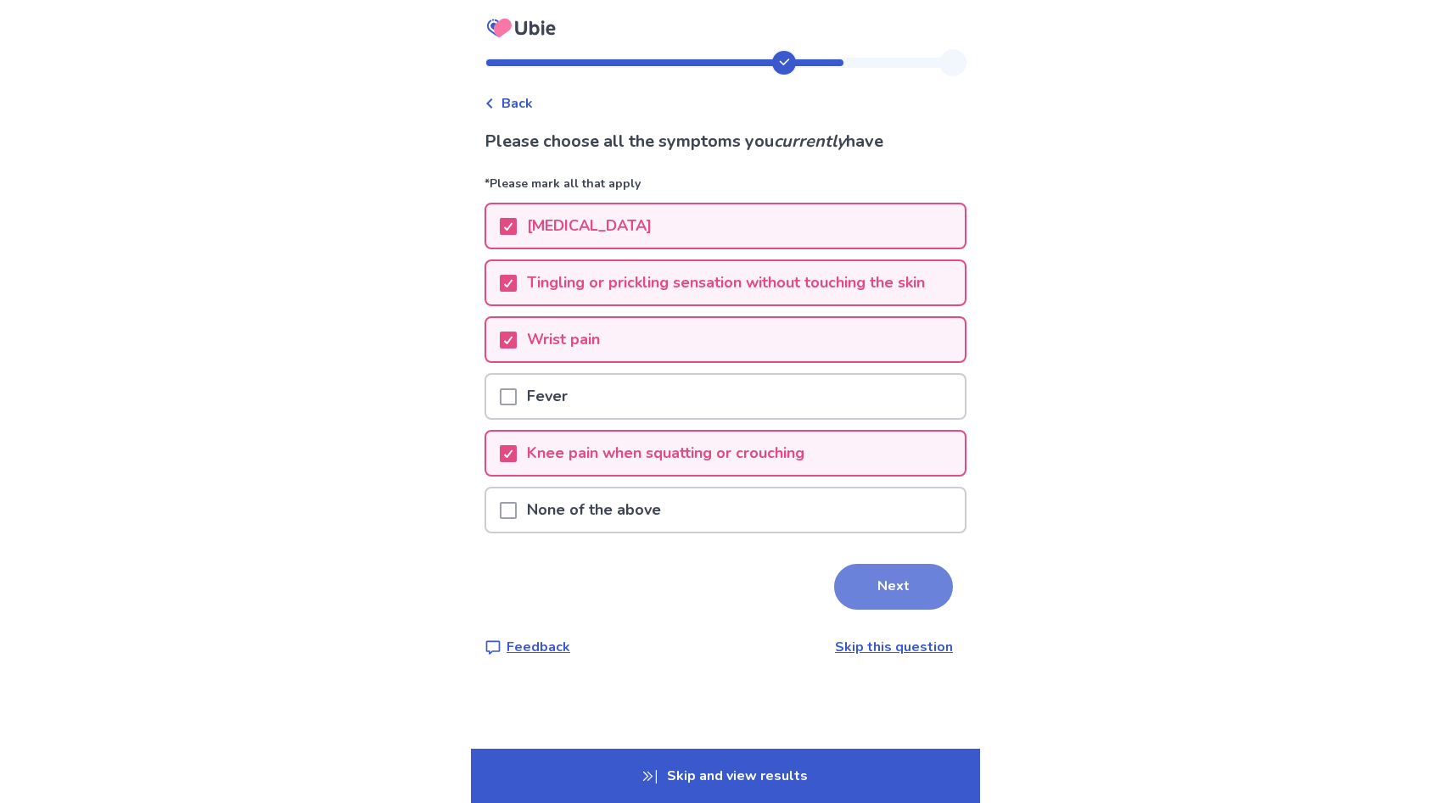
click at [875, 594] on button "Next" at bounding box center [893, 587] width 119 height 46
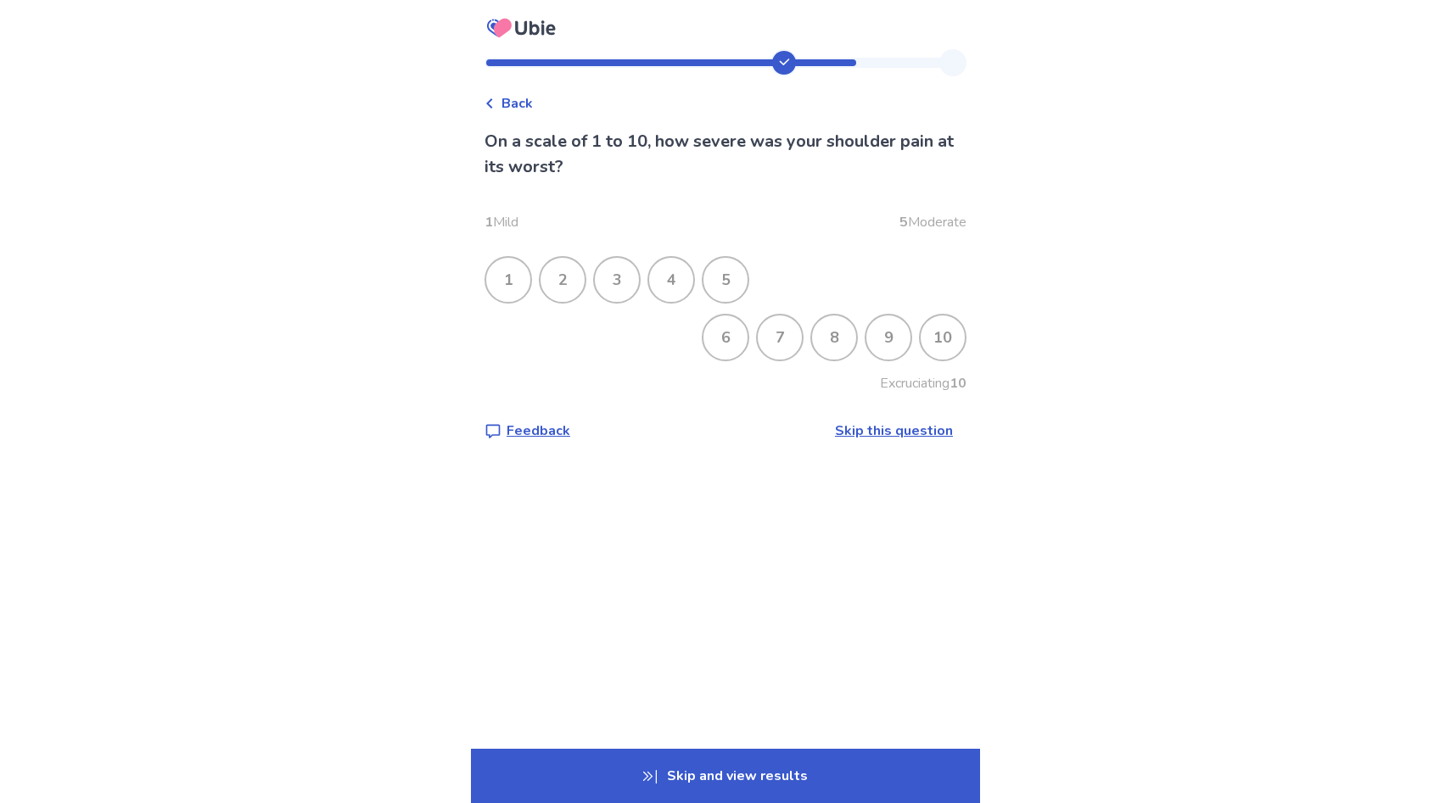
click at [685, 284] on div "4" at bounding box center [671, 280] width 44 height 44
click at [866, 337] on div "9" at bounding box center [888, 338] width 44 height 44
click at [633, 284] on div "3" at bounding box center [617, 280] width 44 height 44
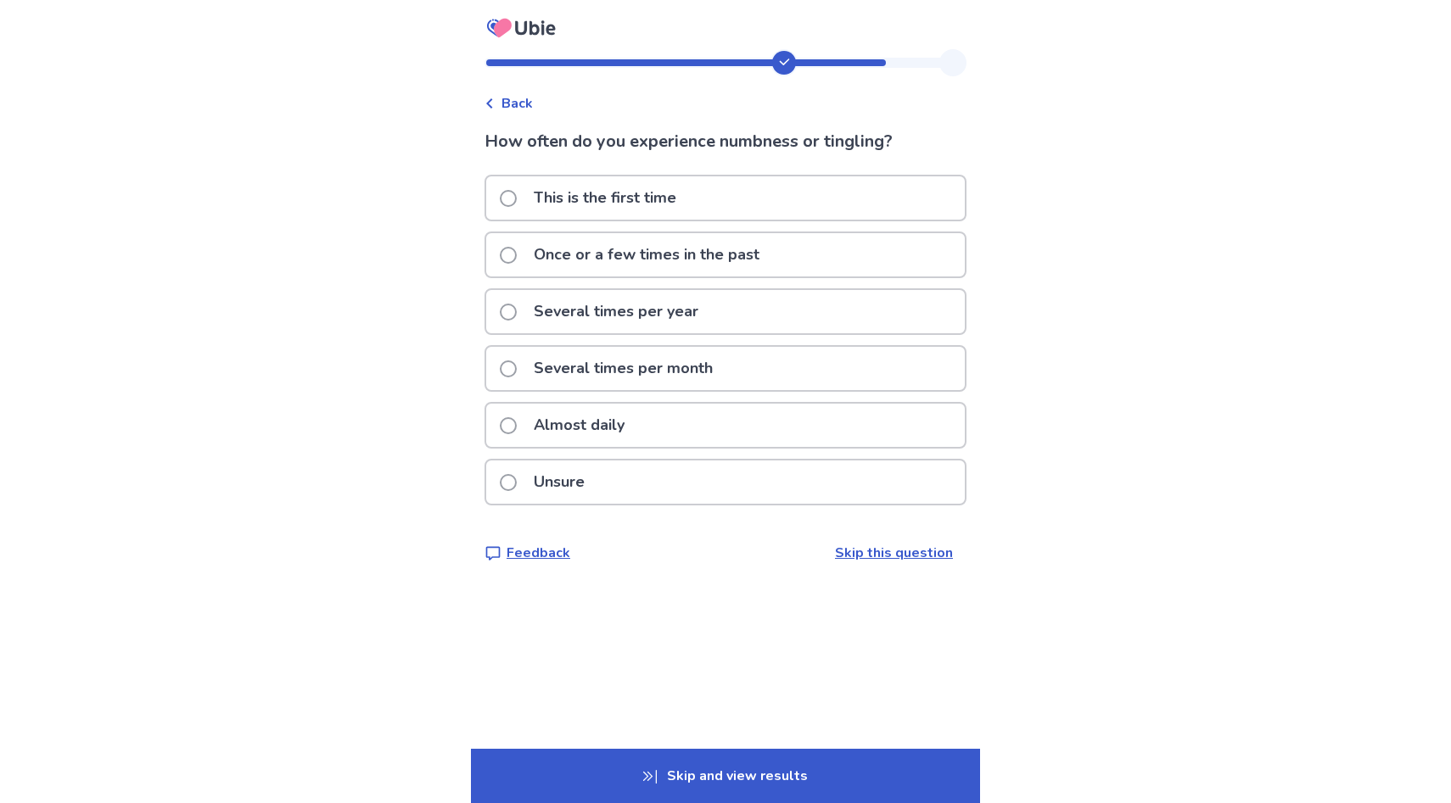
click at [635, 411] on p "Almost daily" at bounding box center [578, 425] width 111 height 43
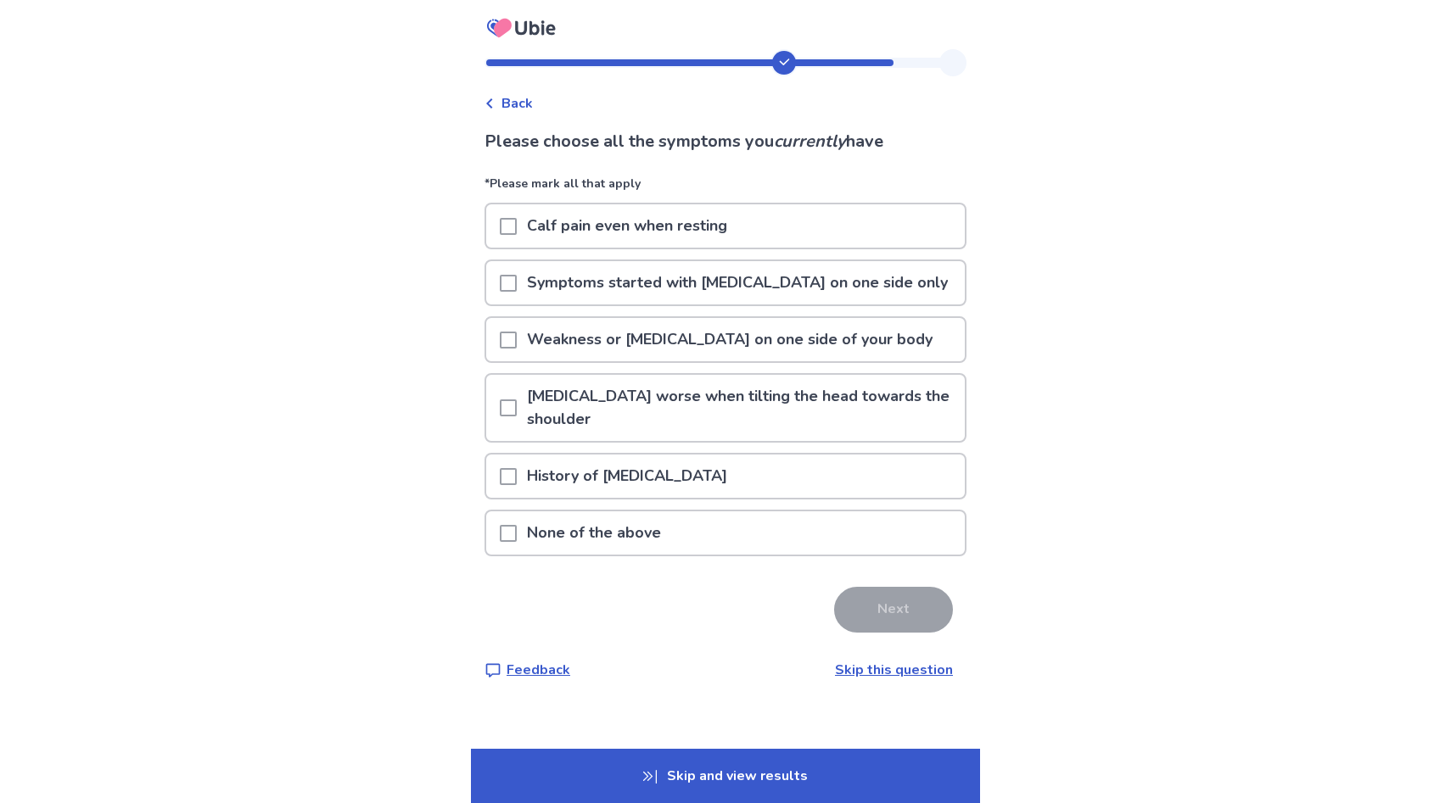
click at [629, 296] on p "Symptoms started with lower back pain on one side only" at bounding box center [737, 282] width 441 height 43
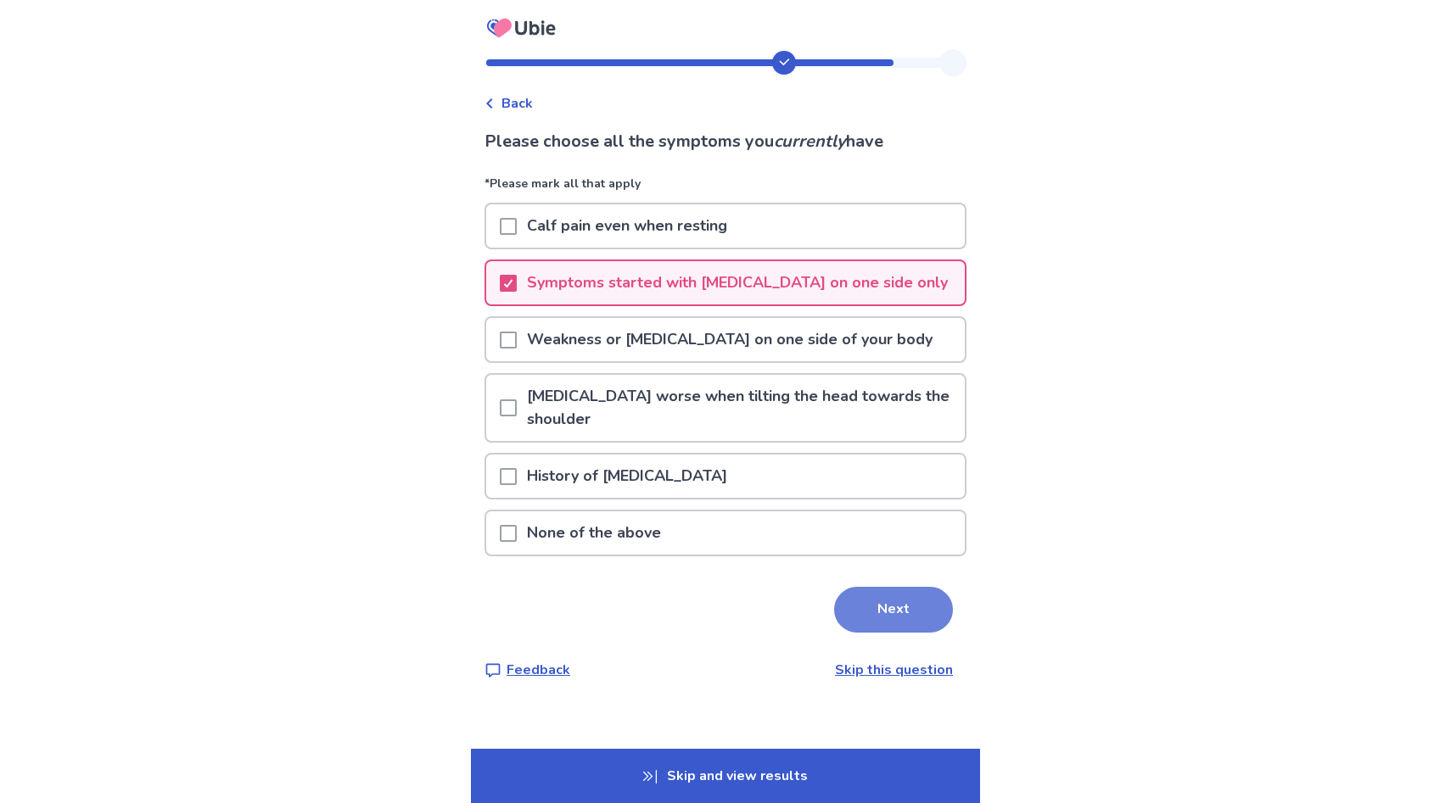
click at [918, 606] on button "Next" at bounding box center [893, 610] width 119 height 46
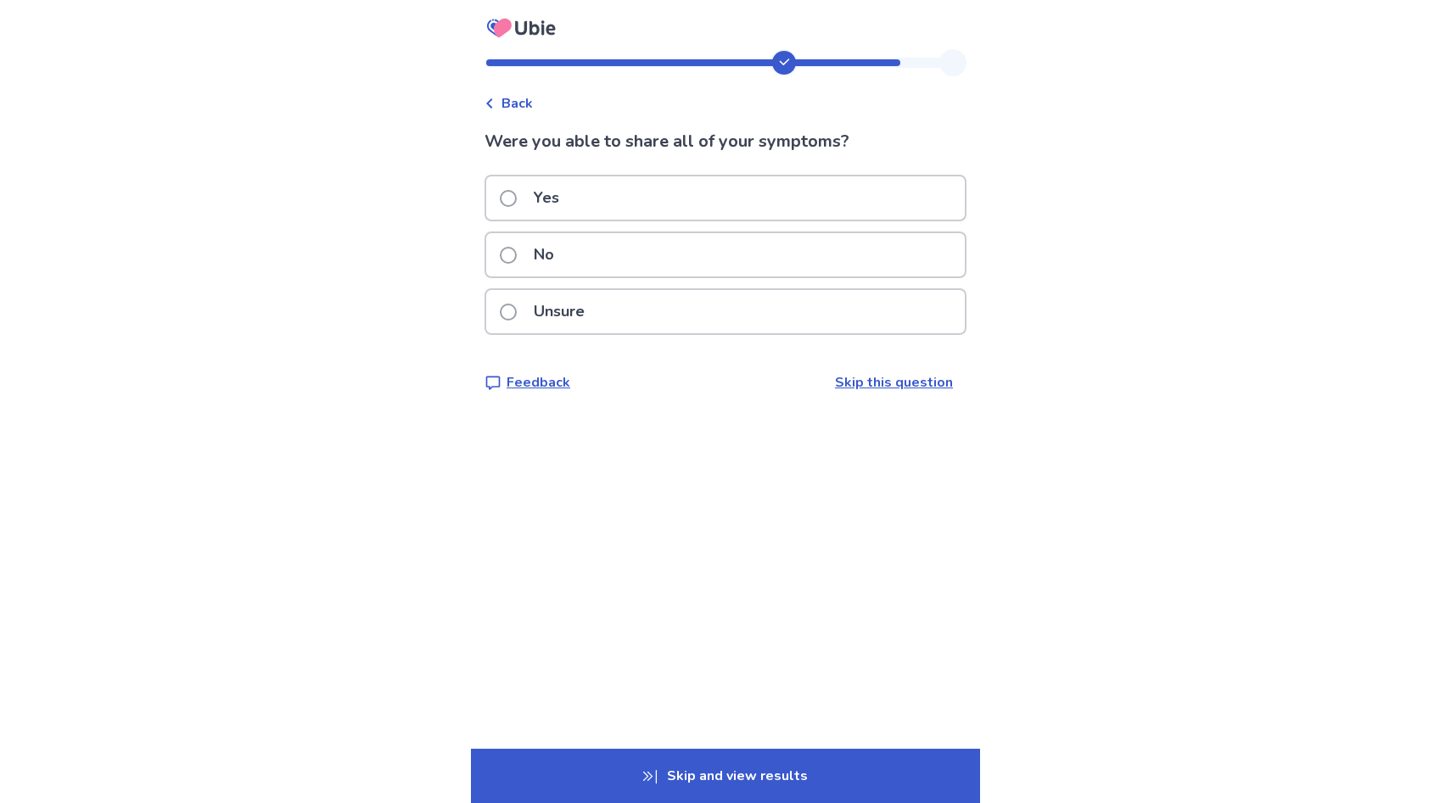
click at [617, 199] on div "Yes" at bounding box center [725, 197] width 478 height 43
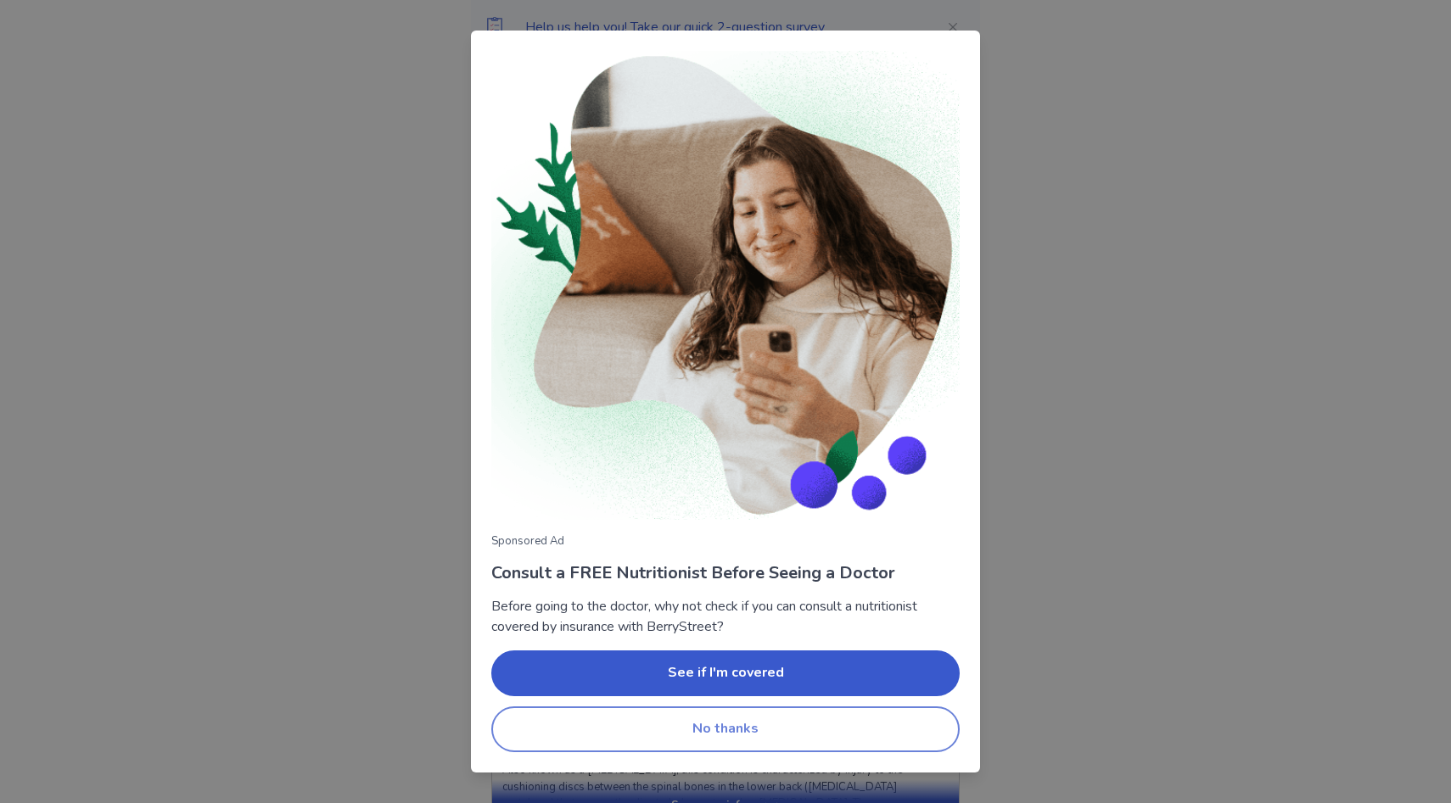
click at [720, 734] on button "No thanks" at bounding box center [725, 730] width 468 height 46
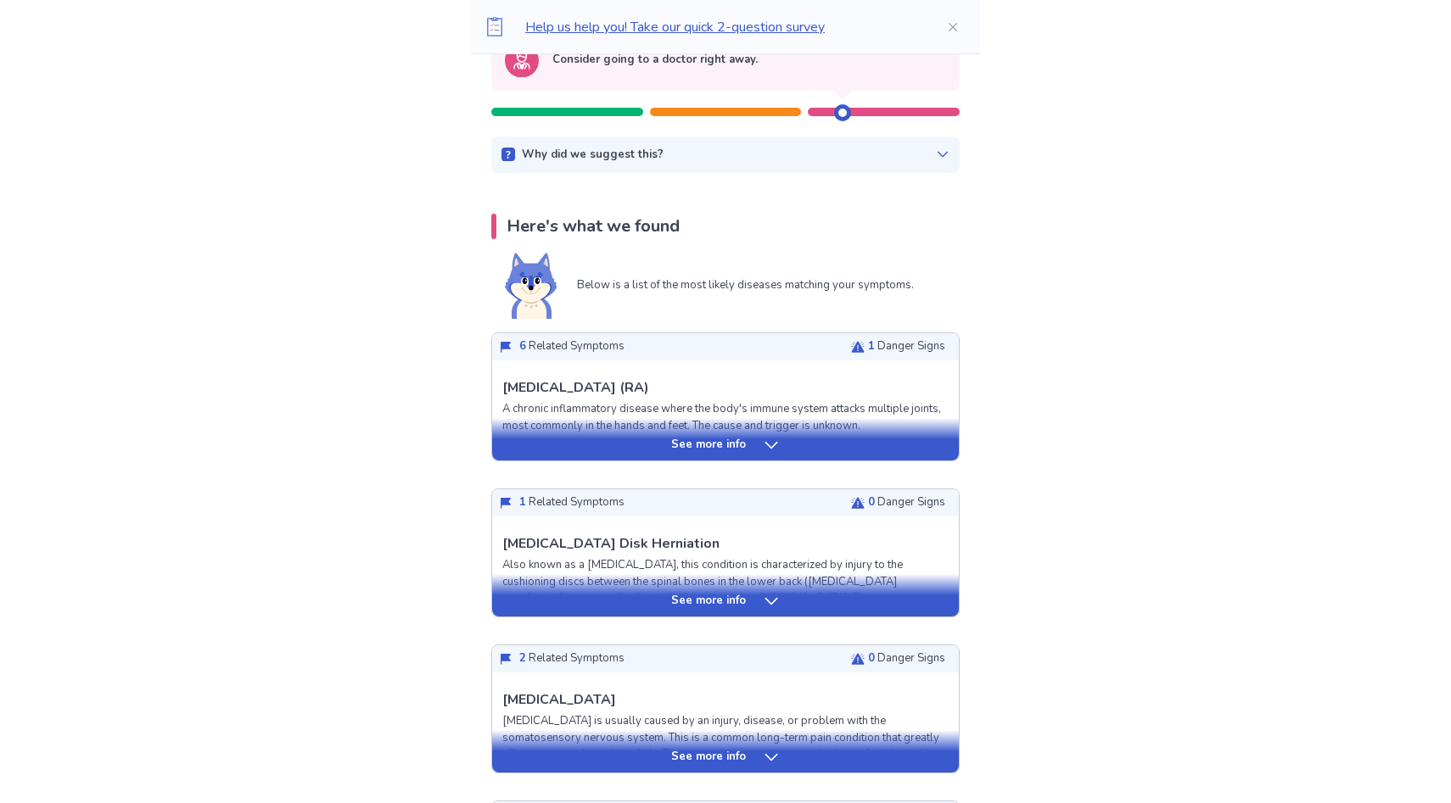
scroll to position [200, 0]
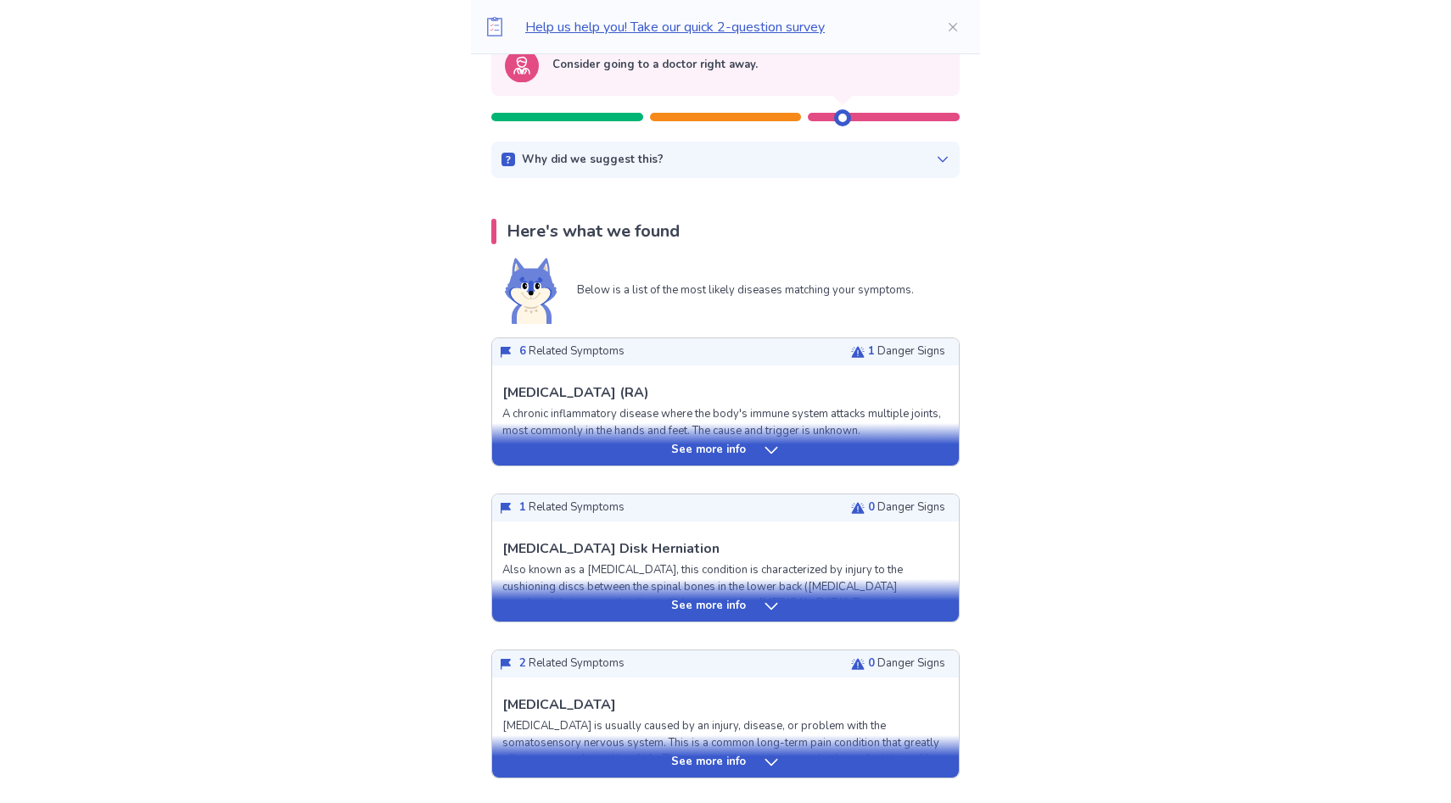
click at [770, 456] on icon at bounding box center [771, 450] width 17 height 17
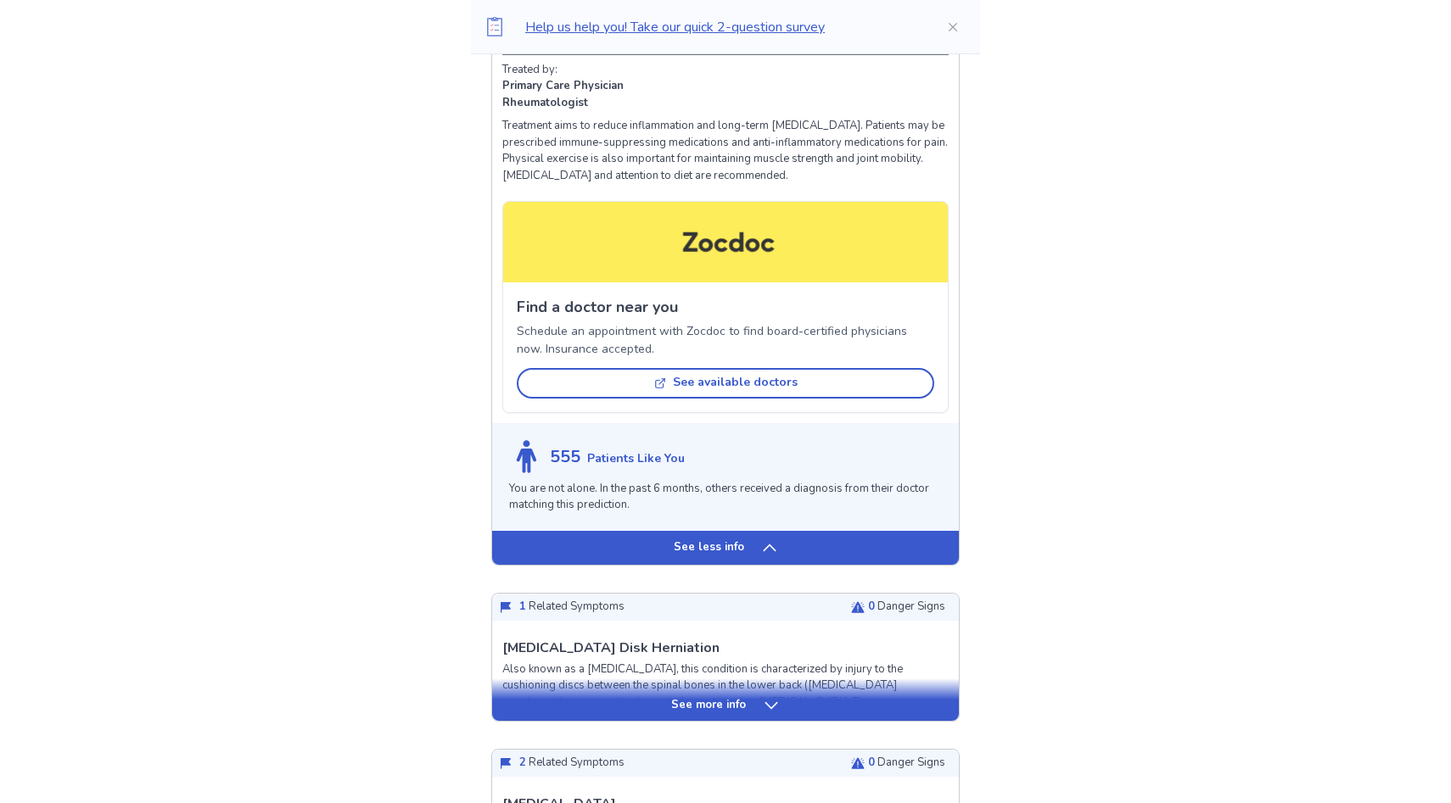
scroll to position [1104, 0]
